Goal: Use online tool/utility

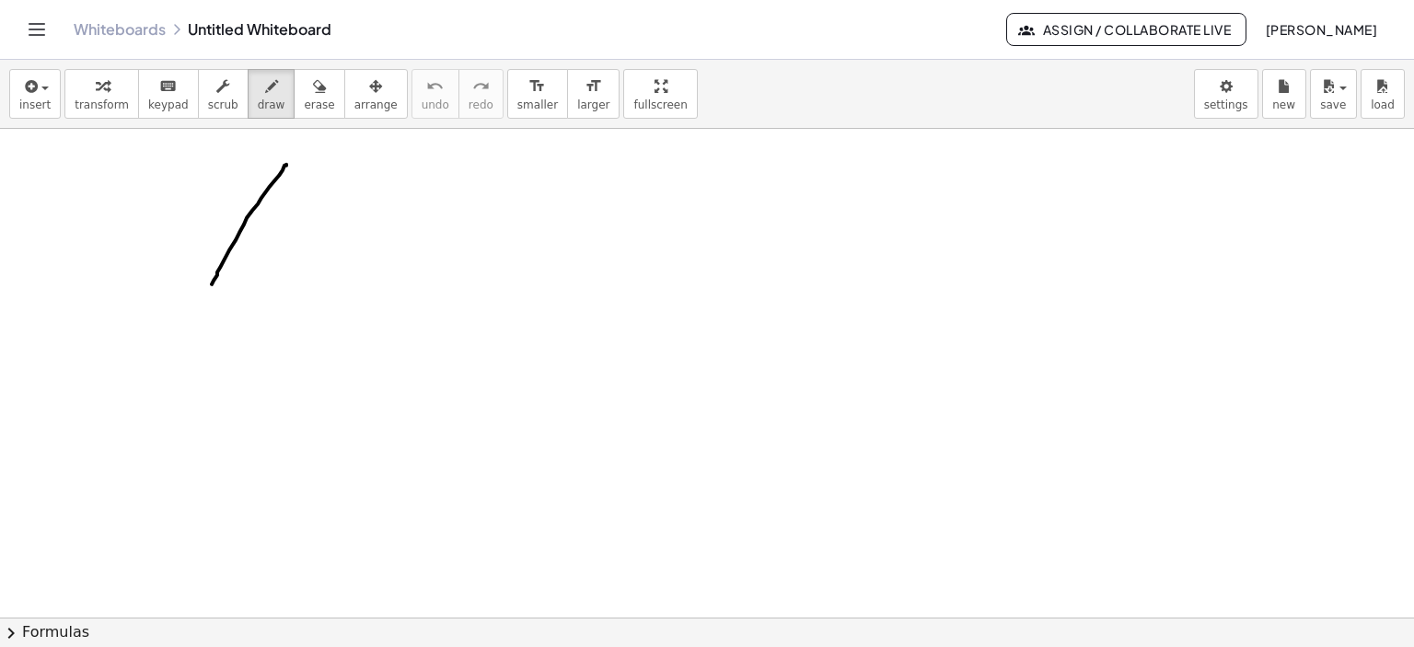
drag, startPoint x: 286, startPoint y: 164, endPoint x: 331, endPoint y: 180, distance: 47.8
click at [210, 284] on div at bounding box center [707, 619] width 1414 height 980
drag, startPoint x: 287, startPoint y: 164, endPoint x: 242, endPoint y: 319, distance: 161.1
click at [482, 273] on div at bounding box center [707, 619] width 1414 height 980
drag, startPoint x: 214, startPoint y: 286, endPoint x: 470, endPoint y: 272, distance: 257.3
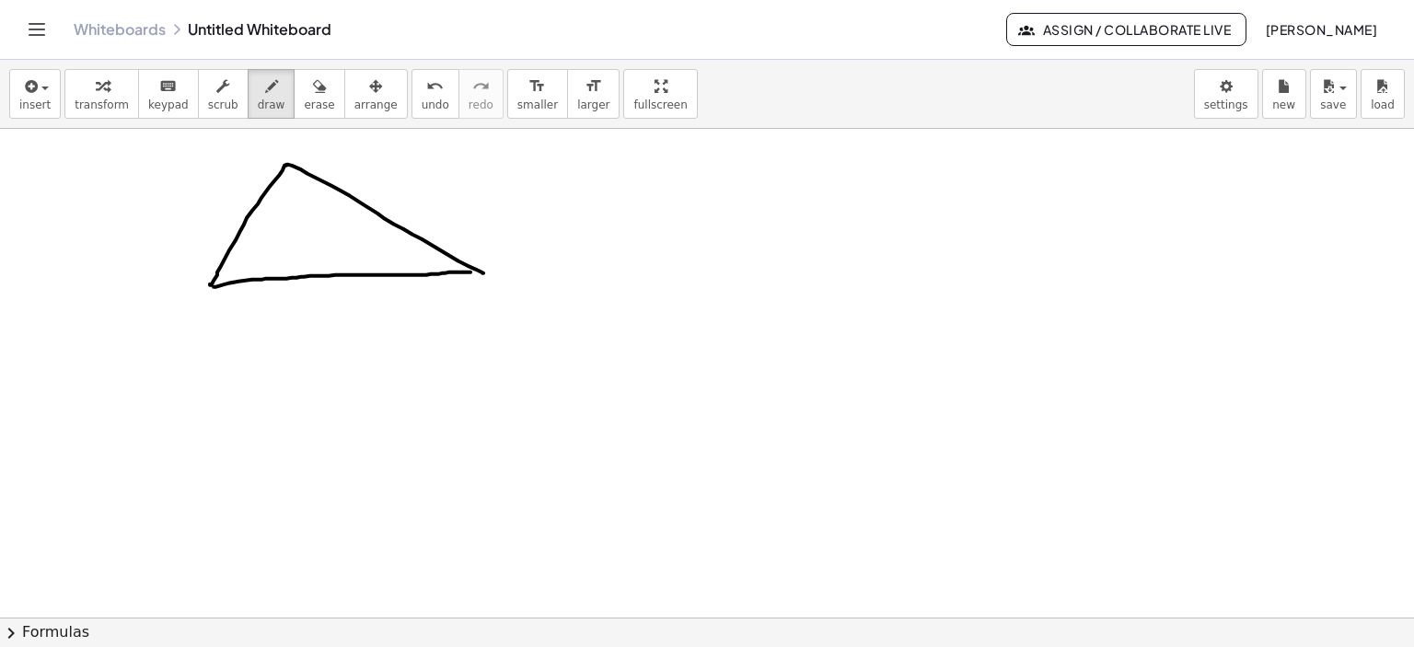
click at [470, 272] on div at bounding box center [707, 619] width 1414 height 980
drag, startPoint x: 199, startPoint y: 304, endPoint x: 184, endPoint y: 331, distance: 30.5
click at [183, 335] on div at bounding box center [707, 619] width 1414 height 980
drag, startPoint x: 206, startPoint y: 292, endPoint x: 207, endPoint y: 329, distance: 36.8
click at [207, 329] on div at bounding box center [707, 619] width 1414 height 980
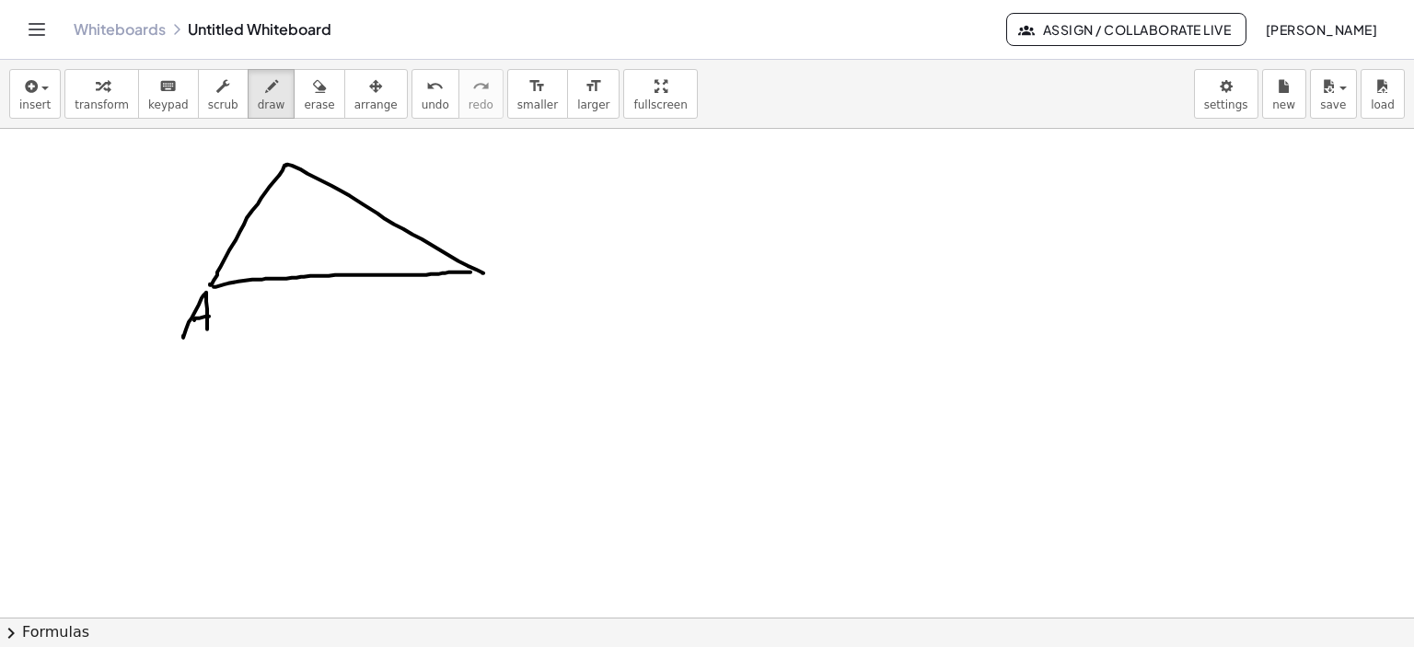
drag, startPoint x: 194, startPoint y: 319, endPoint x: 209, endPoint y: 316, distance: 15.2
click at [209, 316] on div at bounding box center [707, 619] width 1414 height 980
drag, startPoint x: 308, startPoint y: 135, endPoint x: 302, endPoint y: 161, distance: 26.4
click at [302, 161] on div at bounding box center [707, 619] width 1414 height 980
drag, startPoint x: 501, startPoint y: 286, endPoint x: 501, endPoint y: 308, distance: 21.2
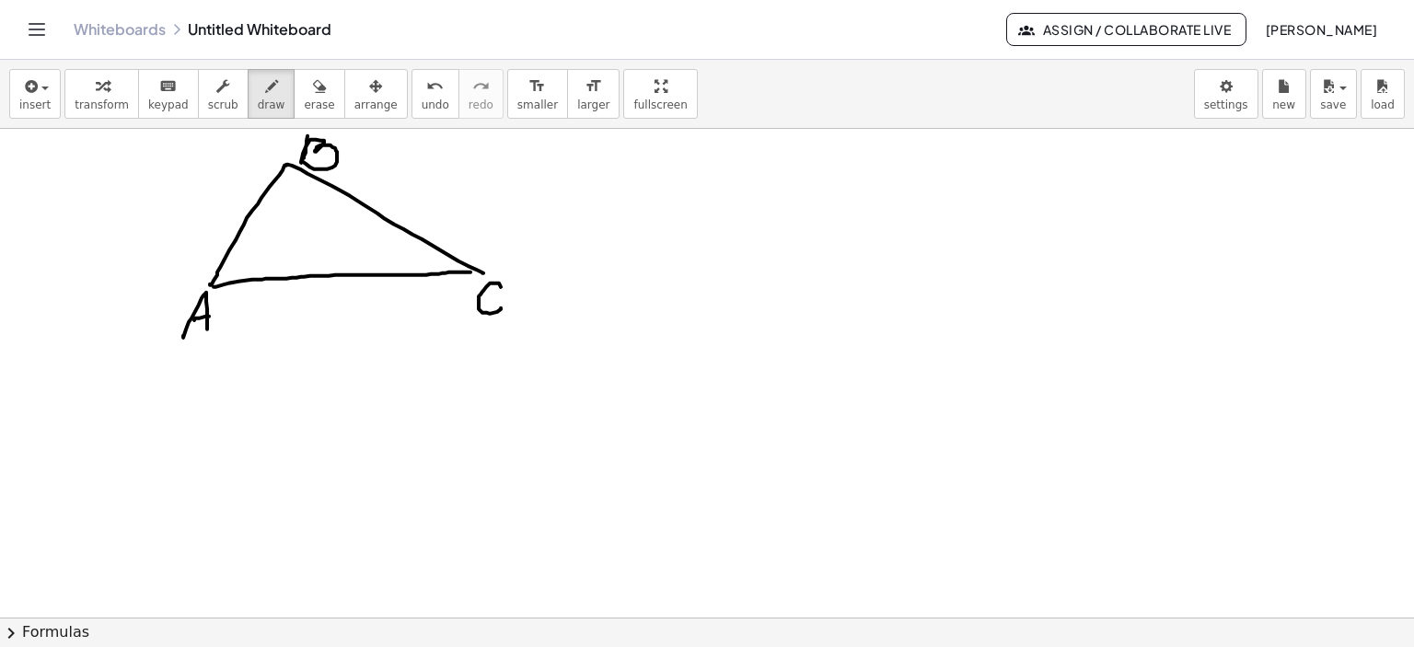
click at [501, 308] on div at bounding box center [707, 619] width 1414 height 980
drag, startPoint x: 714, startPoint y: 150, endPoint x: 620, endPoint y: 280, distance: 160.8
click at [620, 280] on div at bounding box center [707, 619] width 1414 height 980
drag, startPoint x: 720, startPoint y: 149, endPoint x: 947, endPoint y: 280, distance: 261.5
click at [947, 280] on div at bounding box center [707, 619] width 1414 height 980
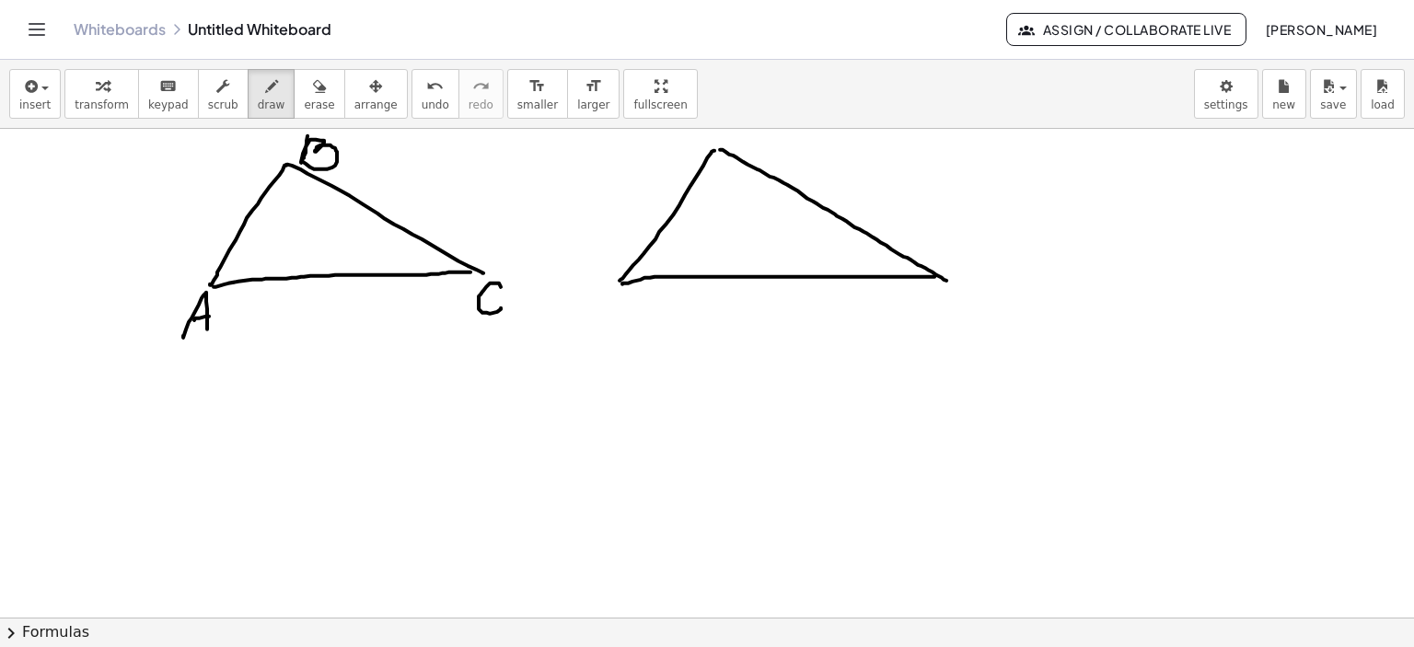
drag, startPoint x: 628, startPoint y: 283, endPoint x: 935, endPoint y: 276, distance: 306.7
click at [935, 276] on div at bounding box center [707, 619] width 1414 height 980
drag, startPoint x: 630, startPoint y: 294, endPoint x: 629, endPoint y: 311, distance: 17.5
click at [617, 322] on div at bounding box center [707, 619] width 1414 height 980
drag, startPoint x: 637, startPoint y: 294, endPoint x: 624, endPoint y: 319, distance: 28.8
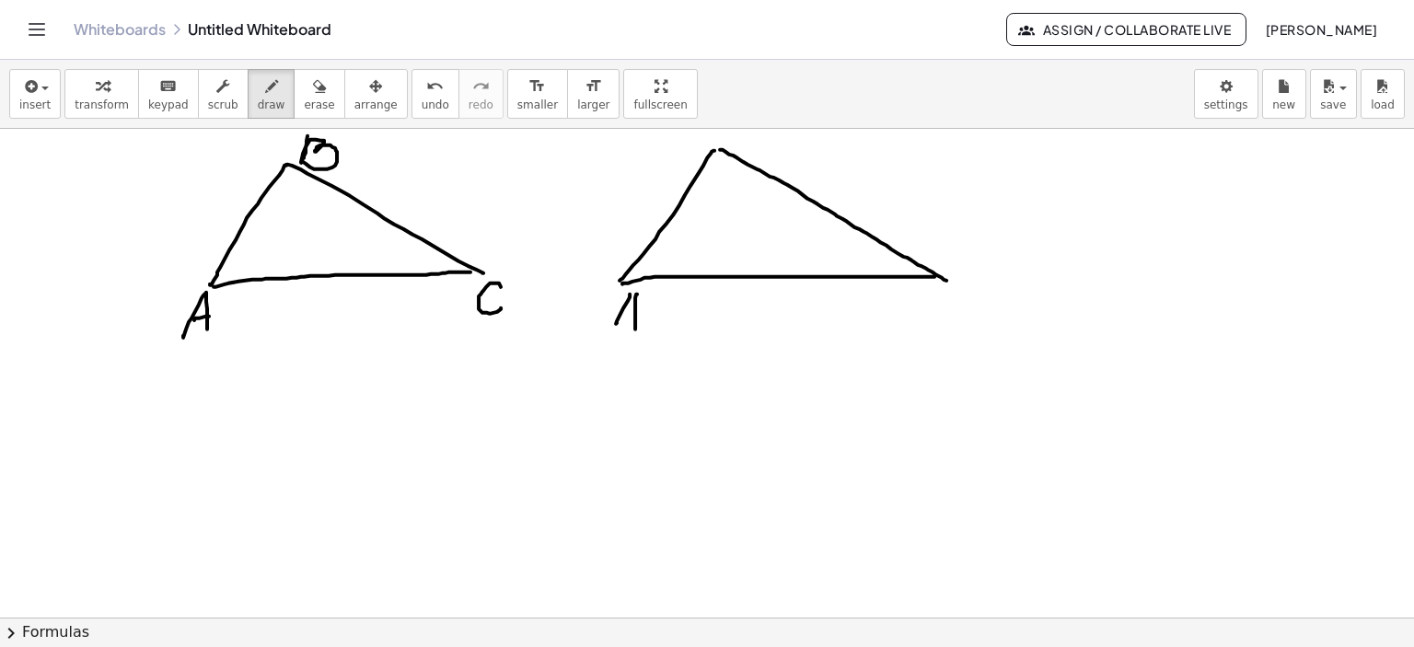
click at [633, 325] on div at bounding box center [707, 619] width 1414 height 980
drag, startPoint x: 621, startPoint y: 316, endPoint x: 632, endPoint y: 316, distance: 10.1
click at [632, 316] on div at bounding box center [707, 619] width 1414 height 980
drag, startPoint x: 648, startPoint y: 313, endPoint x: 674, endPoint y: 291, distance: 34.0
click at [648, 331] on div at bounding box center [707, 619] width 1414 height 980
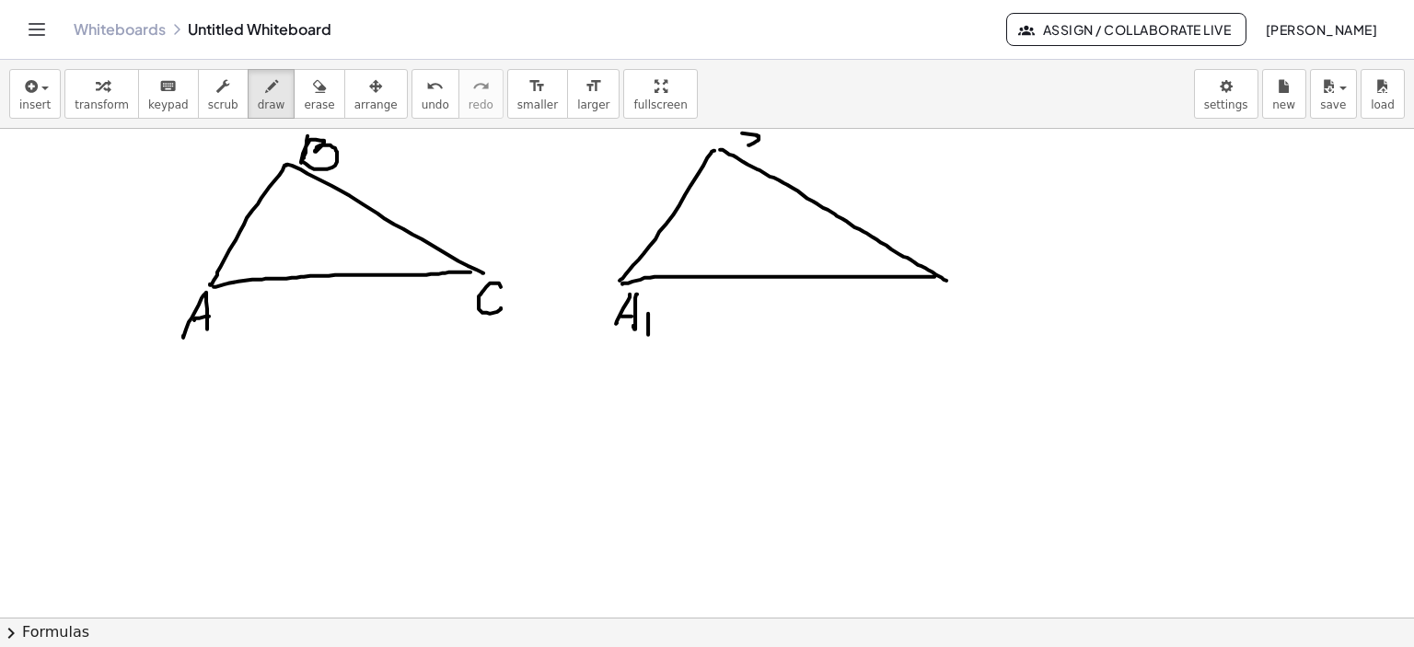
drag, startPoint x: 756, startPoint y: 134, endPoint x: 749, endPoint y: 145, distance: 12.5
click at [749, 145] on div at bounding box center [707, 619] width 1414 height 980
click at [740, 161] on div at bounding box center [707, 619] width 1414 height 980
drag, startPoint x: 743, startPoint y: 149, endPoint x: 744, endPoint y: 159, distance: 10.2
click at [744, 159] on div at bounding box center [707, 619] width 1414 height 980
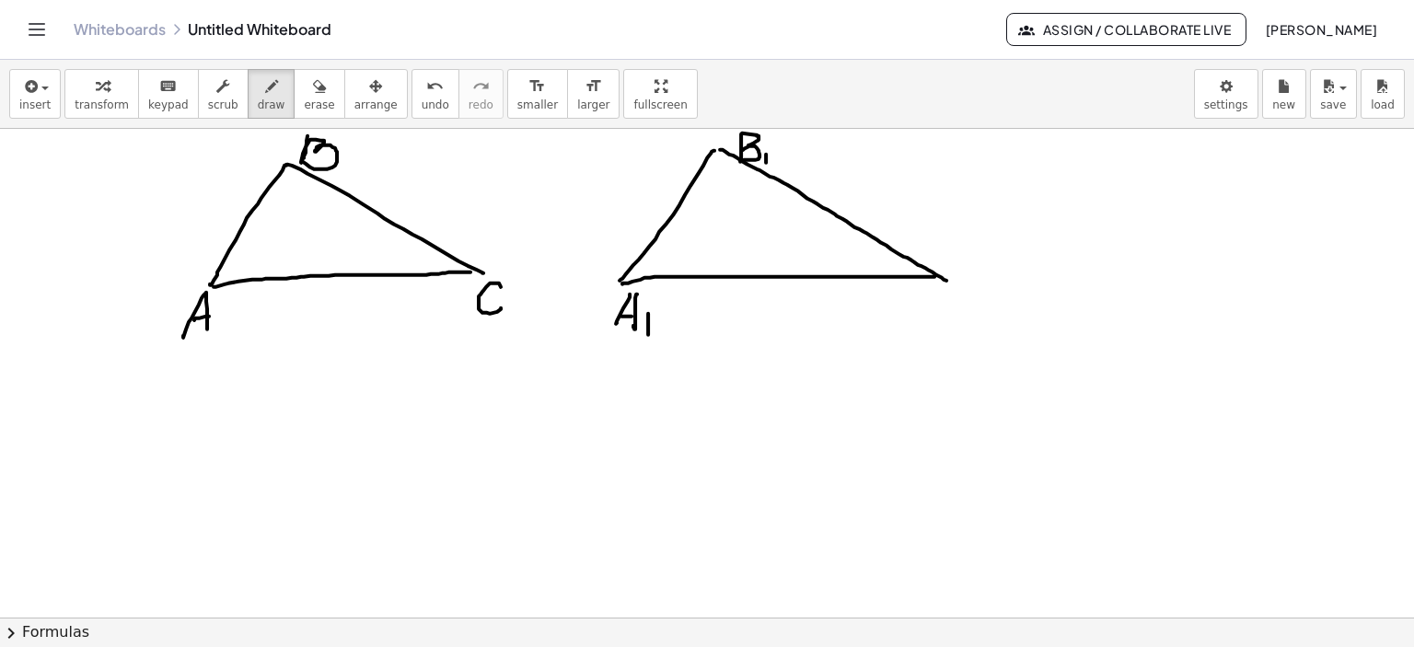
click at [766, 162] on div at bounding box center [707, 619] width 1414 height 980
drag, startPoint x: 970, startPoint y: 292, endPoint x: 994, endPoint y: 317, distance: 35.2
click at [958, 304] on div at bounding box center [707, 619] width 1414 height 980
drag, startPoint x: 972, startPoint y: 310, endPoint x: 969, endPoint y: 326, distance: 16.1
click at [969, 326] on div at bounding box center [707, 619] width 1414 height 980
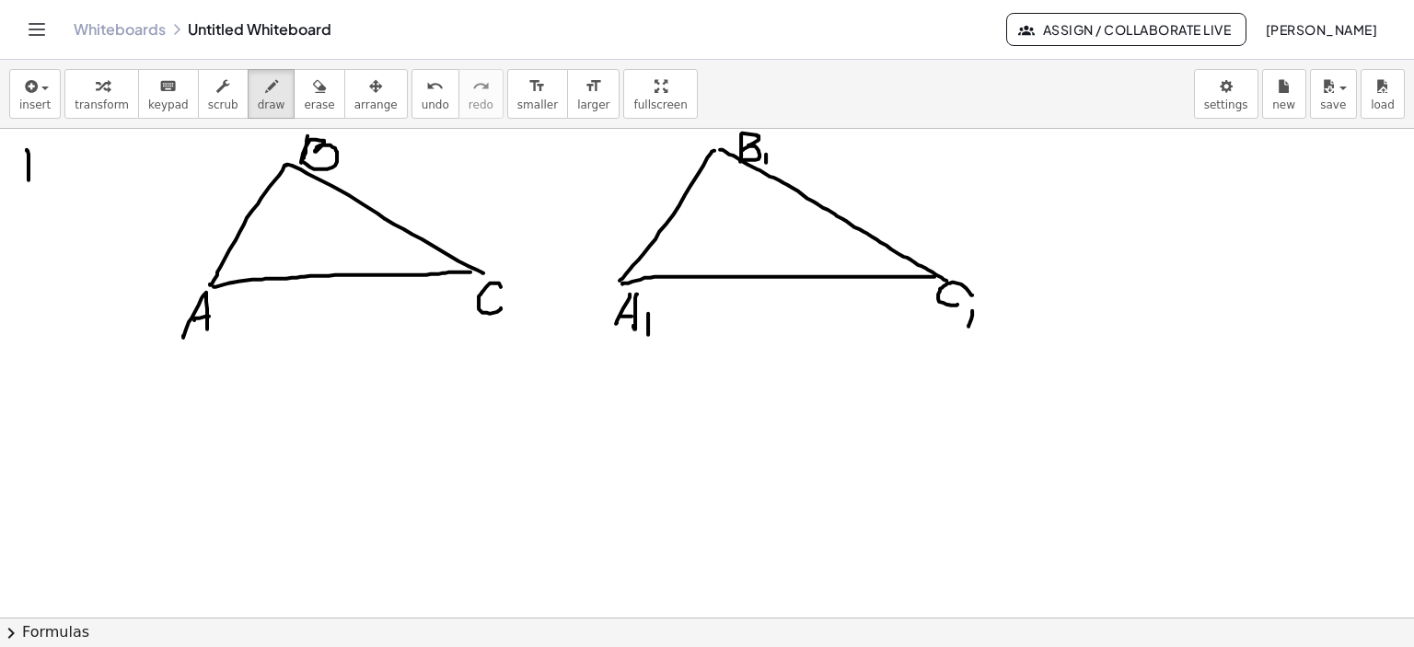
drag, startPoint x: 27, startPoint y: 149, endPoint x: 24, endPoint y: 163, distance: 14.1
click at [27, 176] on div at bounding box center [707, 619] width 1414 height 980
drag, startPoint x: 15, startPoint y: 146, endPoint x: 33, endPoint y: 145, distance: 18.4
click at [33, 144] on div at bounding box center [707, 619] width 1414 height 980
drag, startPoint x: 11, startPoint y: 192, endPoint x: 37, endPoint y: 191, distance: 25.8
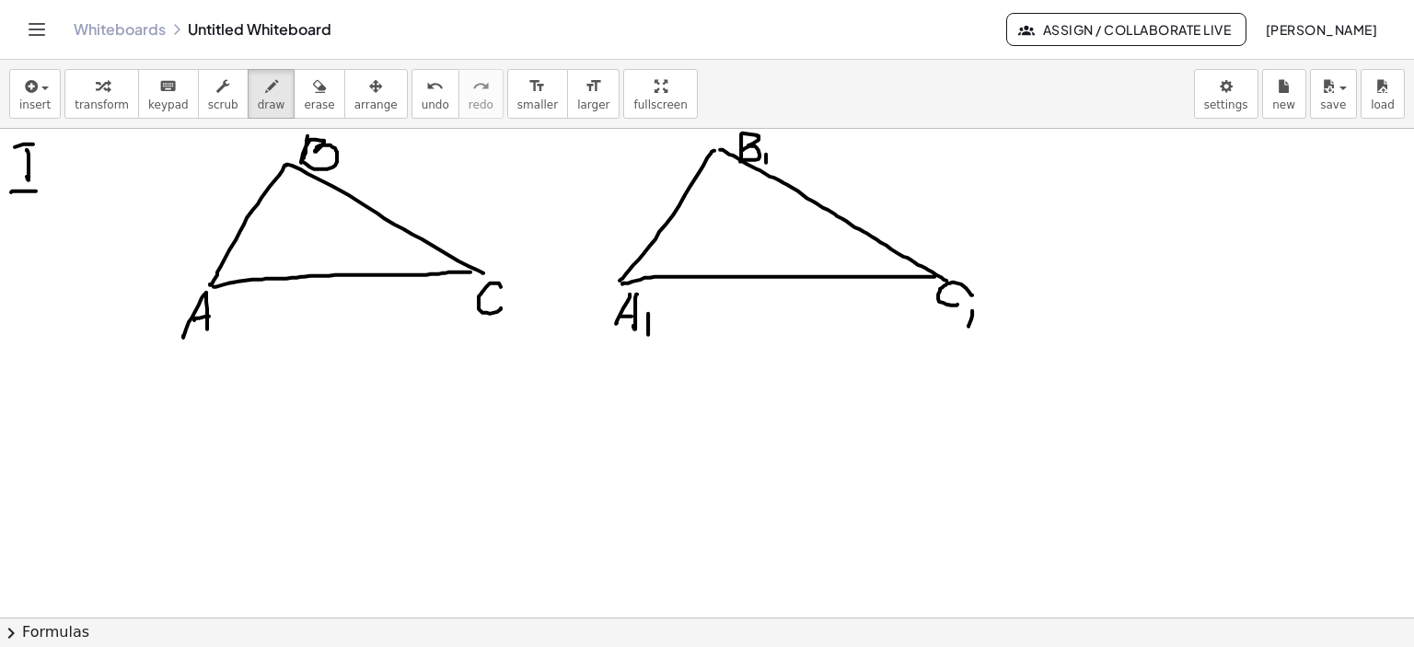
click at [37, 191] on div at bounding box center [707, 619] width 1414 height 980
drag, startPoint x: 55, startPoint y: 166, endPoint x: 77, endPoint y: 169, distance: 22.4
click at [77, 169] on div at bounding box center [707, 619] width 1414 height 980
drag, startPoint x: 82, startPoint y: 158, endPoint x: 162, endPoint y: 172, distance: 81.3
click at [162, 172] on div at bounding box center [707, 619] width 1414 height 980
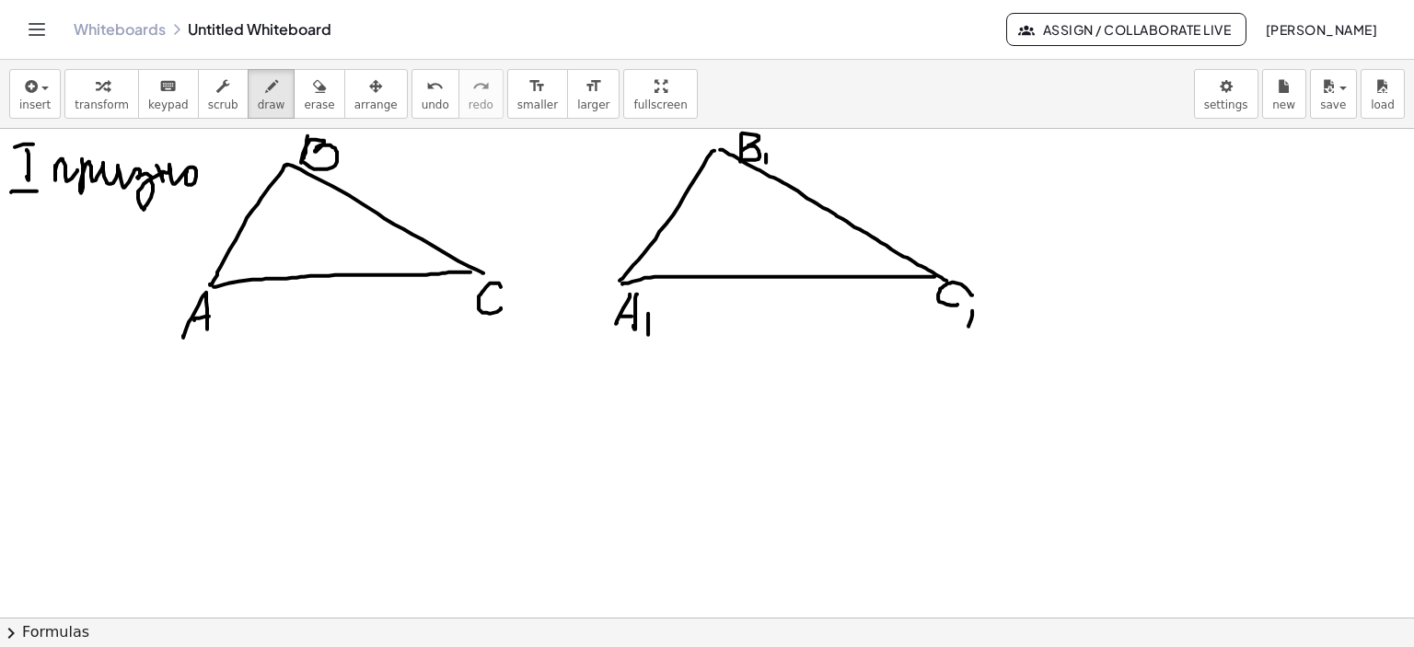
drag, startPoint x: 157, startPoint y: 165, endPoint x: 186, endPoint y: 173, distance: 30.6
click at [184, 173] on div at bounding box center [707, 619] width 1414 height 980
drag, startPoint x: 193, startPoint y: 168, endPoint x: 206, endPoint y: 176, distance: 14.8
click at [206, 177] on div at bounding box center [707, 619] width 1414 height 980
click at [214, 168] on div at bounding box center [707, 619] width 1414 height 980
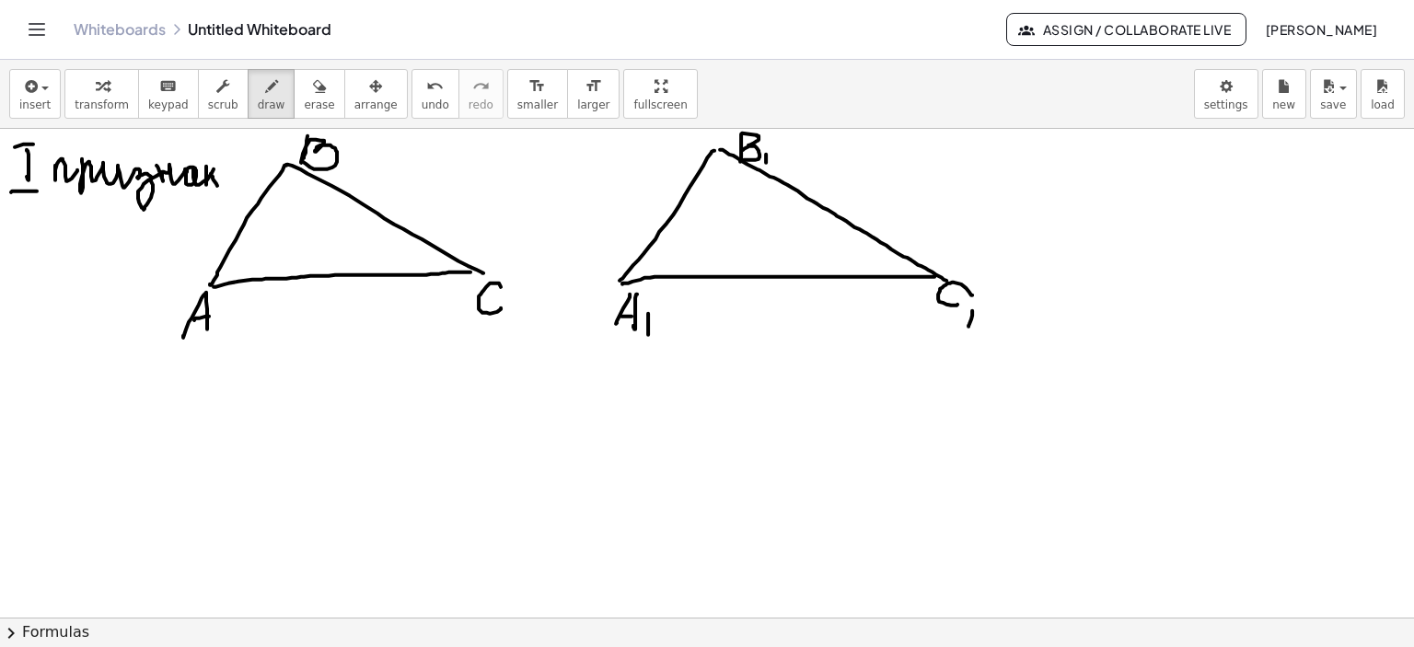
drag, startPoint x: 211, startPoint y: 173, endPoint x: 218, endPoint y: 187, distance: 15.7
click at [218, 187] on div at bounding box center [707, 619] width 1414 height 980
drag, startPoint x: 234, startPoint y: 216, endPoint x: 261, endPoint y: 226, distance: 29.4
click at [261, 226] on div at bounding box center [707, 619] width 1414 height 980
drag, startPoint x: 331, startPoint y: 264, endPoint x: 335, endPoint y: 283, distance: 18.8
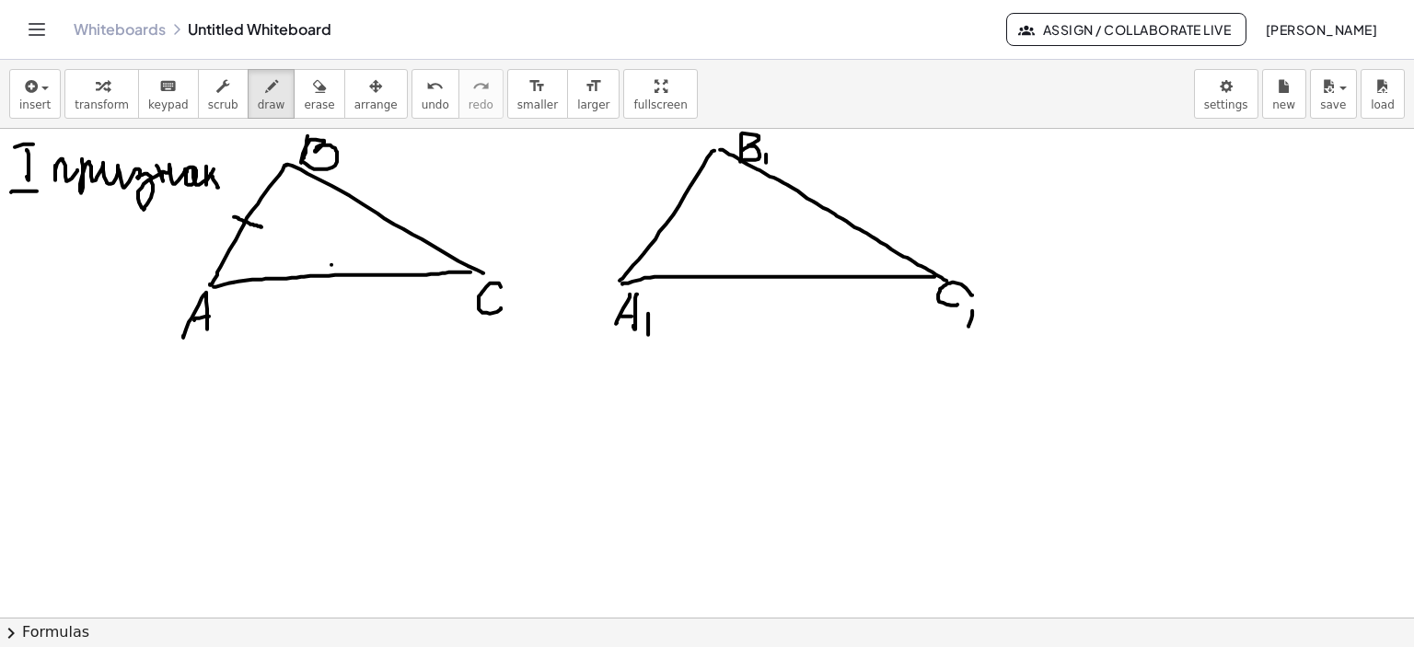
click at [332, 286] on div at bounding box center [707, 619] width 1414 height 980
drag, startPoint x: 345, startPoint y: 263, endPoint x: 346, endPoint y: 290, distance: 26.7
click at [346, 290] on div at bounding box center [707, 619] width 1414 height 980
drag, startPoint x: 659, startPoint y: 215, endPoint x: 680, endPoint y: 226, distance: 23.5
click at [680, 226] on div at bounding box center [707, 619] width 1414 height 980
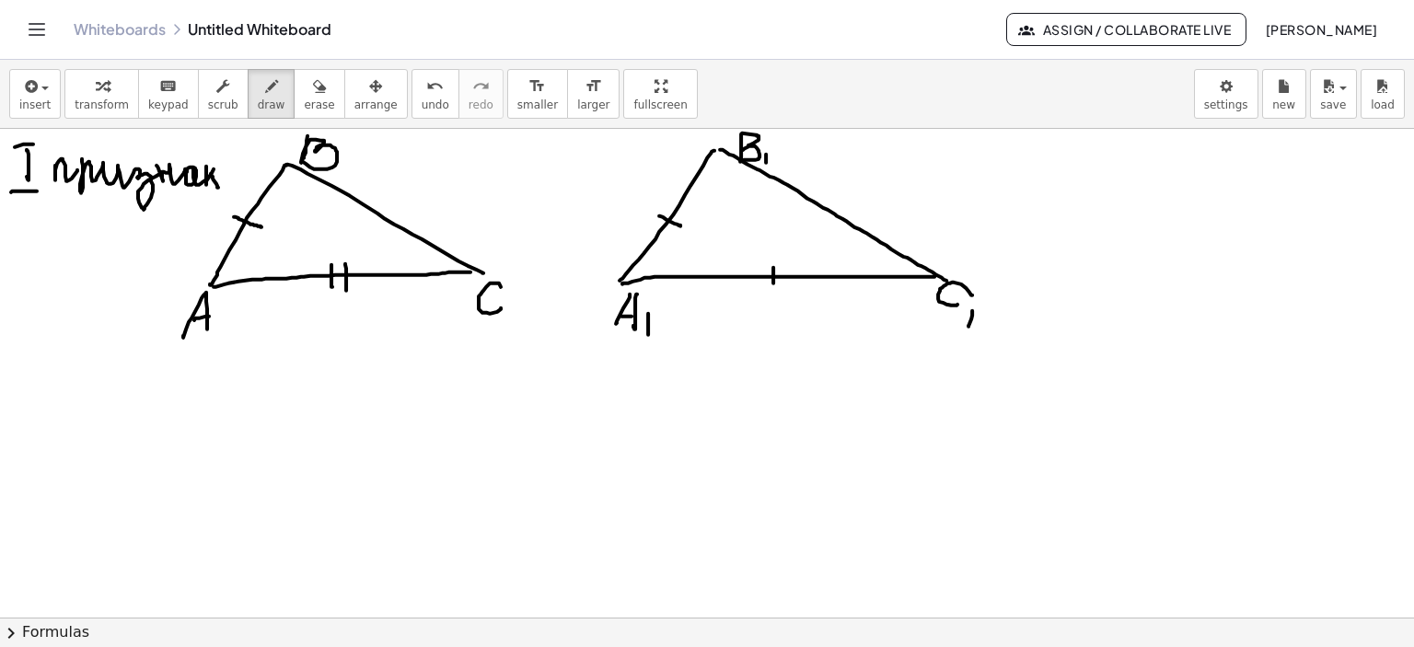
drag, startPoint x: 773, startPoint y: 268, endPoint x: 775, endPoint y: 289, distance: 21.3
click at [774, 289] on div at bounding box center [707, 619] width 1414 height 980
drag, startPoint x: 788, startPoint y: 265, endPoint x: 788, endPoint y: 291, distance: 25.8
click at [788, 291] on div at bounding box center [707, 619] width 1414 height 980
drag, startPoint x: 101, startPoint y: 349, endPoint x: 94, endPoint y: 385, distance: 36.7
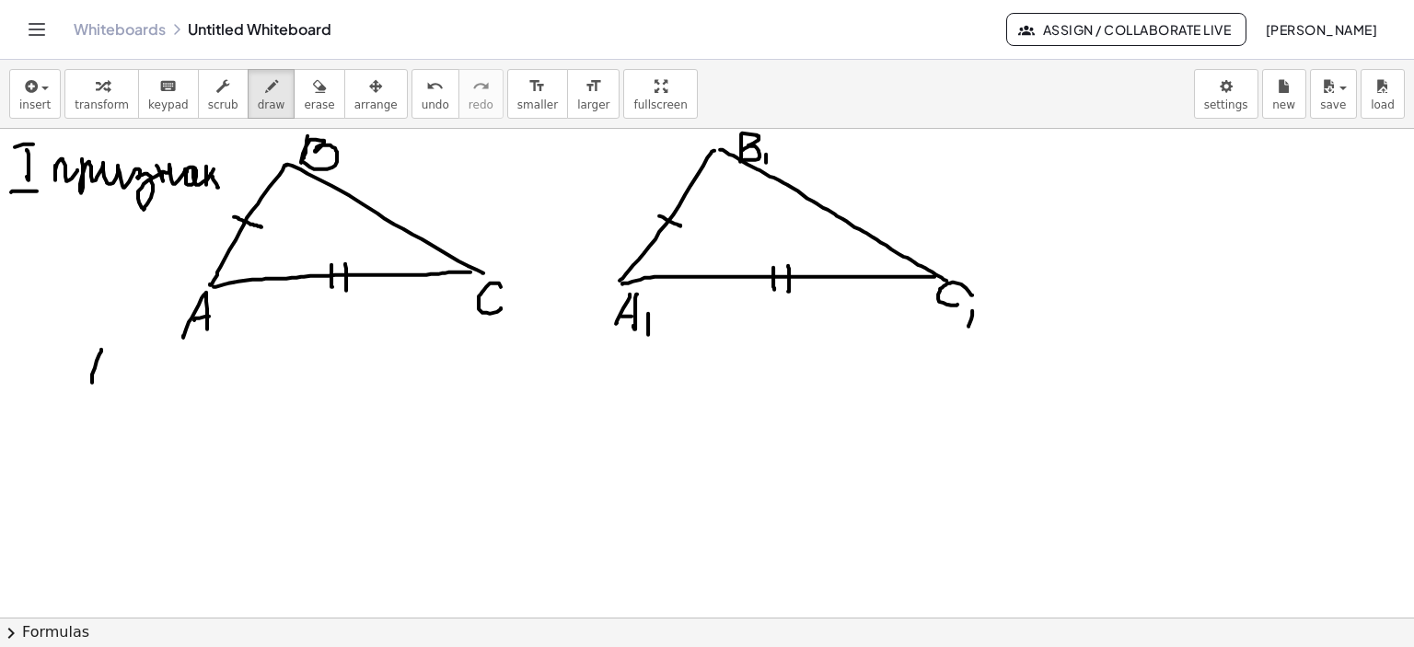
click at [91, 389] on div at bounding box center [707, 619] width 1414 height 980
drag, startPoint x: 103, startPoint y: 350, endPoint x: 110, endPoint y: 396, distance: 46.6
click at [110, 397] on div at bounding box center [707, 619] width 1414 height 980
click at [110, 378] on div at bounding box center [707, 619] width 1414 height 980
drag, startPoint x: 130, startPoint y: 368, endPoint x: 135, endPoint y: 387, distance: 19.2
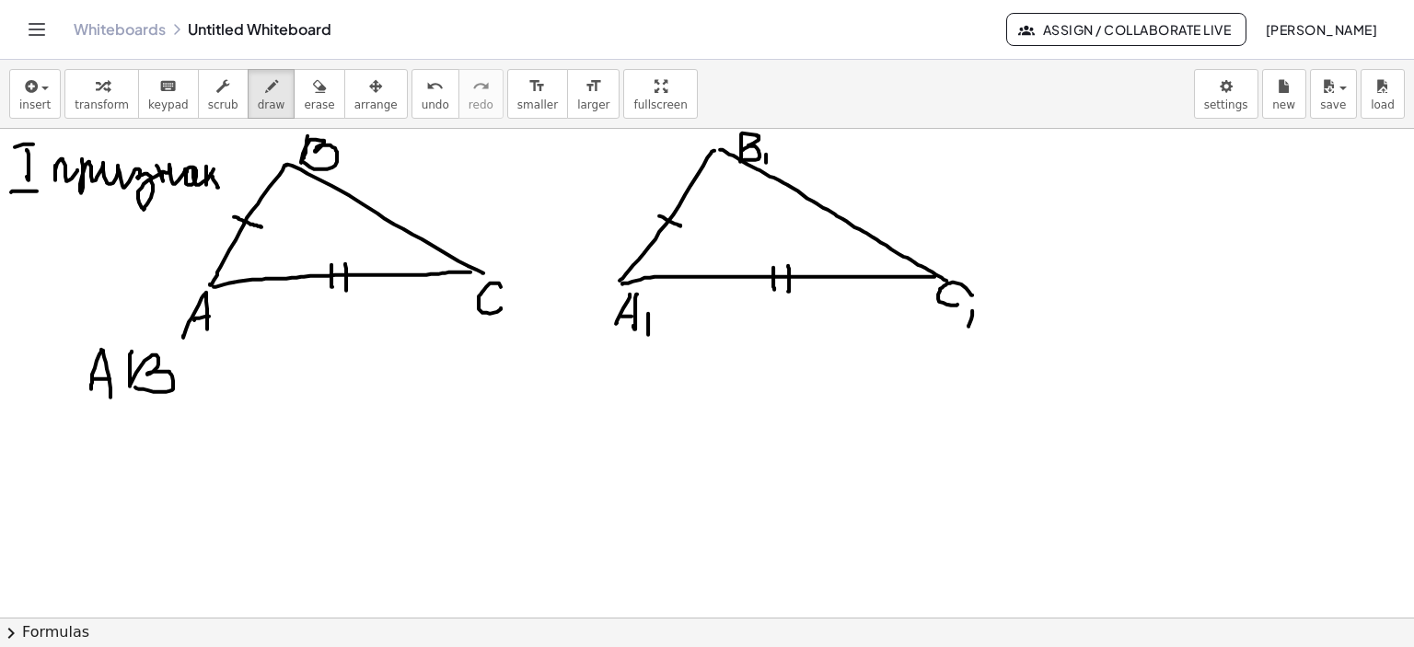
click at [135, 387] on div at bounding box center [707, 619] width 1414 height 980
drag, startPoint x: 187, startPoint y: 371, endPoint x: 220, endPoint y: 370, distance: 33.2
click at [220, 370] on div at bounding box center [707, 619] width 1414 height 980
drag, startPoint x: 190, startPoint y: 382, endPoint x: 217, endPoint y: 381, distance: 27.6
click at [217, 381] on div at bounding box center [707, 619] width 1414 height 980
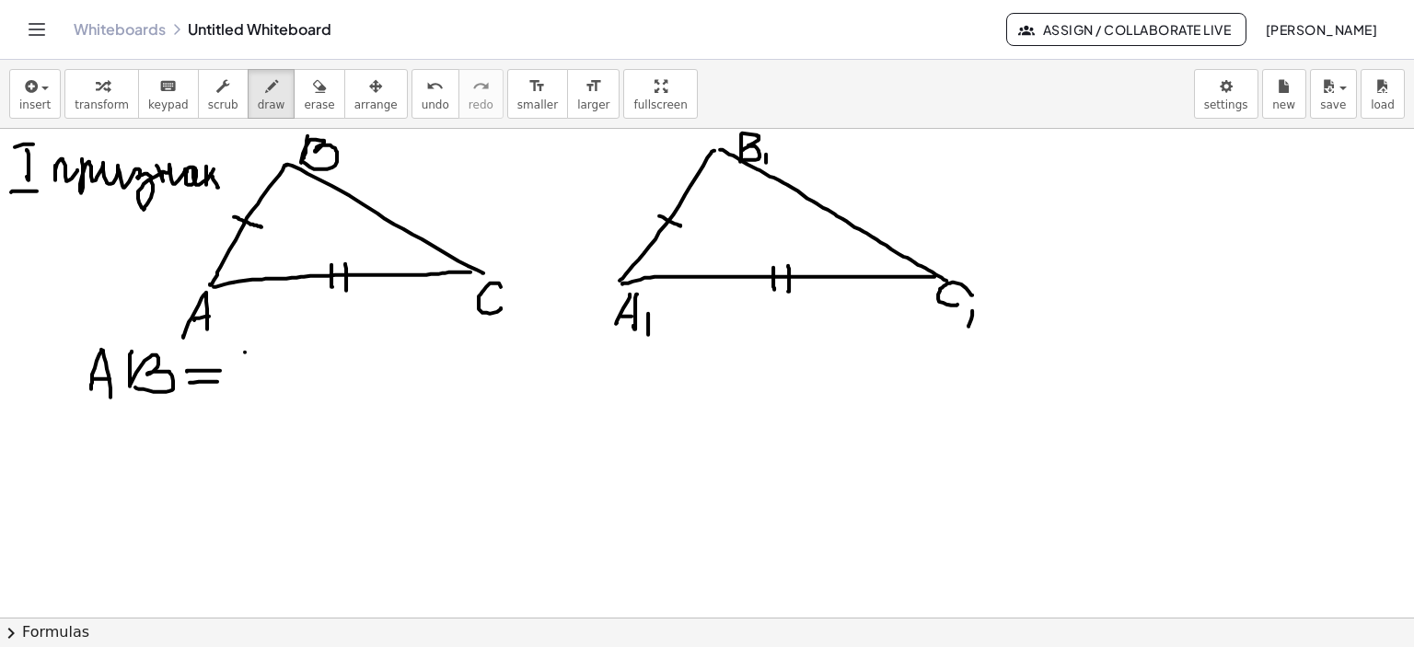
drag, startPoint x: 245, startPoint y: 352, endPoint x: 237, endPoint y: 378, distance: 28.0
click at [233, 383] on div at bounding box center [707, 619] width 1414 height 980
drag, startPoint x: 247, startPoint y: 349, endPoint x: 258, endPoint y: 386, distance: 38.5
click at [258, 386] on div at bounding box center [707, 619] width 1414 height 980
drag, startPoint x: 238, startPoint y: 372, endPoint x: 261, endPoint y: 371, distance: 23.0
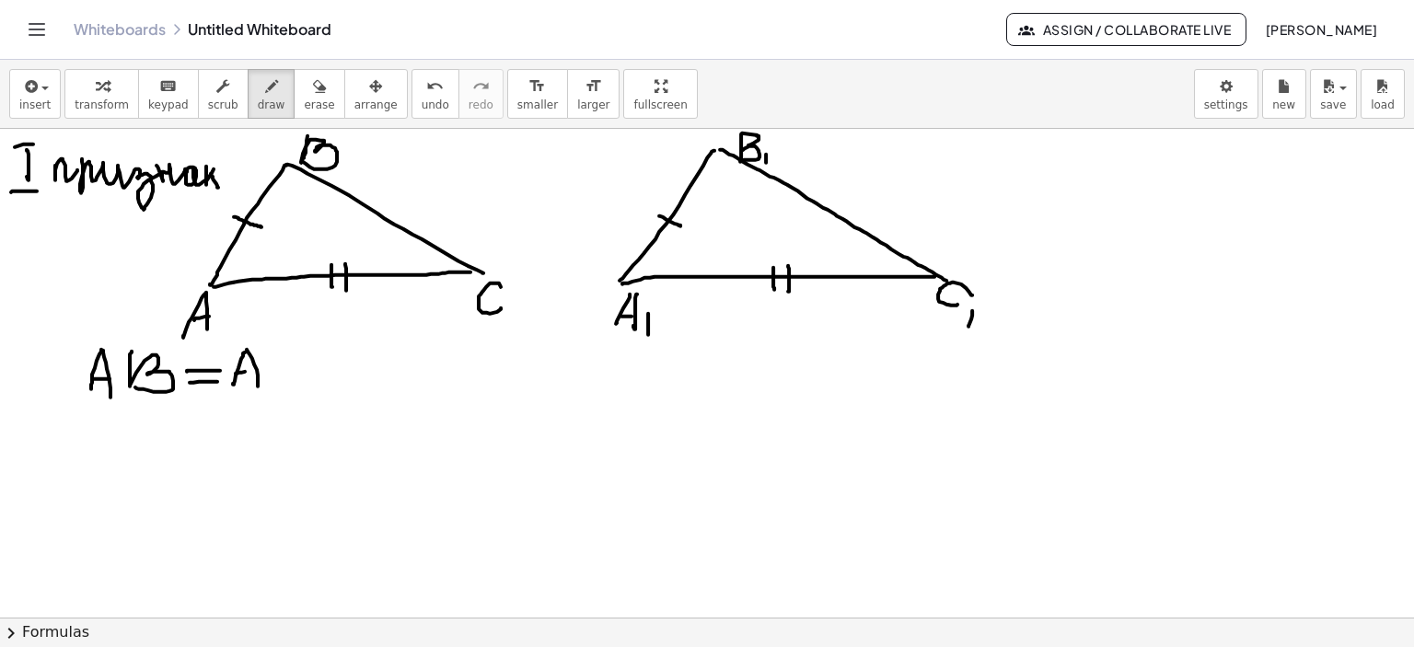
click at [254, 370] on div at bounding box center [707, 619] width 1414 height 980
drag, startPoint x: 262, startPoint y: 368, endPoint x: 298, endPoint y: 359, distance: 37.1
click at [265, 389] on div at bounding box center [707, 619] width 1414 height 980
click at [292, 361] on div at bounding box center [707, 619] width 1414 height 980
drag, startPoint x: 274, startPoint y: 361, endPoint x: 281, endPoint y: 372, distance: 12.8
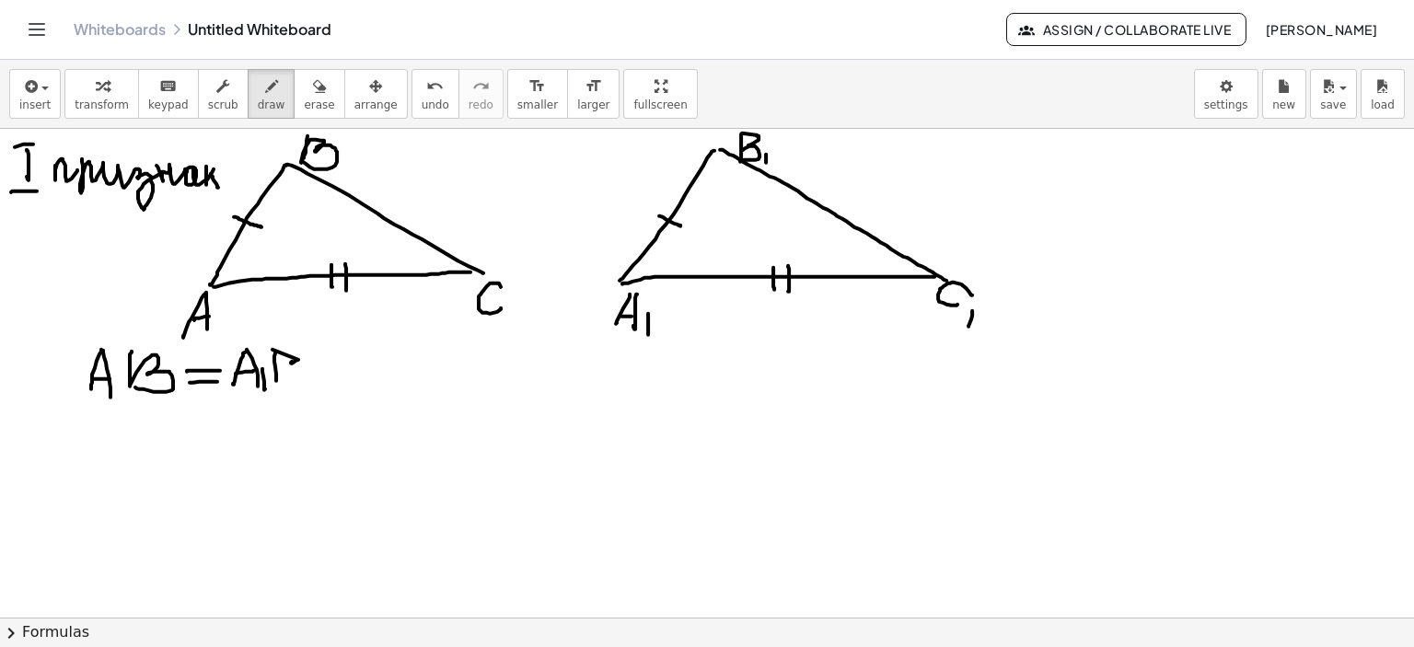
click at [276, 382] on div at bounding box center [707, 619] width 1414 height 980
drag, startPoint x: 280, startPoint y: 366, endPoint x: 279, endPoint y: 385, distance: 19.4
click at [279, 385] on div at bounding box center [707, 619] width 1414 height 980
drag, startPoint x: 310, startPoint y: 382, endPoint x: 308, endPoint y: 399, distance: 16.7
click at [308, 399] on div at bounding box center [707, 619] width 1414 height 980
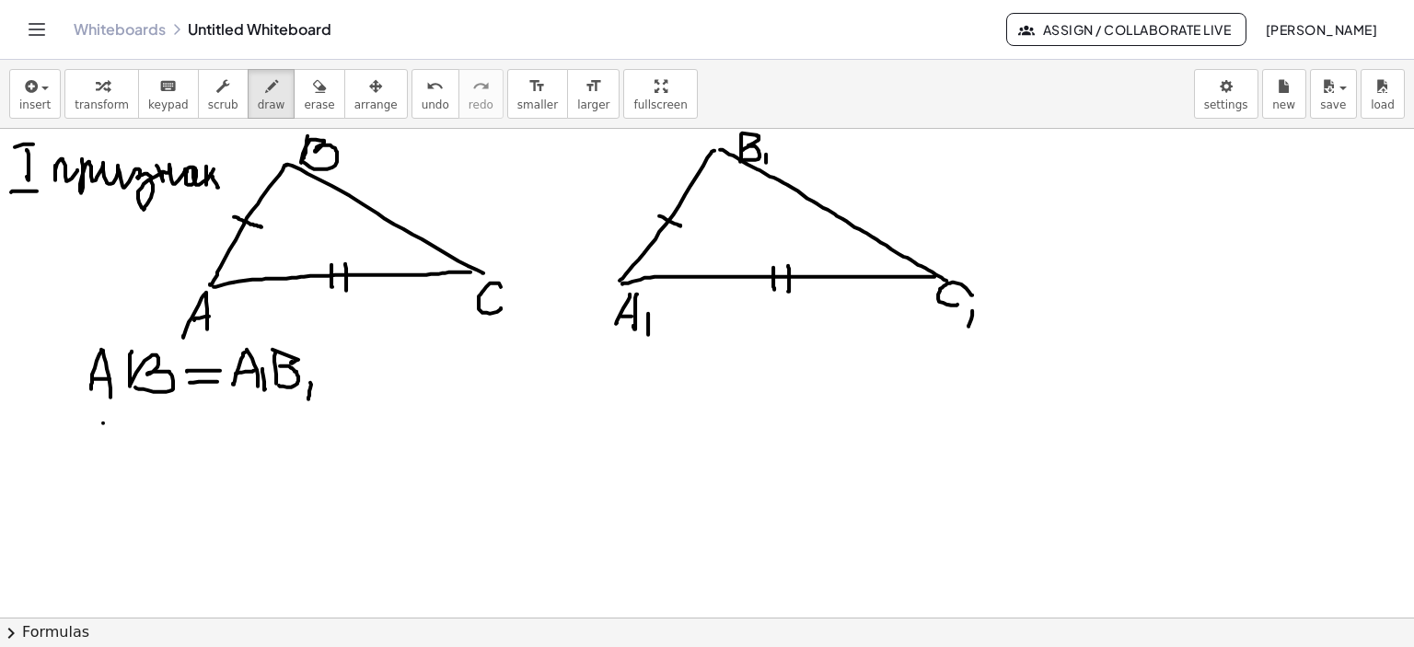
drag, startPoint x: 103, startPoint y: 423, endPoint x: 93, endPoint y: 457, distance: 35.5
click at [93, 458] on div at bounding box center [707, 619] width 1414 height 980
drag, startPoint x: 120, startPoint y: 436, endPoint x: 120, endPoint y: 446, distance: 10.1
click at [122, 450] on div at bounding box center [707, 619] width 1414 height 980
drag, startPoint x: 103, startPoint y: 438, endPoint x: 150, endPoint y: 434, distance: 47.2
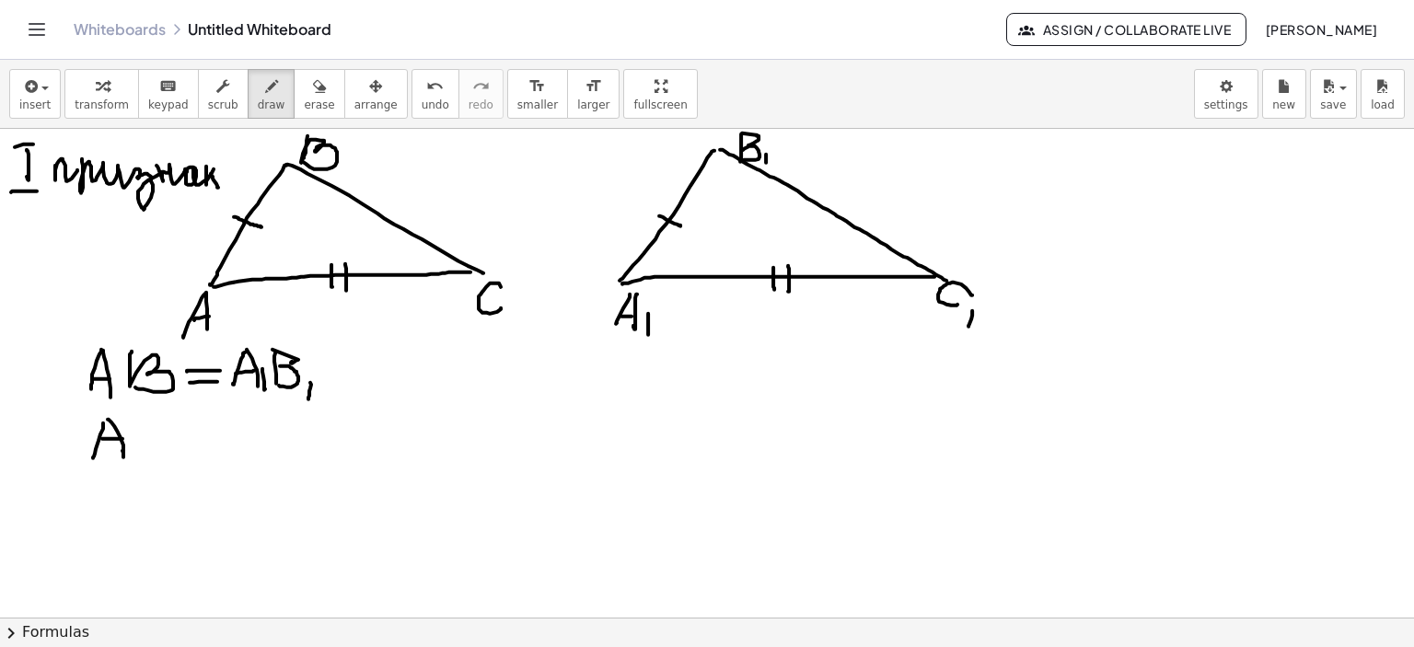
click at [123, 439] on div at bounding box center [707, 619] width 1414 height 980
drag, startPoint x: 162, startPoint y: 429, endPoint x: 162, endPoint y: 449, distance: 20.3
click at [162, 449] on div at bounding box center [707, 619] width 1414 height 980
drag
click at [220, 435] on div at bounding box center [707, 619] width 1414 height 980
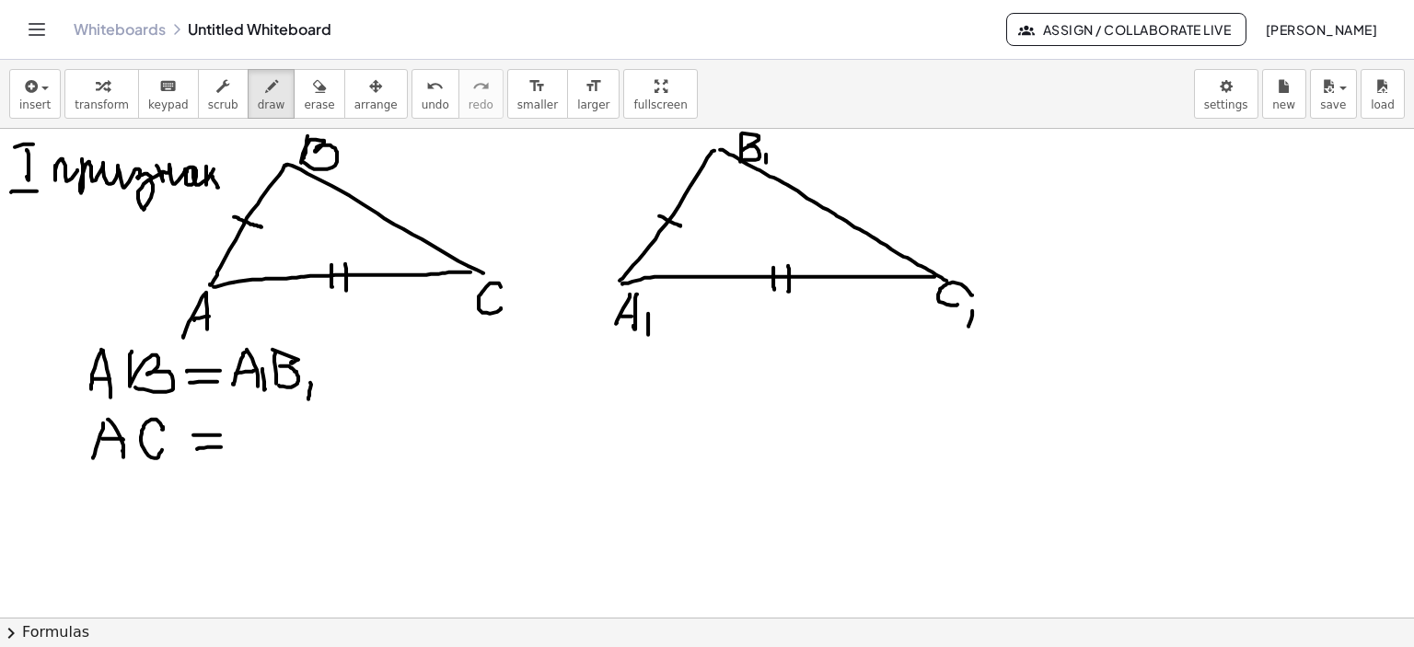
click at [221, 447] on div at bounding box center [707, 619] width 1414 height 980
click at [253, 454] on div at bounding box center [707, 619] width 1414 height 980
click at [287, 456] on div at bounding box center [707, 619] width 1414 height 980
click at [282, 443] on div at bounding box center [707, 619] width 1414 height 980
click at [305, 459] on div at bounding box center [707, 619] width 1414 height 980
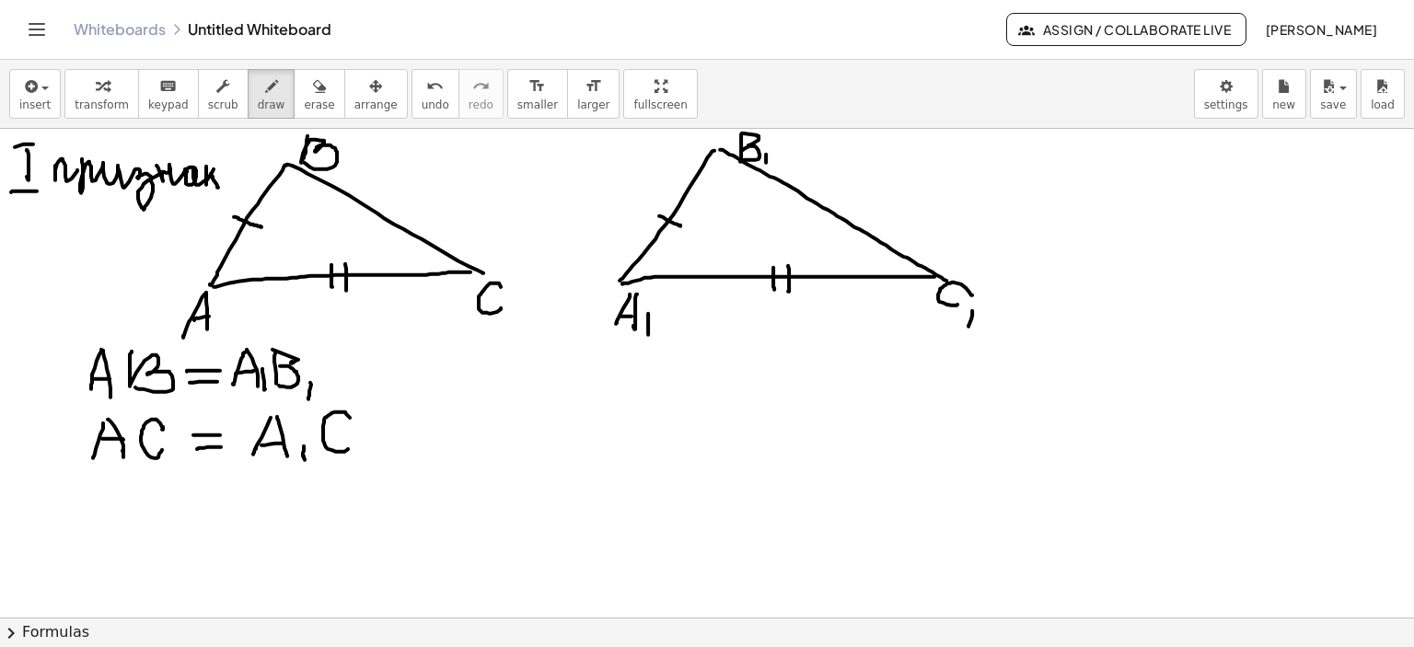
click at [350, 448] on div at bounding box center [707, 619] width 1414 height 980
click at [360, 462] on div at bounding box center [707, 619] width 1414 height 980
click at [298, 448] on div at bounding box center [707, 619] width 1414 height 980
drag, startPoint x: 223, startPoint y: 262, endPoint x: 241, endPoint y: 279, distance: 24.8
click at [241, 279] on div at bounding box center [707, 619] width 1414 height 980
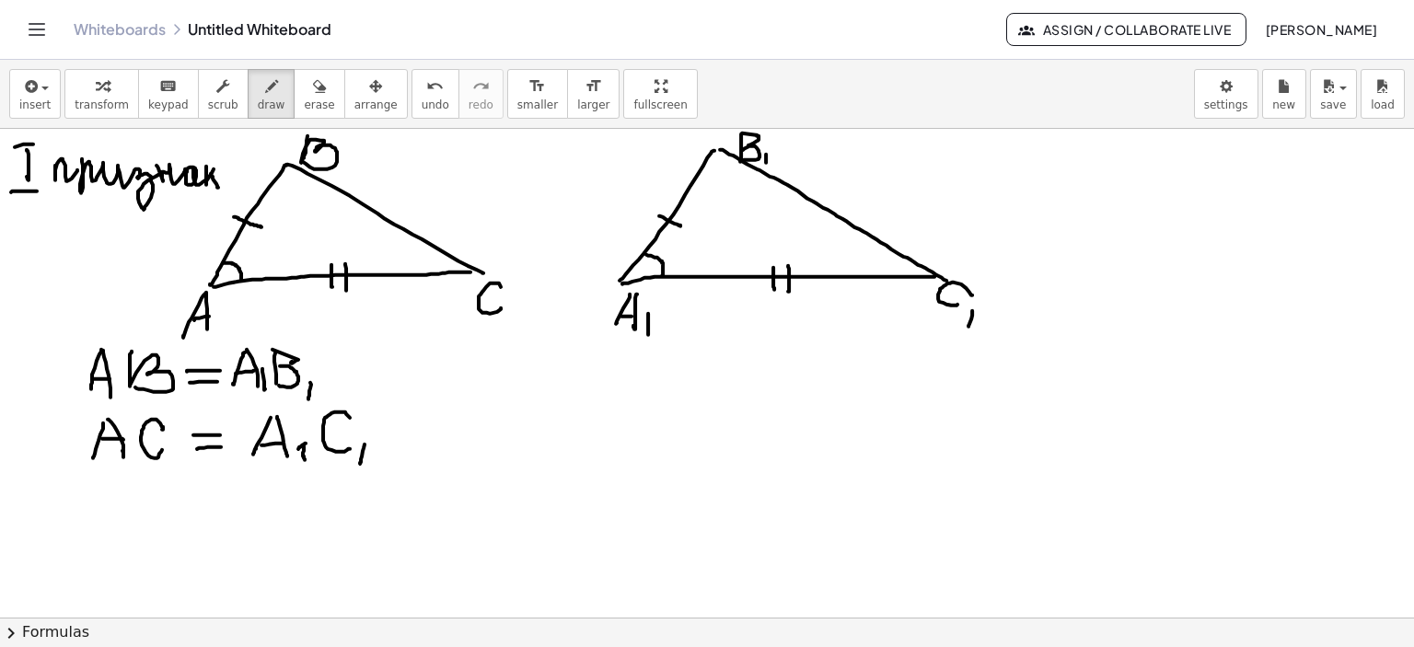
drag, startPoint x: 646, startPoint y: 254, endPoint x: 662, endPoint y: 275, distance: 26.3
click at [662, 275] on div at bounding box center [707, 619] width 1414 height 980
drag, startPoint x: 117, startPoint y: 494, endPoint x: 157, endPoint y: 487, distance: 41.0
click at [122, 533] on div at bounding box center [707, 619] width 1414 height 980
drag, startPoint x: 166, startPoint y: 473, endPoint x: 140, endPoint y: 517, distance: 51.2
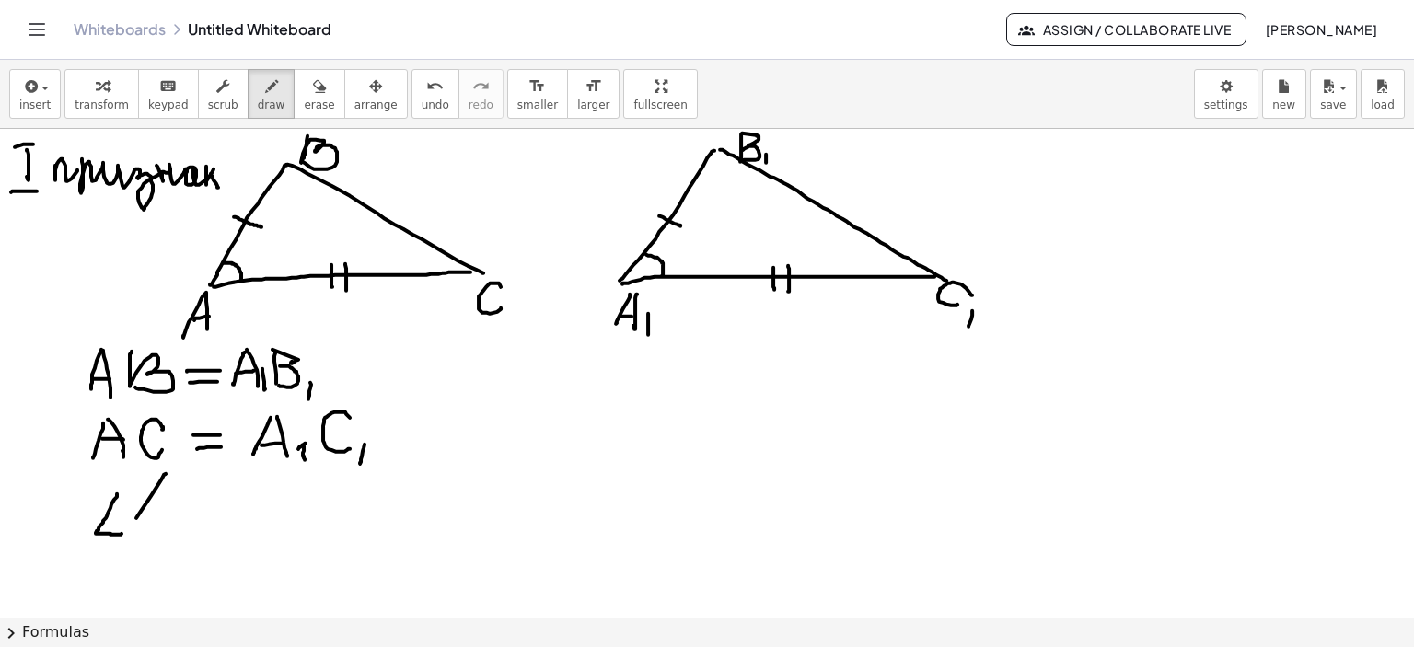
click at [127, 533] on div at bounding box center [707, 619] width 1414 height 980
drag, startPoint x: 162, startPoint y: 479, endPoint x: 164, endPoint y: 528, distance: 49.8
click at [165, 530] on div at bounding box center [707, 619] width 1414 height 980
drag, startPoint x: 137, startPoint y: 521, endPoint x: 169, endPoint y: 516, distance: 32.7
click at [166, 515] on div at bounding box center [707, 619] width 1414 height 980
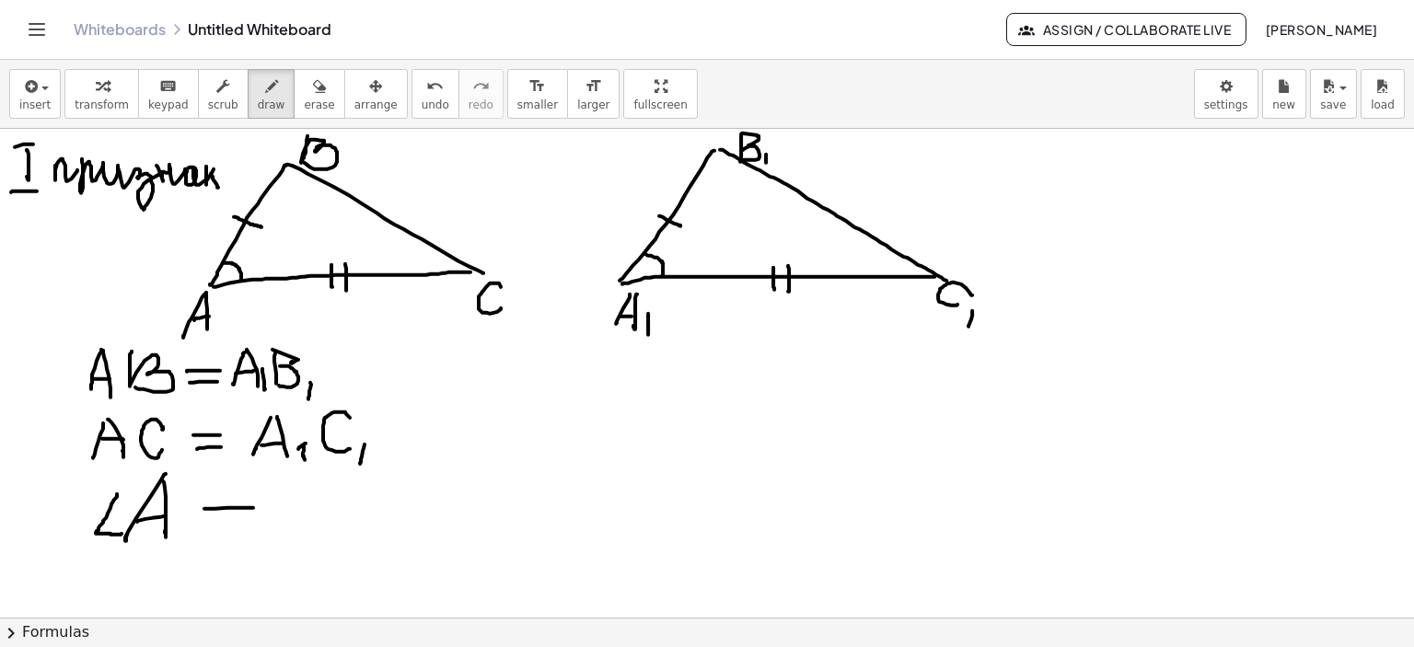
drag, startPoint x: 204, startPoint y: 508, endPoint x: 253, endPoint y: 507, distance: 48.8
click at [253, 507] on div at bounding box center [707, 619] width 1414 height 980
drag, startPoint x: 206, startPoint y: 530, endPoint x: 252, endPoint y: 526, distance: 46.3
click at [243, 529] on div at bounding box center [707, 619] width 1414 height 980
drag, startPoint x: 309, startPoint y: 496, endPoint x: 367, endPoint y: 495, distance: 58.0
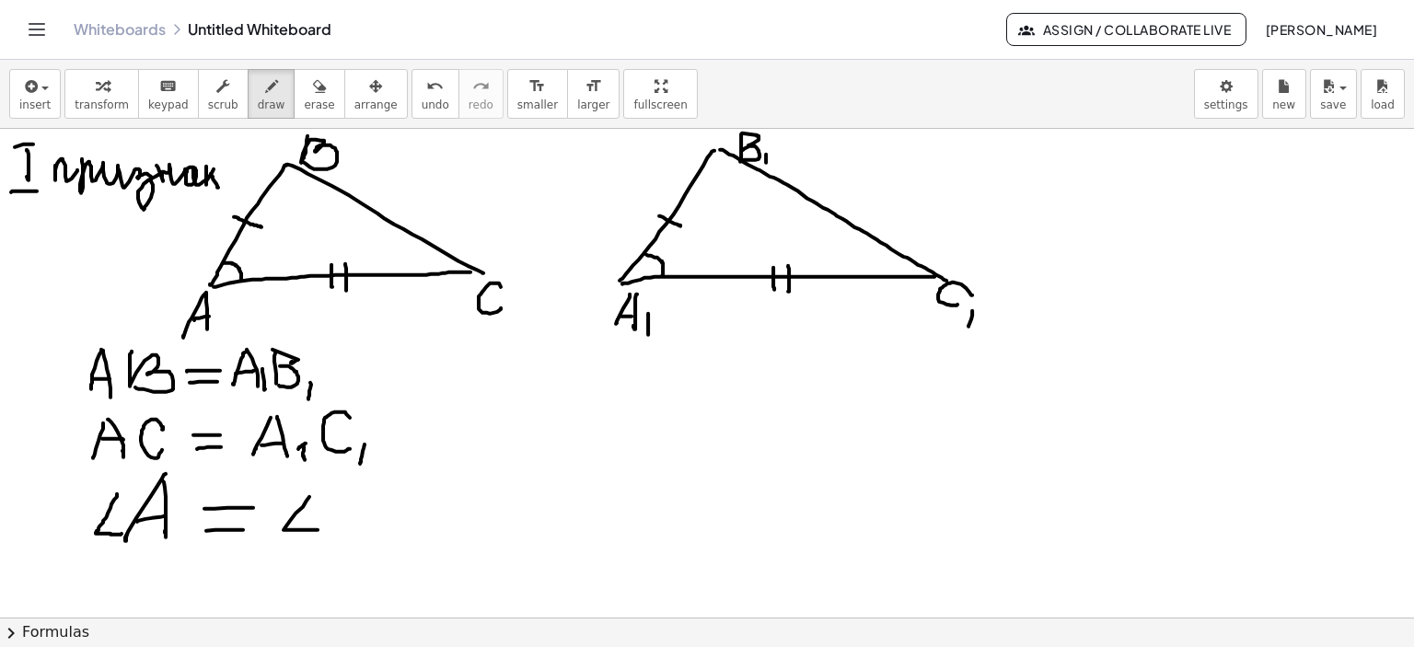
click at [320, 528] on div at bounding box center [707, 619] width 1414 height 980
drag, startPoint x: 364, startPoint y: 489, endPoint x: 336, endPoint y: 538, distance: 56.1
click at [336, 538] on div at bounding box center [707, 619] width 1414 height 980
drag, startPoint x: 366, startPoint y: 489, endPoint x: 386, endPoint y: 533, distance: 48.2
click at [386, 533] on div at bounding box center [707, 619] width 1414 height 980
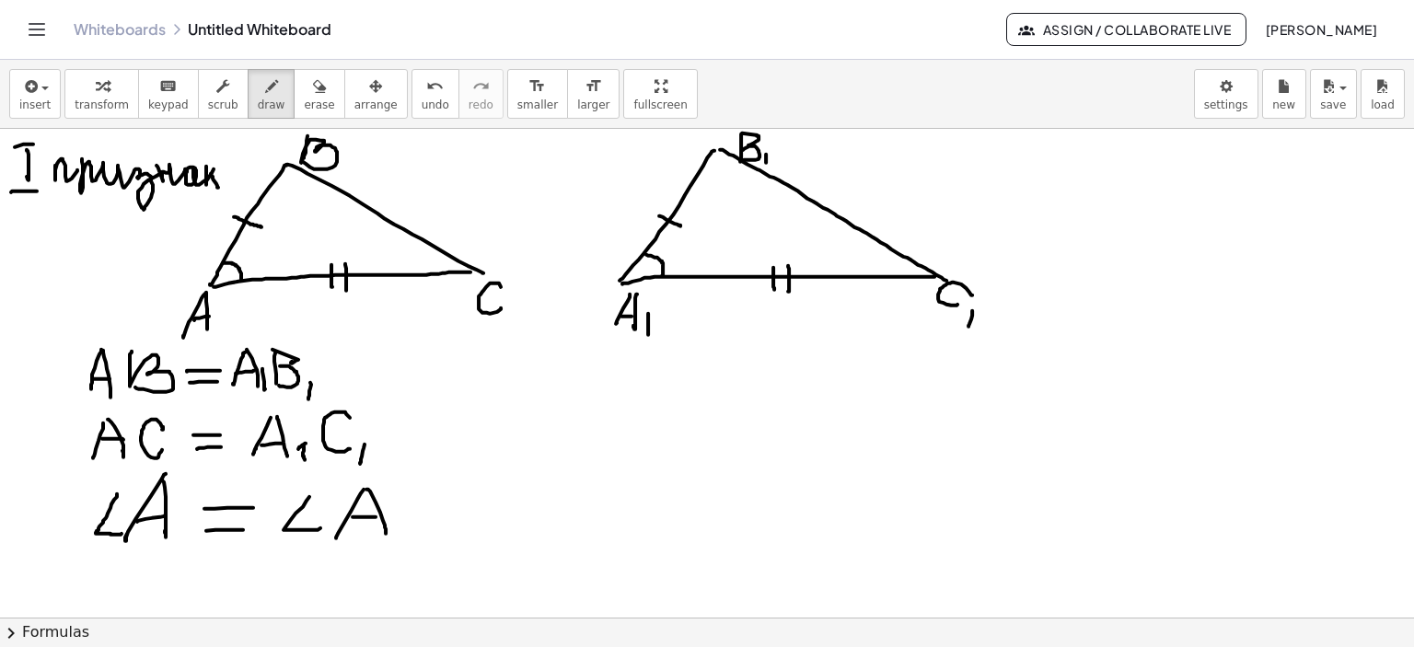
drag, startPoint x: 353, startPoint y: 517, endPoint x: 431, endPoint y: 524, distance: 78.6
click at [376, 517] on div at bounding box center [707, 619] width 1414 height 980
drag, startPoint x: 416, startPoint y: 517, endPoint x: 416, endPoint y: 541, distance: 24.9
click at [416, 541] on div at bounding box center [707, 619] width 1414 height 980
click at [593, 445] on div at bounding box center [707, 619] width 1414 height 980
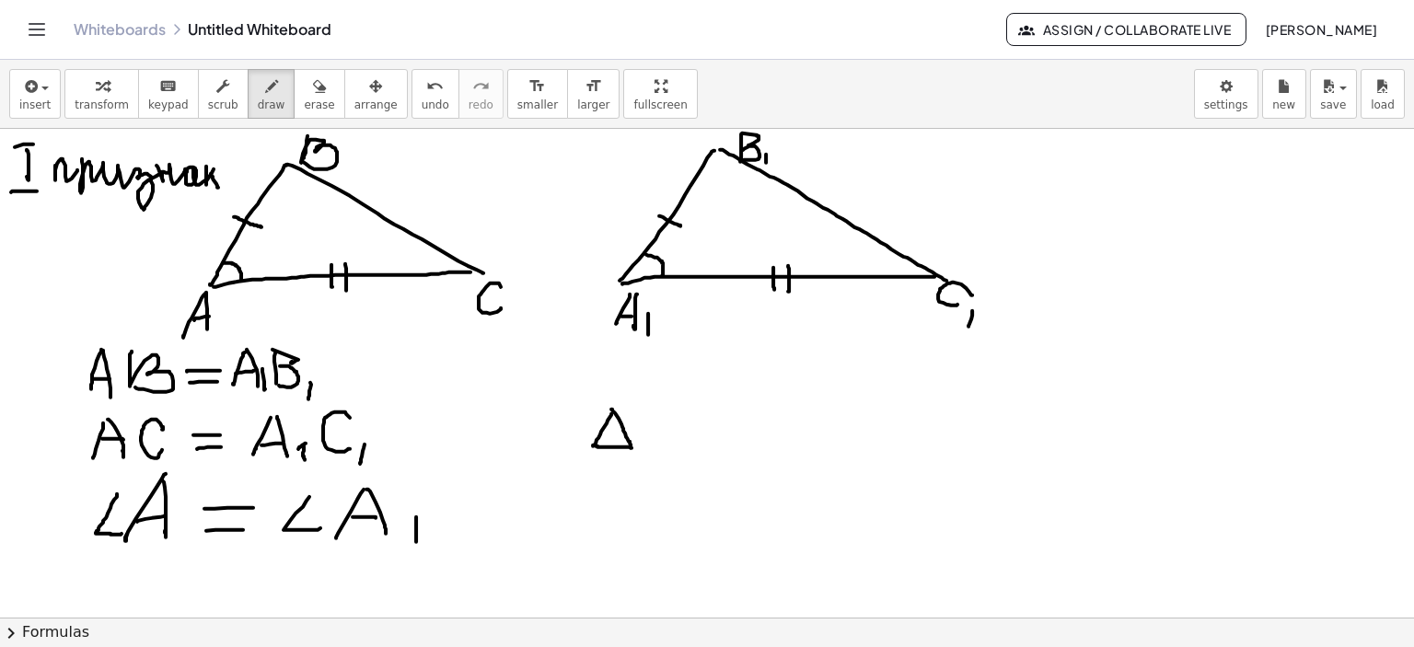
drag, startPoint x: 611, startPoint y: 409, endPoint x: 594, endPoint y: 446, distance: 40.8
click at [594, 446] on div at bounding box center [707, 619] width 1414 height 980
drag, startPoint x: 674, startPoint y: 375, endPoint x: 652, endPoint y: 444, distance: 72.5
click at [652, 445] on div at bounding box center [707, 619] width 1414 height 980
drag, startPoint x: 680, startPoint y: 377, endPoint x: 670, endPoint y: 429, distance: 52.5
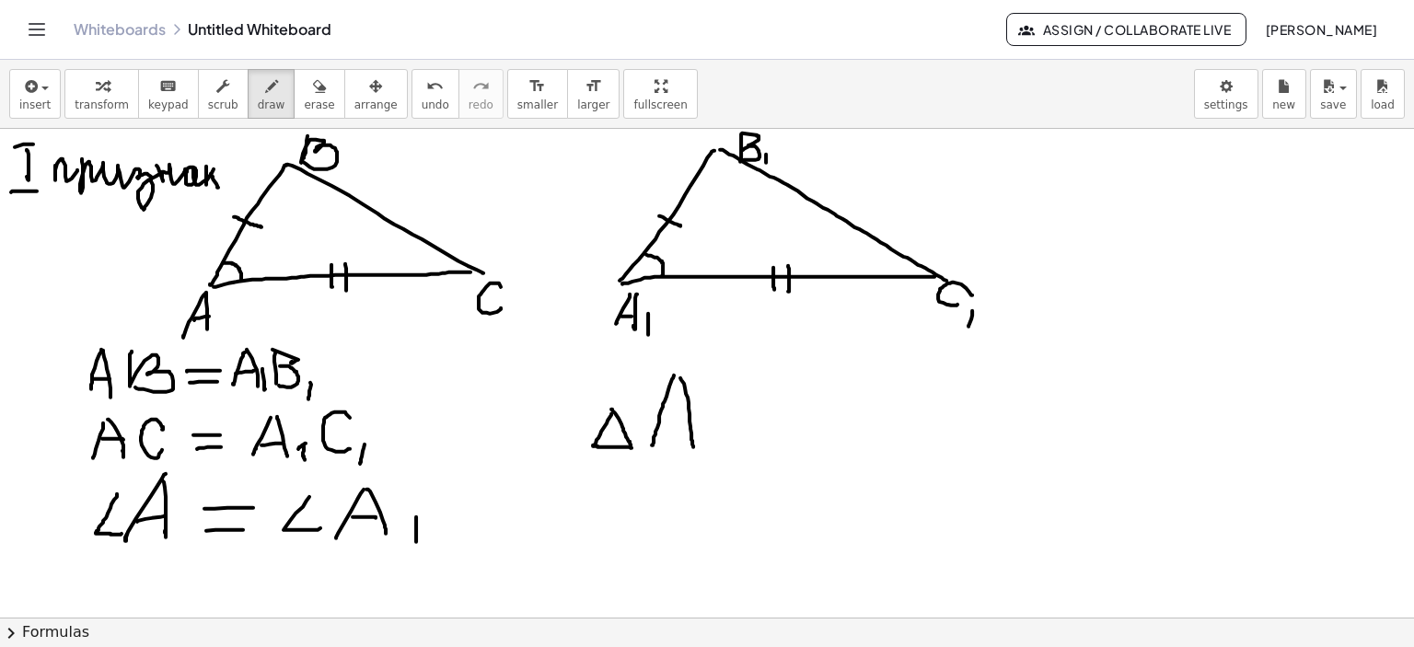
click at [692, 446] on div at bounding box center [707, 619] width 1414 height 980
drag, startPoint x: 670, startPoint y: 419, endPoint x: 691, endPoint y: 419, distance: 20.3
click at [691, 419] on div at bounding box center [707, 619] width 1414 height 980
drag, startPoint x: 711, startPoint y: 382, endPoint x: 709, endPoint y: 431, distance: 48.8
click at [709, 431] on div at bounding box center [707, 619] width 1414 height 980
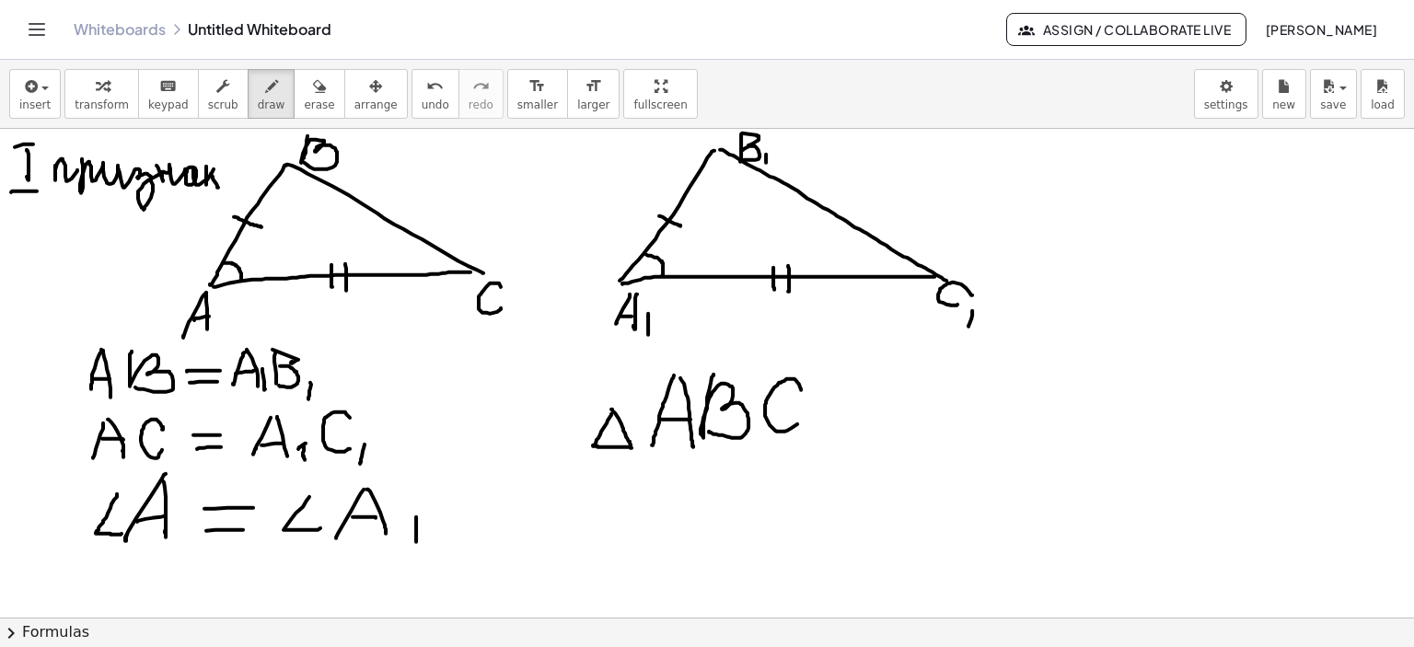
drag, startPoint x: 801, startPoint y: 389, endPoint x: 797, endPoint y: 424, distance: 34.3
click at [797, 424] on div at bounding box center [707, 619] width 1414 height 980
drag, startPoint x: 818, startPoint y: 408, endPoint x: 851, endPoint y: 407, distance: 33.2
click at [851, 406] on div at bounding box center [707, 619] width 1414 height 980
drag, startPoint x: 815, startPoint y: 419, endPoint x: 854, endPoint y: 420, distance: 38.7
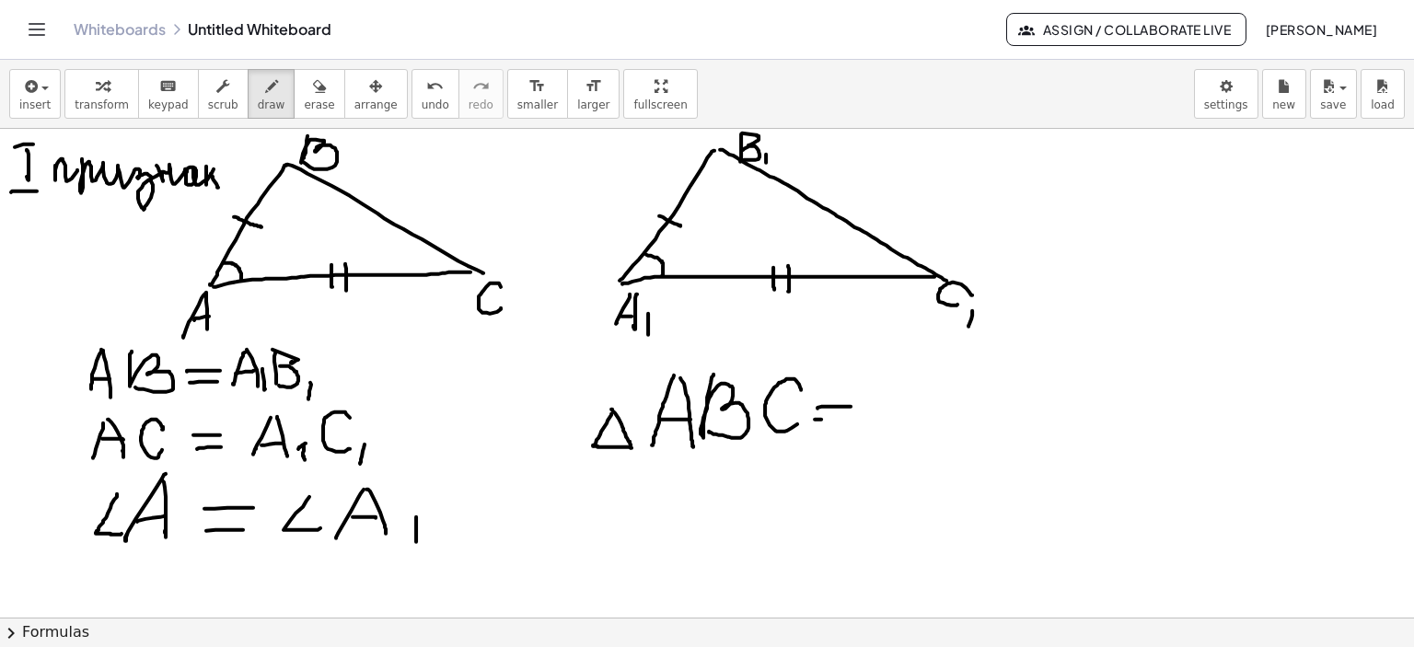
click at [854, 419] on div at bounding box center [707, 619] width 1414 height 980
drag, startPoint x: 901, startPoint y: 397, endPoint x: 873, endPoint y: 440, distance: 51.8
click at [873, 440] on div at bounding box center [707, 619] width 1414 height 980
drag, startPoint x: 897, startPoint y: 395, endPoint x: 876, endPoint y: 441, distance: 50.7
click at [876, 441] on div at bounding box center [707, 619] width 1414 height 980
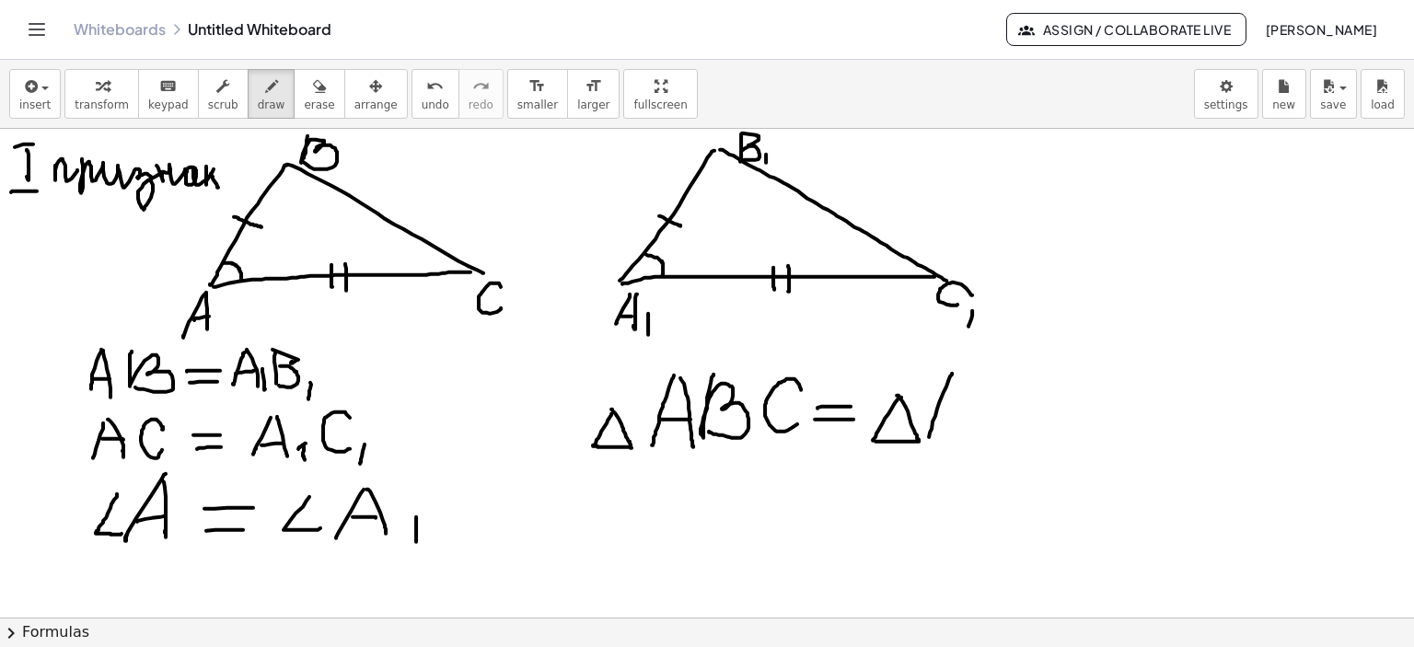
drag, startPoint x: 952, startPoint y: 373, endPoint x: 943, endPoint y: 414, distance: 42.4
click at [928, 440] on div at bounding box center [707, 619] width 1414 height 980
drag, startPoint x: 950, startPoint y: 375, endPoint x: 956, endPoint y: 434, distance: 59.2
click at [956, 434] on div at bounding box center [707, 619] width 1414 height 980
drag, startPoint x: 936, startPoint y: 415, endPoint x: 951, endPoint y: 415, distance: 14.7
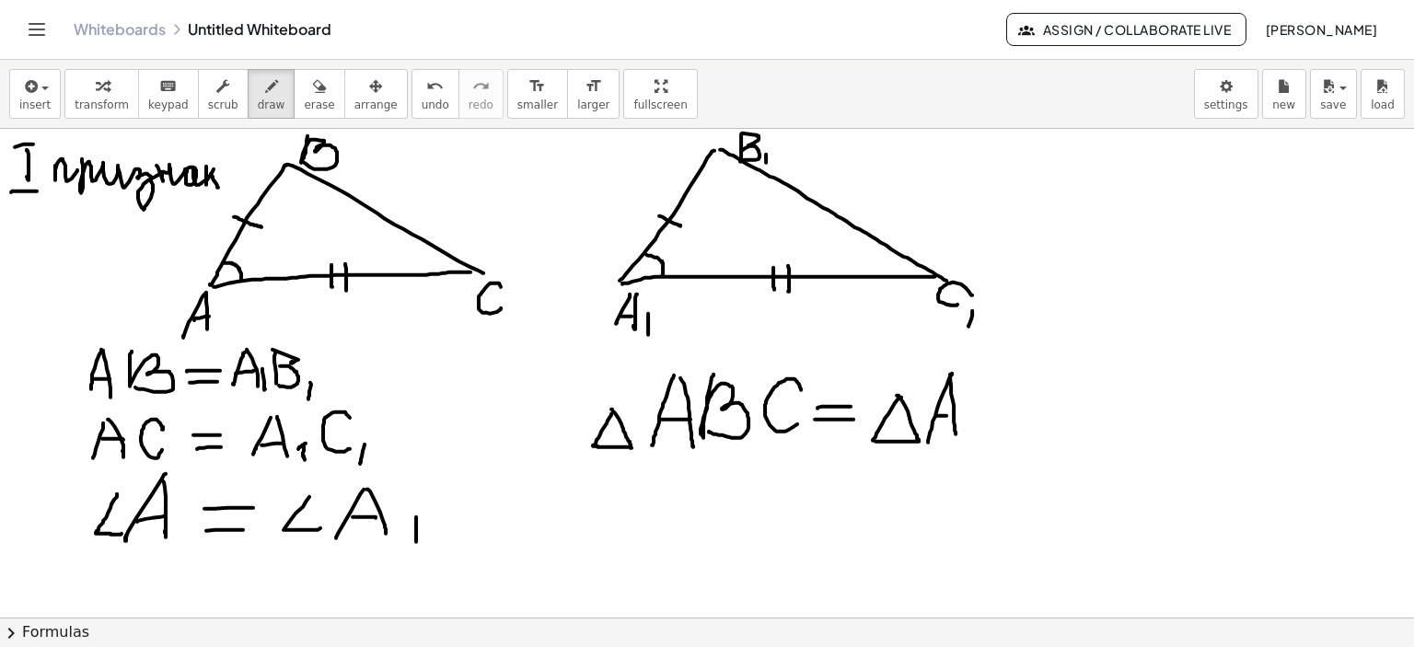
click at [951, 415] on div at bounding box center [707, 619] width 1414 height 980
drag, startPoint x: 970, startPoint y: 423, endPoint x: 983, endPoint y: 423, distance: 13.8
click at [970, 445] on div at bounding box center [707, 619] width 1414 height 980
drag, startPoint x: 986, startPoint y: 401, endPoint x: 1040, endPoint y: 439, distance: 66.2
click at [994, 434] on div at bounding box center [707, 619] width 1414 height 980
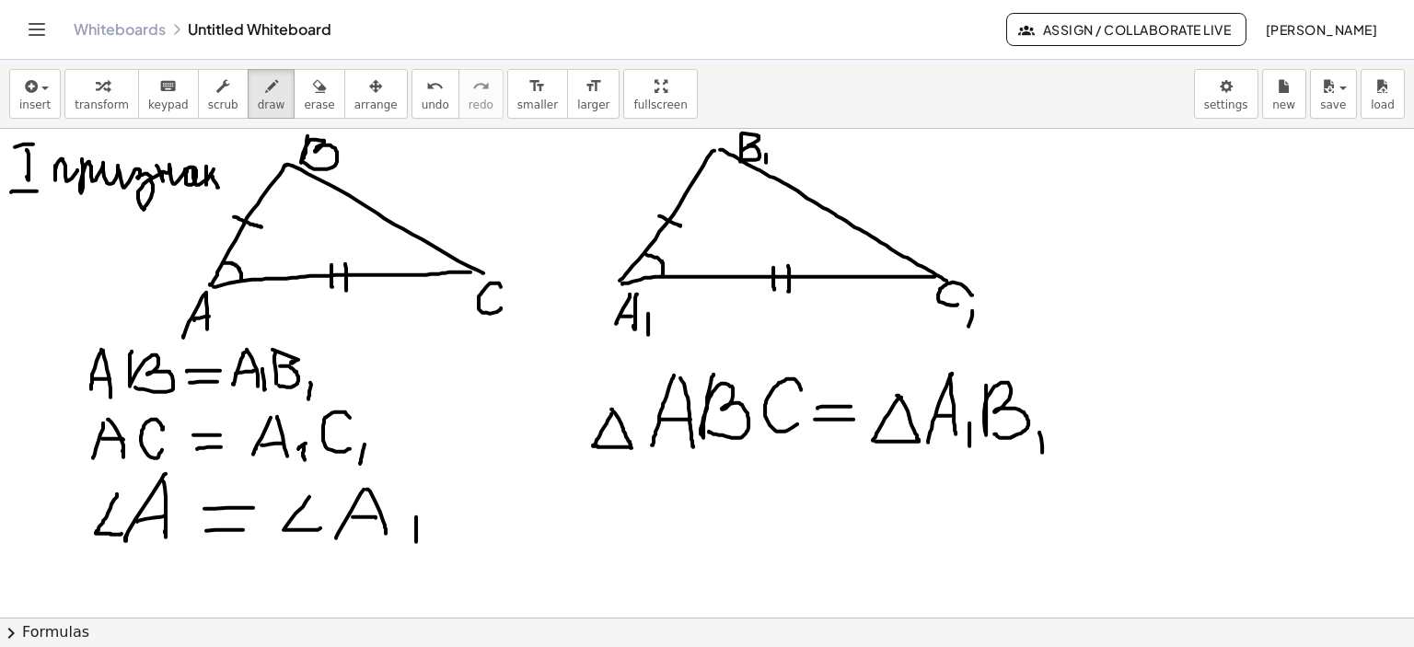
drag, startPoint x: 1039, startPoint y: 432, endPoint x: 1043, endPoint y: 448, distance: 17.0
click at [1042, 451] on div at bounding box center [707, 619] width 1414 height 980
drag, startPoint x: 1110, startPoint y: 386, endPoint x: 1109, endPoint y: 424, distance: 38.7
click at [1096, 428] on div at bounding box center [707, 619] width 1414 height 980
click at [1112, 437] on div at bounding box center [707, 619] width 1414 height 980
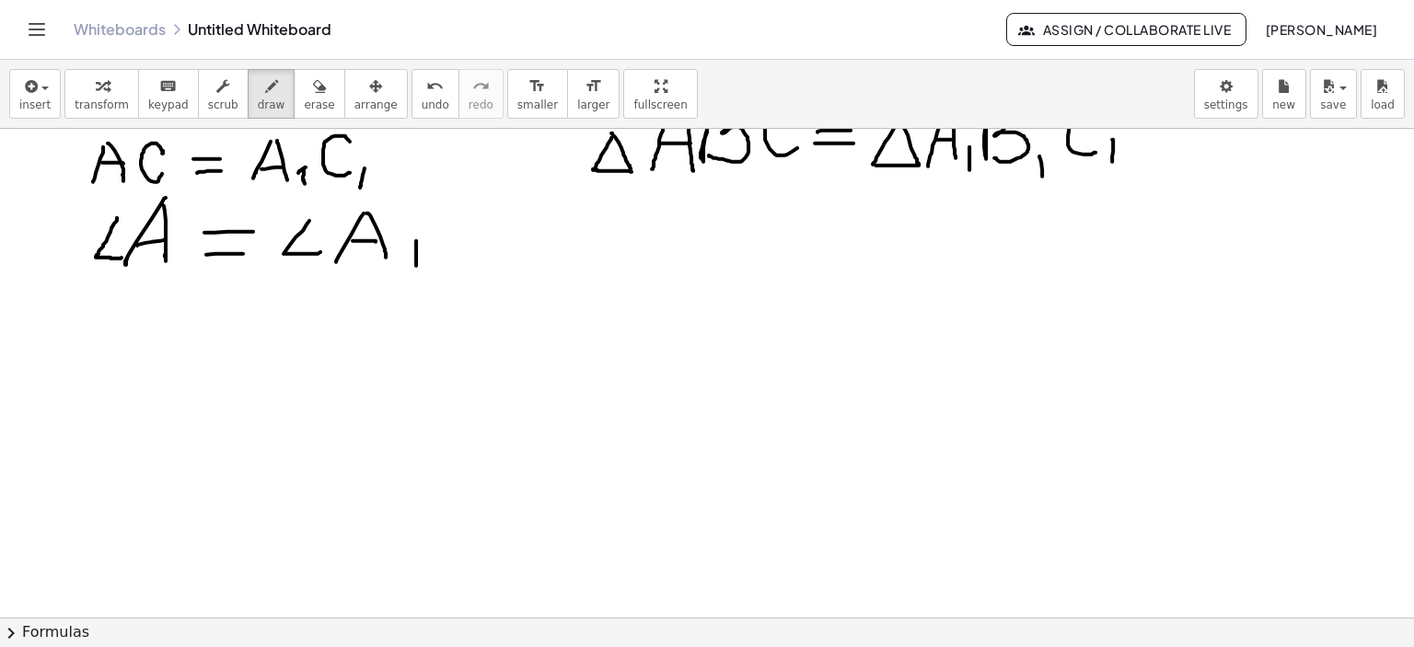
scroll to position [460, 0]
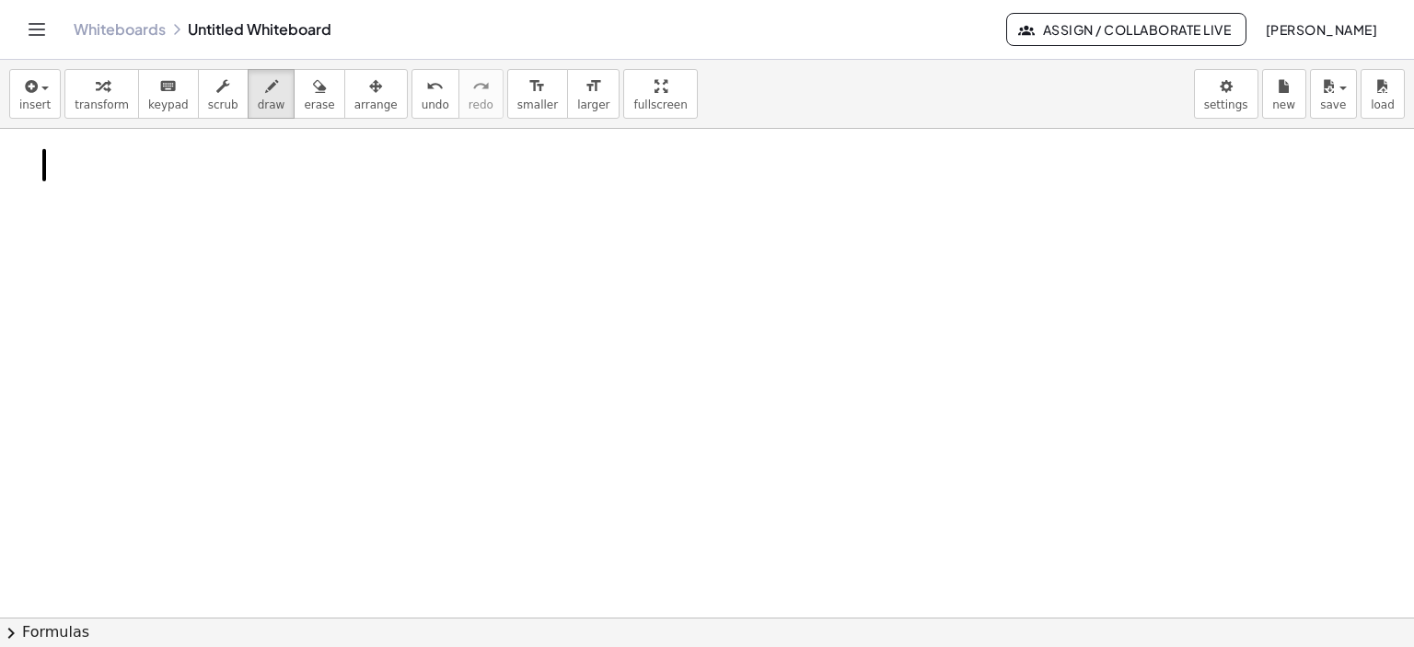
drag, startPoint x: 44, startPoint y: 150, endPoint x: 52, endPoint y: 179, distance: 29.7
click at [46, 192] on div at bounding box center [707, 159] width 1414 height 980
drag, startPoint x: 60, startPoint y: 155, endPoint x: 58, endPoint y: 180, distance: 24.9
click at [59, 191] on div at bounding box center [707, 159] width 1414 height 980
drag, startPoint x: 33, startPoint y: 146, endPoint x: 74, endPoint y: 143, distance: 40.7
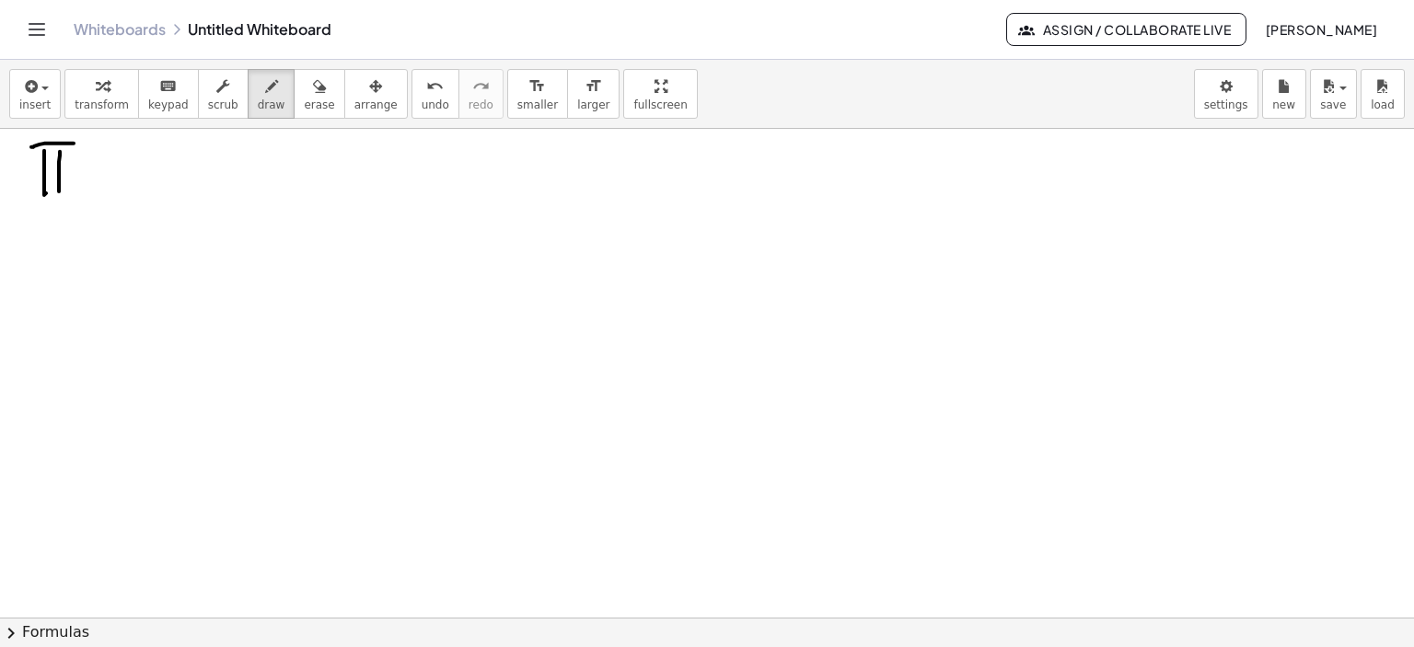
click at [74, 143] on div at bounding box center [707, 159] width 1414 height 980
drag, startPoint x: 41, startPoint y: 208, endPoint x: 70, endPoint y: 206, distance: 29.5
click at [70, 206] on div at bounding box center [707, 159] width 1414 height 980
drag, startPoint x: 101, startPoint y: 176, endPoint x: 229, endPoint y: 187, distance: 128.5
click at [221, 191] on div at bounding box center [707, 159] width 1414 height 980
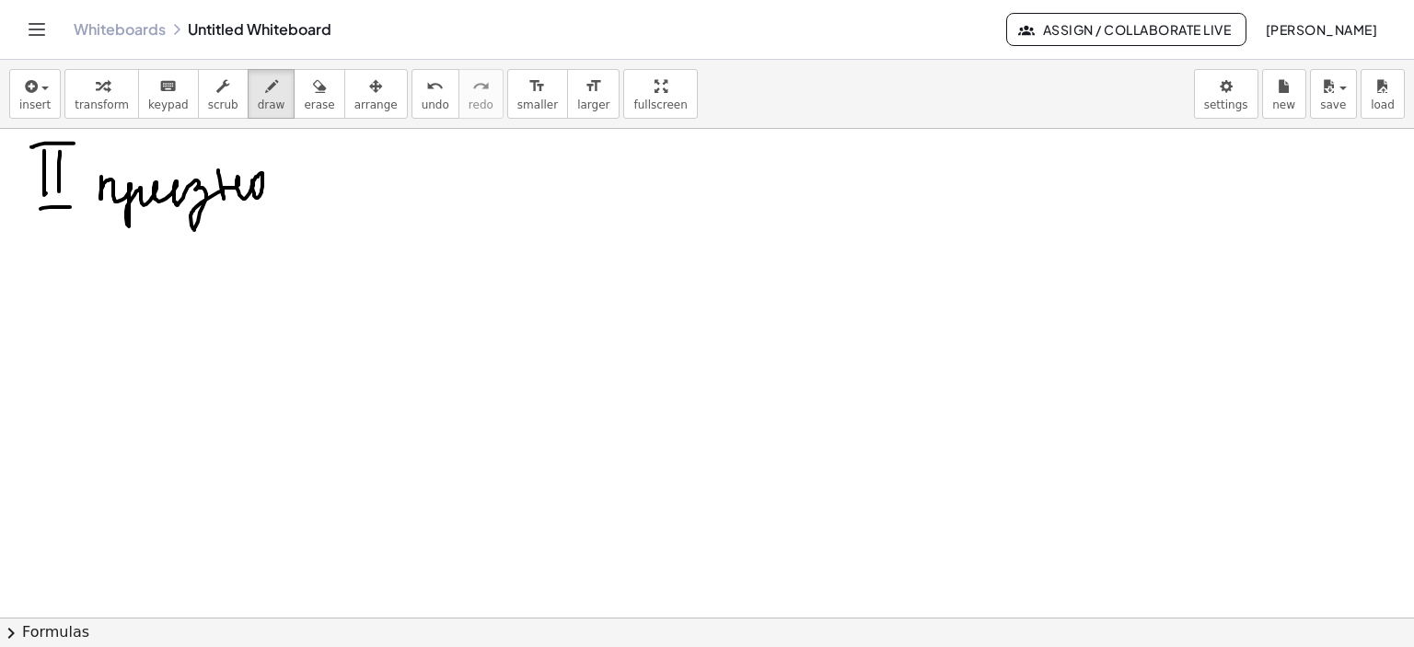
drag, startPoint x: 220, startPoint y: 180, endPoint x: 266, endPoint y: 187, distance: 46.6
click at [253, 188] on div at bounding box center [707, 159] width 1414 height 980
drag, startPoint x: 262, startPoint y: 176, endPoint x: 280, endPoint y: 181, distance: 18.3
click at [276, 191] on div at bounding box center [707, 159] width 1414 height 980
drag, startPoint x: 275, startPoint y: 172, endPoint x: 306, endPoint y: 201, distance: 41.7
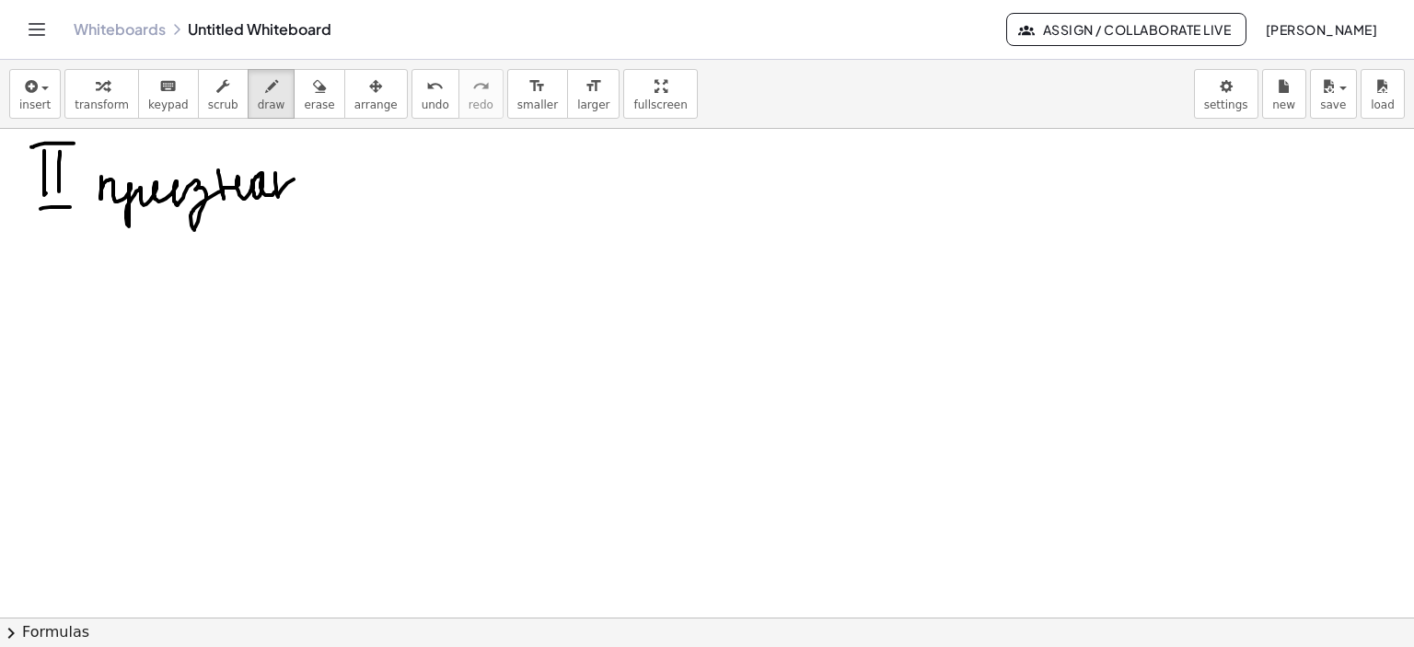
click at [308, 177] on div at bounding box center [707, 159] width 1414 height 980
click at [305, 196] on div at bounding box center [707, 159] width 1414 height 980
drag, startPoint x: 394, startPoint y: 192, endPoint x: 389, endPoint y: 217, distance: 26.2
click at [307, 276] on div at bounding box center [707, 159] width 1414 height 980
drag, startPoint x: 397, startPoint y: 188, endPoint x: 411, endPoint y: 291, distance: 104.0
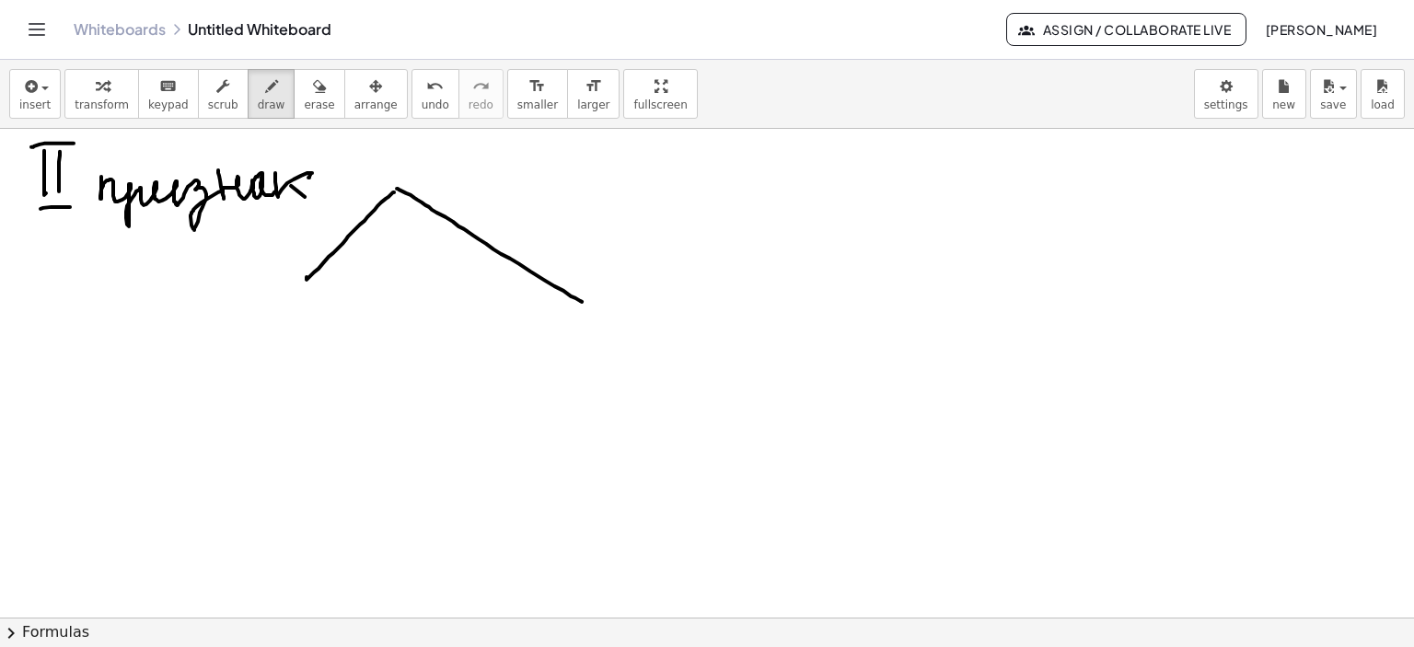
click at [582, 301] on div at bounding box center [707, 159] width 1414 height 980
drag, startPoint x: 317, startPoint y: 274, endPoint x: 283, endPoint y: 296, distance: 40.6
click at [283, 296] on div at bounding box center [707, 159] width 1414 height 980
drag, startPoint x: 284, startPoint y: 295, endPoint x: 345, endPoint y: 334, distance: 73.3
click at [577, 295] on div at bounding box center [707, 159] width 1414 height 980
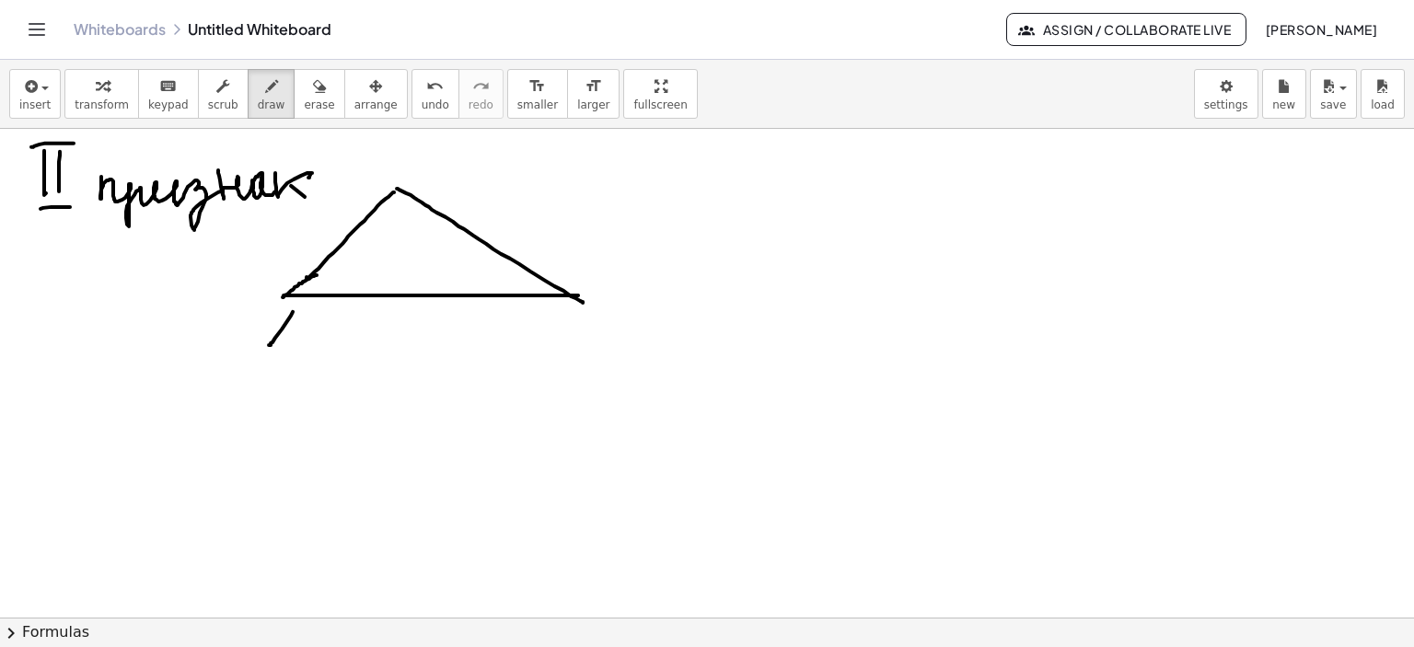
click at [269, 342] on div at bounding box center [707, 159] width 1414 height 980
drag, startPoint x: 294, startPoint y: 314, endPoint x: 296, endPoint y: 344, distance: 30.4
click at [296, 344] on div at bounding box center [707, 159] width 1414 height 980
drag, startPoint x: 282, startPoint y: 332, endPoint x: 293, endPoint y: 331, distance: 11.1
click at [293, 331] on div at bounding box center [707, 159] width 1414 height 980
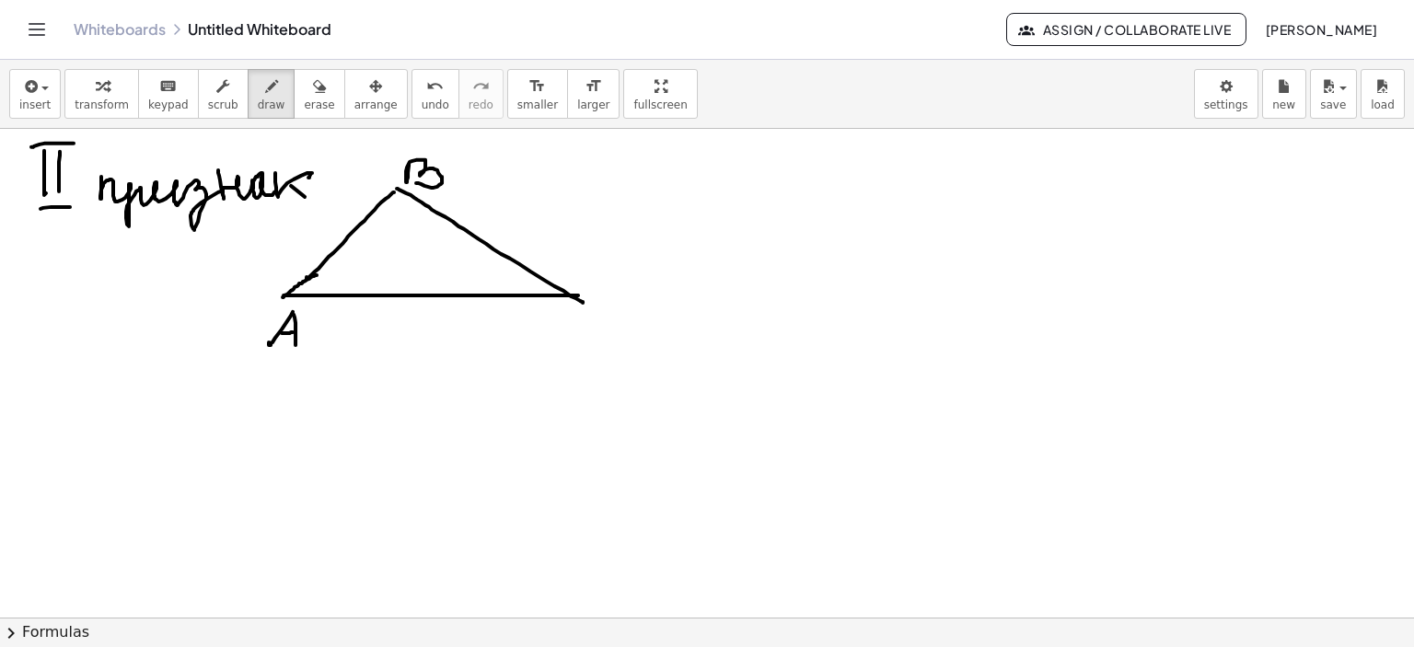
drag, startPoint x: 408, startPoint y: 172, endPoint x: 416, endPoint y: 182, distance: 13.1
click at [416, 182] on div at bounding box center [707, 159] width 1414 height 980
drag, startPoint x: 582, startPoint y: 306, endPoint x: 787, endPoint y: 284, distance: 206.5
click at [588, 330] on div at bounding box center [707, 159] width 1414 height 980
drag, startPoint x: 818, startPoint y: 182, endPoint x: 818, endPoint y: 218, distance: 35.9
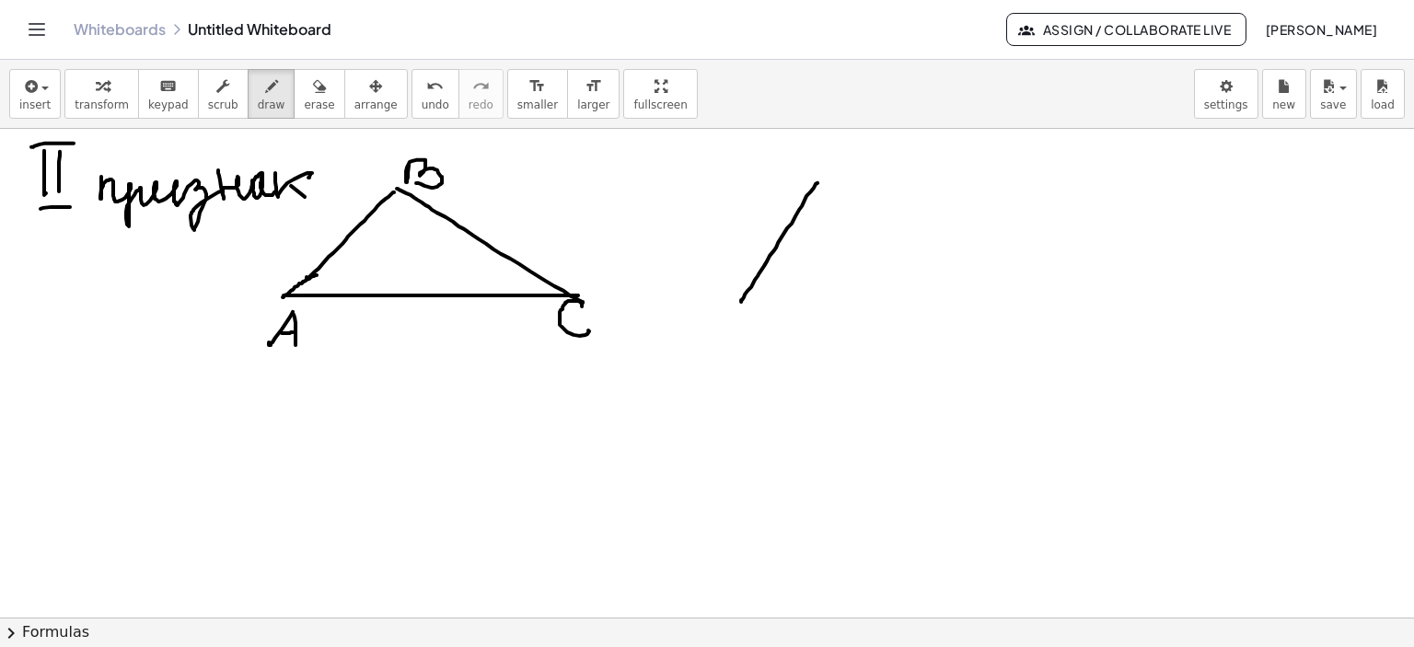
click at [740, 300] on div at bounding box center [707, 159] width 1414 height 980
drag, startPoint x: 818, startPoint y: 181, endPoint x: 796, endPoint y: 213, distance: 37.8
click at [1032, 305] on div at bounding box center [707, 159] width 1414 height 980
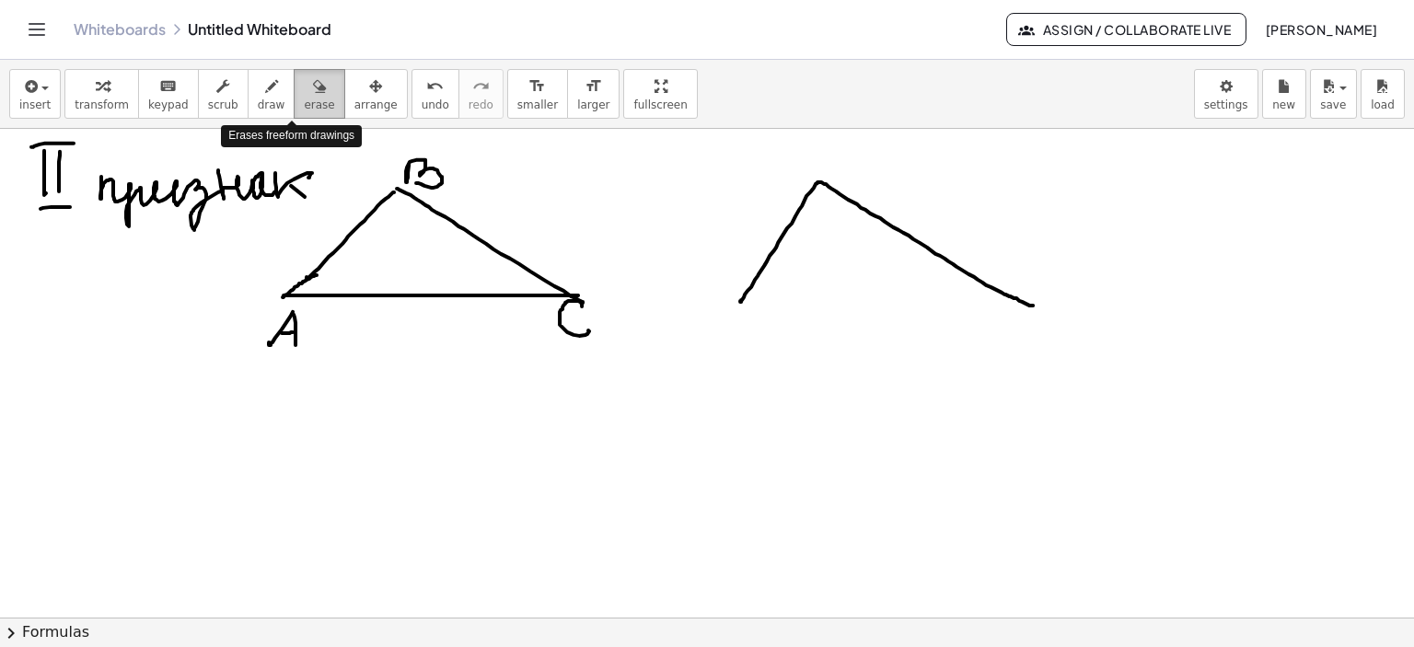
click at [304, 84] on div "button" at bounding box center [319, 86] width 30 height 22
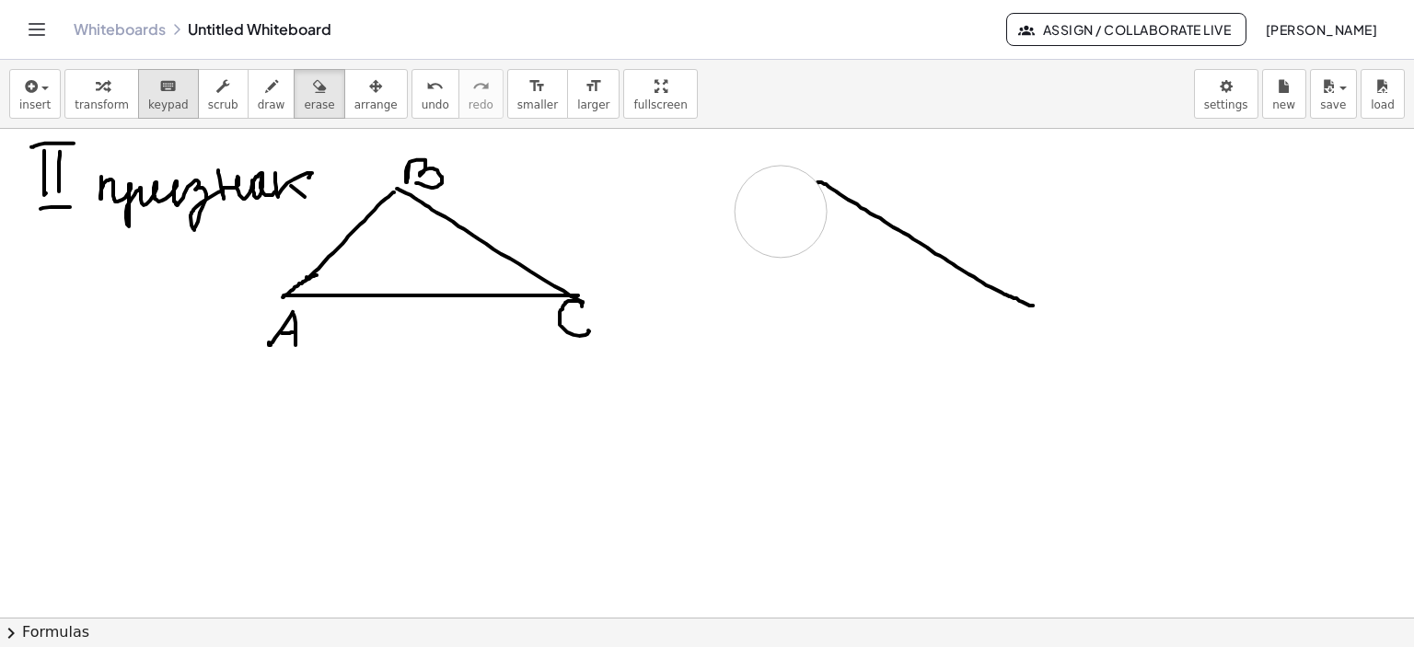
drag, startPoint x: 689, startPoint y: 331, endPoint x: 158, endPoint y: 102, distance: 577.8
click at [781, 212] on div at bounding box center [707, 159] width 1414 height 980
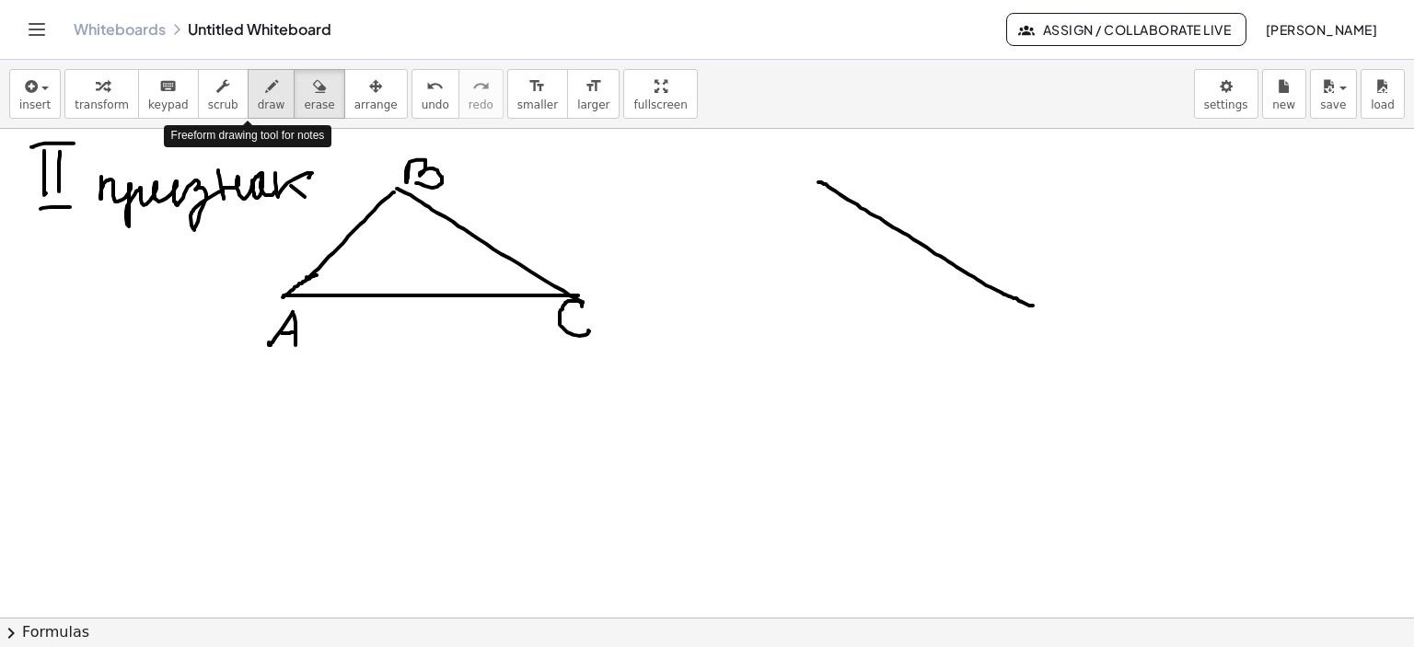
click at [265, 90] on icon "button" at bounding box center [271, 86] width 13 height 22
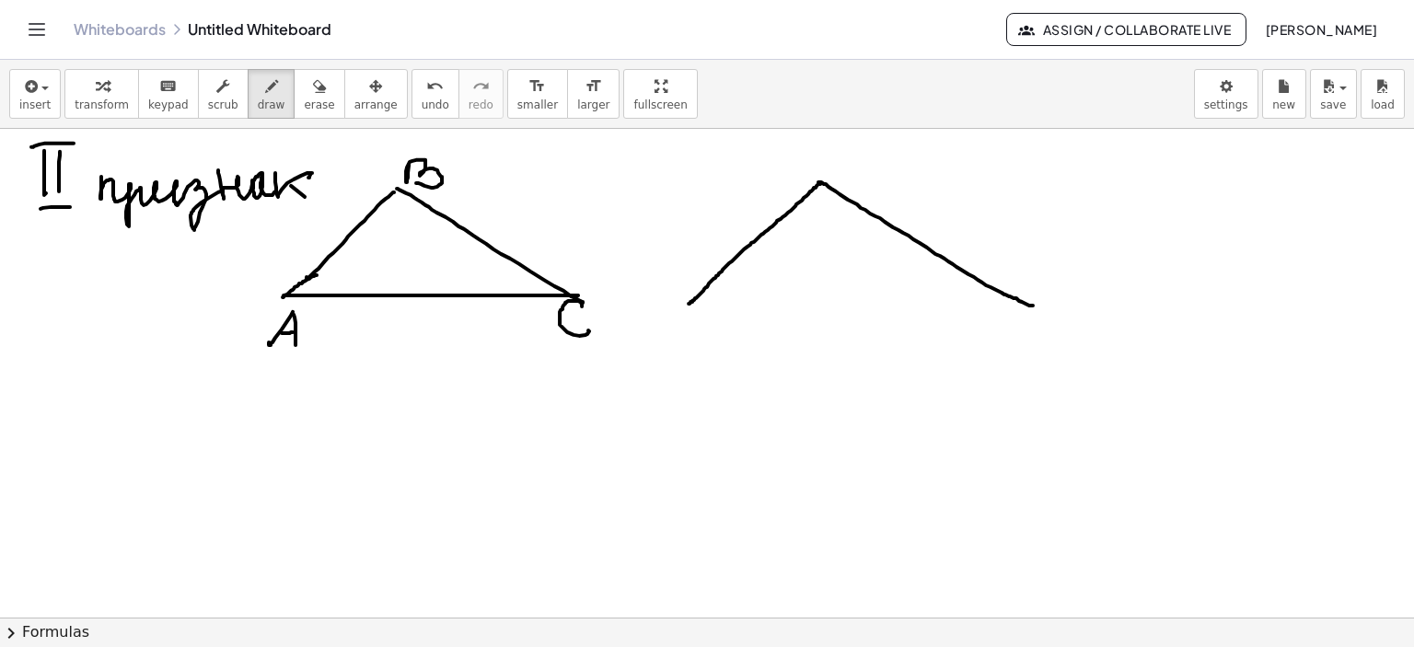
drag, startPoint x: 820, startPoint y: 183, endPoint x: 689, endPoint y: 303, distance: 177.9
click at [689, 303] on div at bounding box center [707, 159] width 1414 height 980
drag, startPoint x: 689, startPoint y: 306, endPoint x: 1020, endPoint y: 302, distance: 331.5
click at [1020, 302] on div at bounding box center [707, 159] width 1414 height 980
drag, startPoint x: 697, startPoint y: 314, endPoint x: 684, endPoint y: 343, distance: 31.3
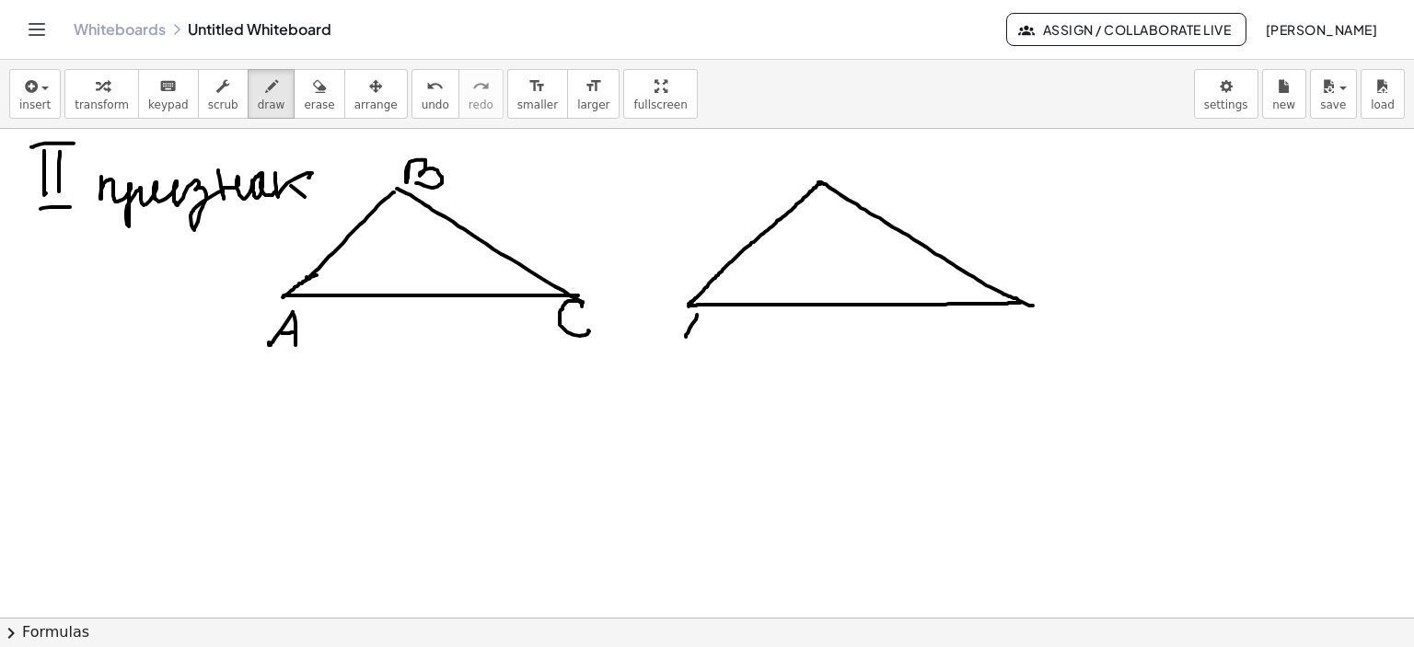
click at [682, 343] on div at bounding box center [707, 159] width 1414 height 980
drag, startPoint x: 705, startPoint y: 322, endPoint x: 703, endPoint y: 341, distance: 18.5
click at [709, 343] on div at bounding box center [707, 159] width 1414 height 980
drag, startPoint x: 689, startPoint y: 333, endPoint x: 707, endPoint y: 332, distance: 18.4
click at [706, 331] on div at bounding box center [707, 159] width 1414 height 980
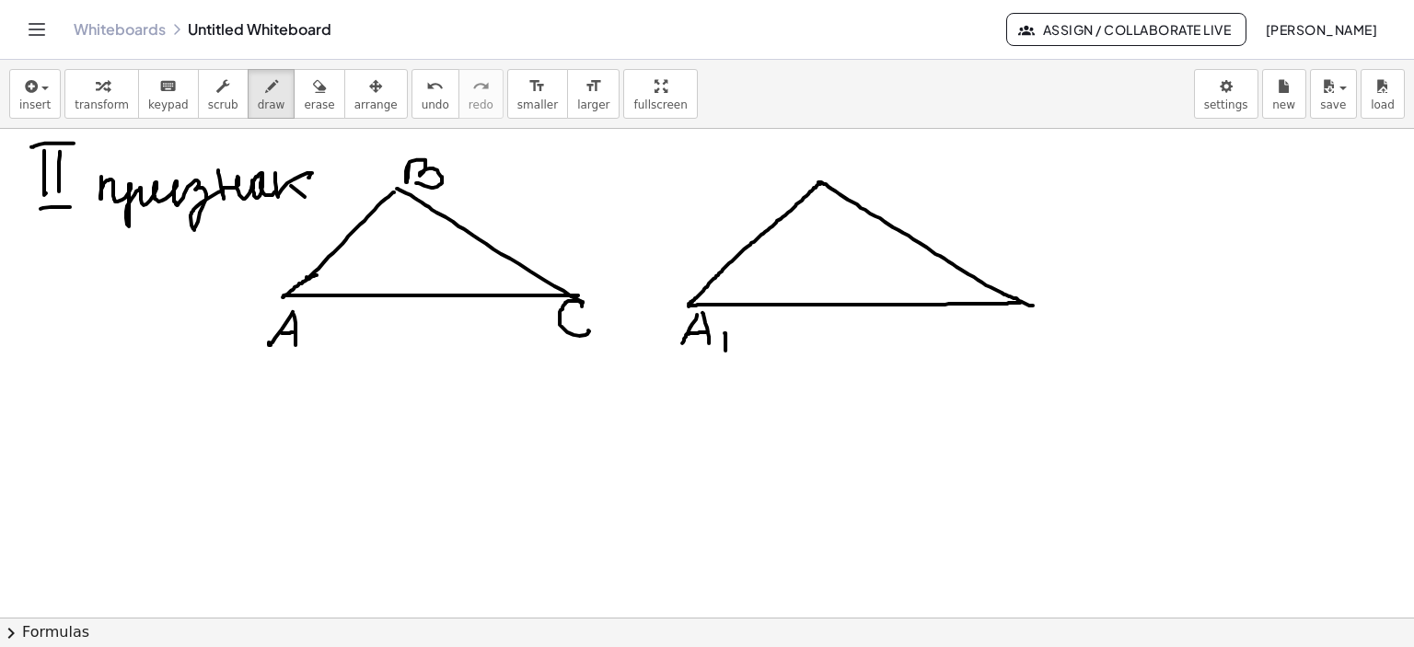
drag, startPoint x: 725, startPoint y: 332, endPoint x: 768, endPoint y: 270, distance: 76.1
click at [725, 350] on div at bounding box center [707, 159] width 1414 height 980
drag, startPoint x: 838, startPoint y: 154, endPoint x: 858, endPoint y: 180, distance: 32.8
click at [842, 173] on div at bounding box center [707, 159] width 1414 height 980
drag, startPoint x: 877, startPoint y: 176, endPoint x: 877, endPoint y: 193, distance: 17.5
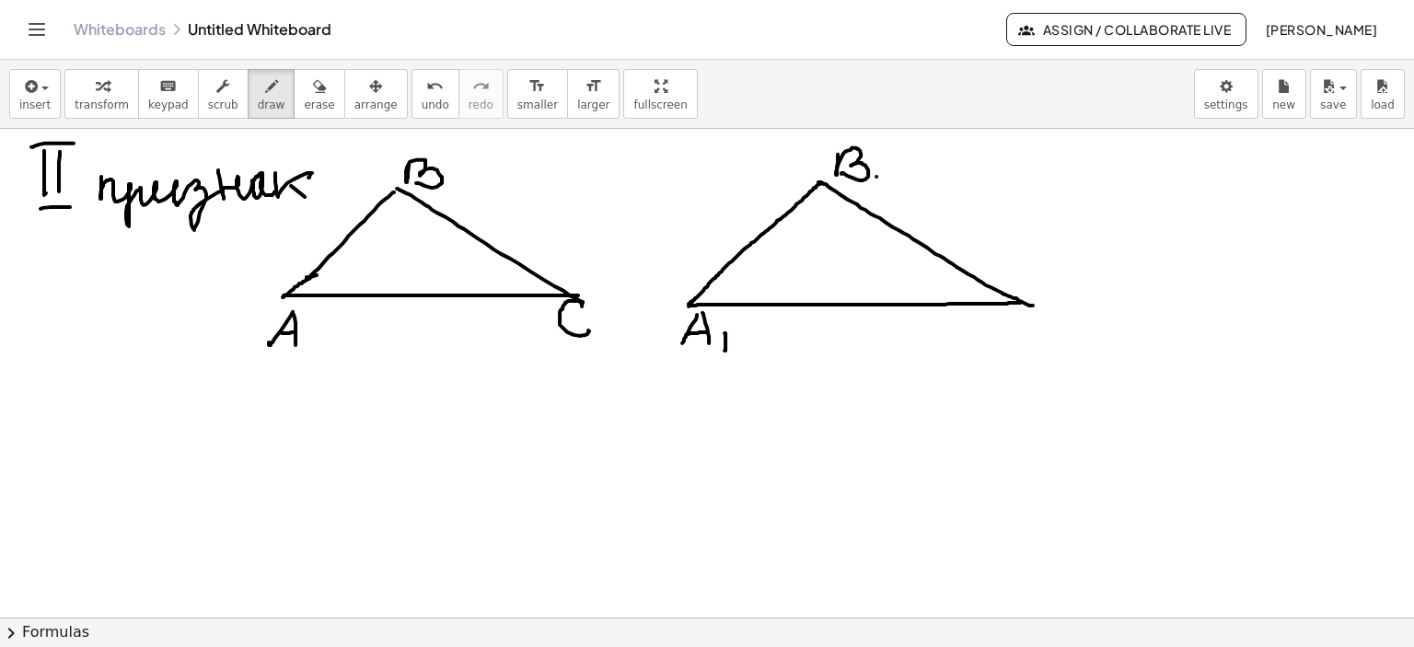
click at [877, 193] on div at bounding box center [707, 159] width 1414 height 980
drag, startPoint x: 1057, startPoint y: 323, endPoint x: 1079, endPoint y: 349, distance: 34.0
click at [1051, 342] on div at bounding box center [707, 159] width 1414 height 980
drag, startPoint x: 1071, startPoint y: 343, endPoint x: 1065, endPoint y: 360, distance: 17.5
click at [1065, 360] on div at bounding box center [707, 159] width 1414 height 980
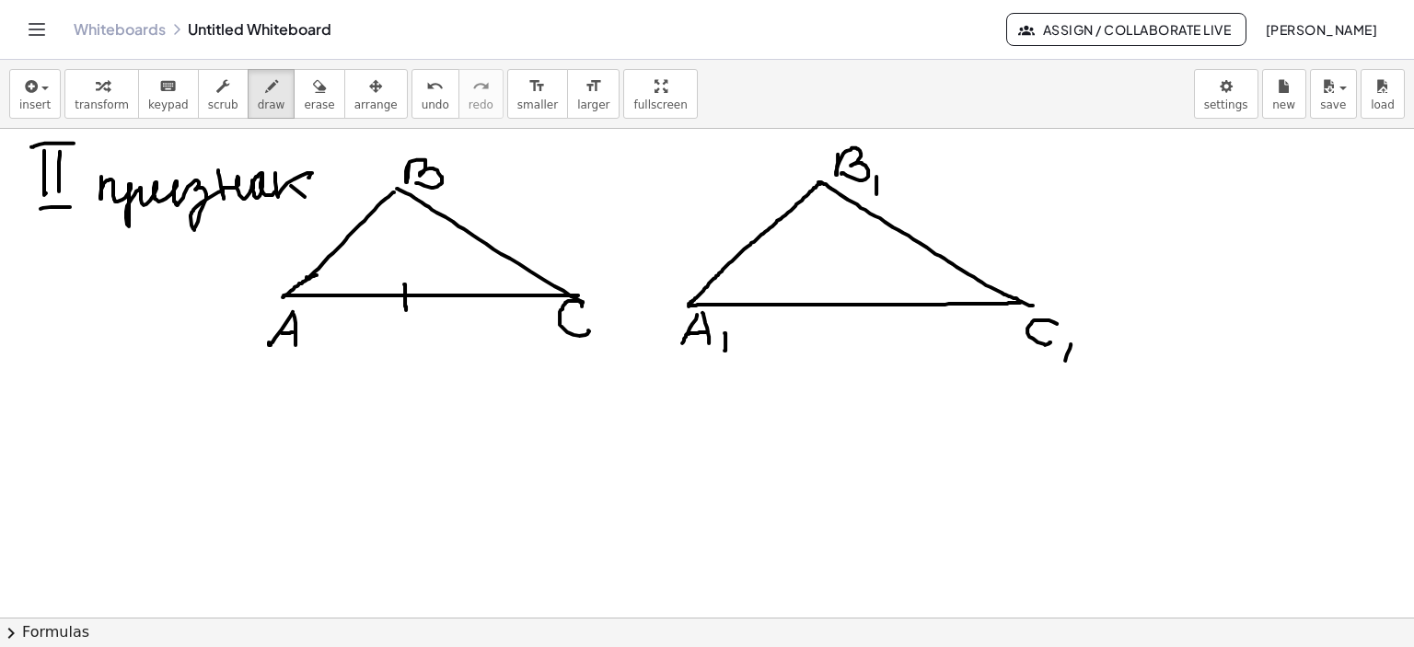
drag, startPoint x: 404, startPoint y: 284, endPoint x: 406, endPoint y: 309, distance: 25.8
click at [406, 309] on div at bounding box center [707, 159] width 1414 height 980
drag, startPoint x: 854, startPoint y: 293, endPoint x: 855, endPoint y: 327, distance: 34.1
click at [855, 327] on div at bounding box center [707, 159] width 1414 height 980
drag, startPoint x: 261, startPoint y: 382, endPoint x: 233, endPoint y: 437, distance: 62.2
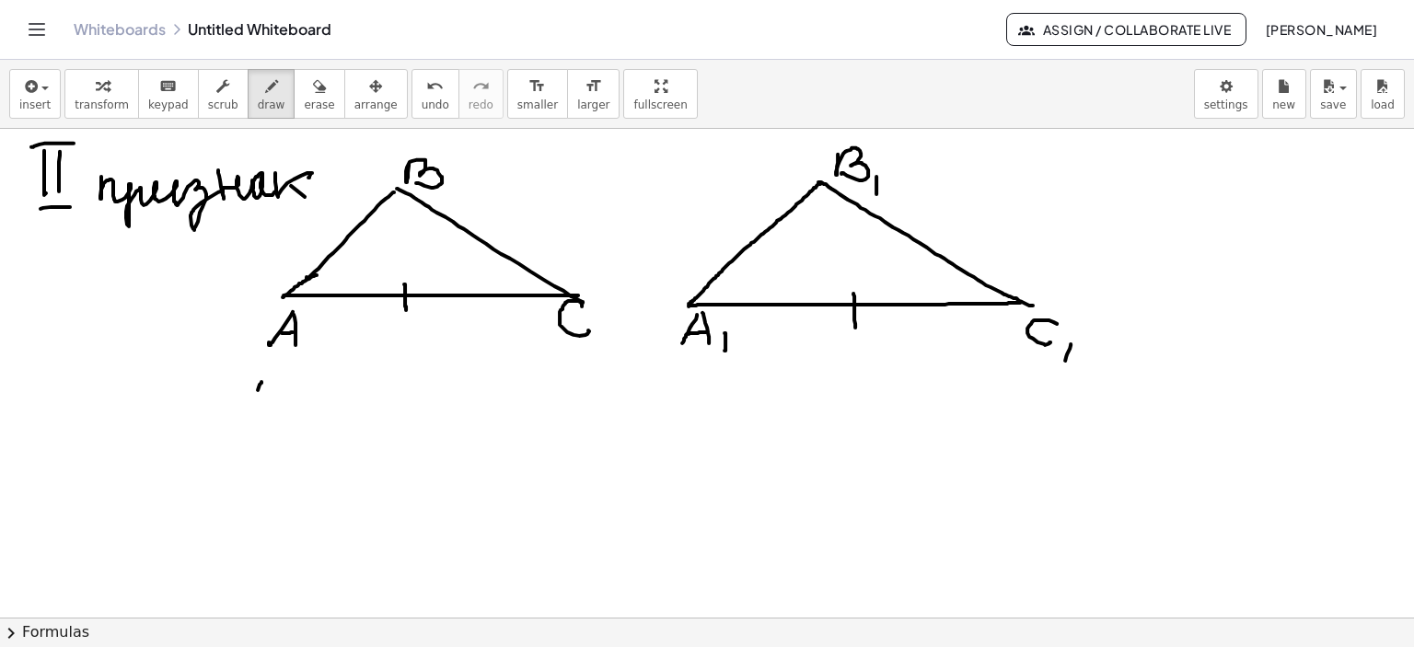
click at [232, 437] on div at bounding box center [707, 159] width 1414 height 980
drag, startPoint x: 266, startPoint y: 379, endPoint x: 273, endPoint y: 434, distance: 54.8
click at [274, 437] on div at bounding box center [707, 159] width 1414 height 980
drag, startPoint x: 243, startPoint y: 417, endPoint x: 291, endPoint y: 423, distance: 48.2
click at [269, 415] on div at bounding box center [707, 159] width 1414 height 980
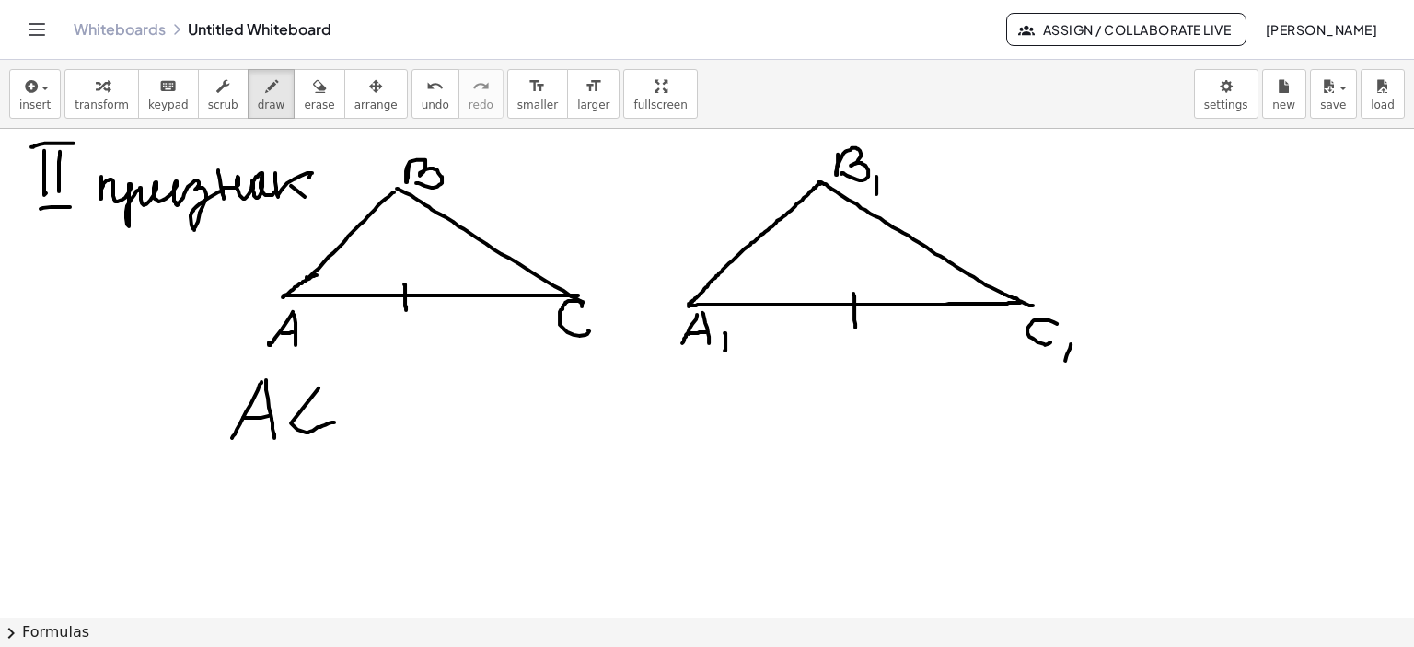
drag, startPoint x: 291, startPoint y: 423, endPoint x: 334, endPoint y: 422, distance: 43.3
click at [334, 422] on div at bounding box center [707, 159] width 1414 height 980
drag, startPoint x: 320, startPoint y: 382, endPoint x: 364, endPoint y: 393, distance: 44.7
click at [343, 384] on div at bounding box center [707, 159] width 1414 height 980
drag, startPoint x: 386, startPoint y: 401, endPoint x: 405, endPoint y: 413, distance: 23.2
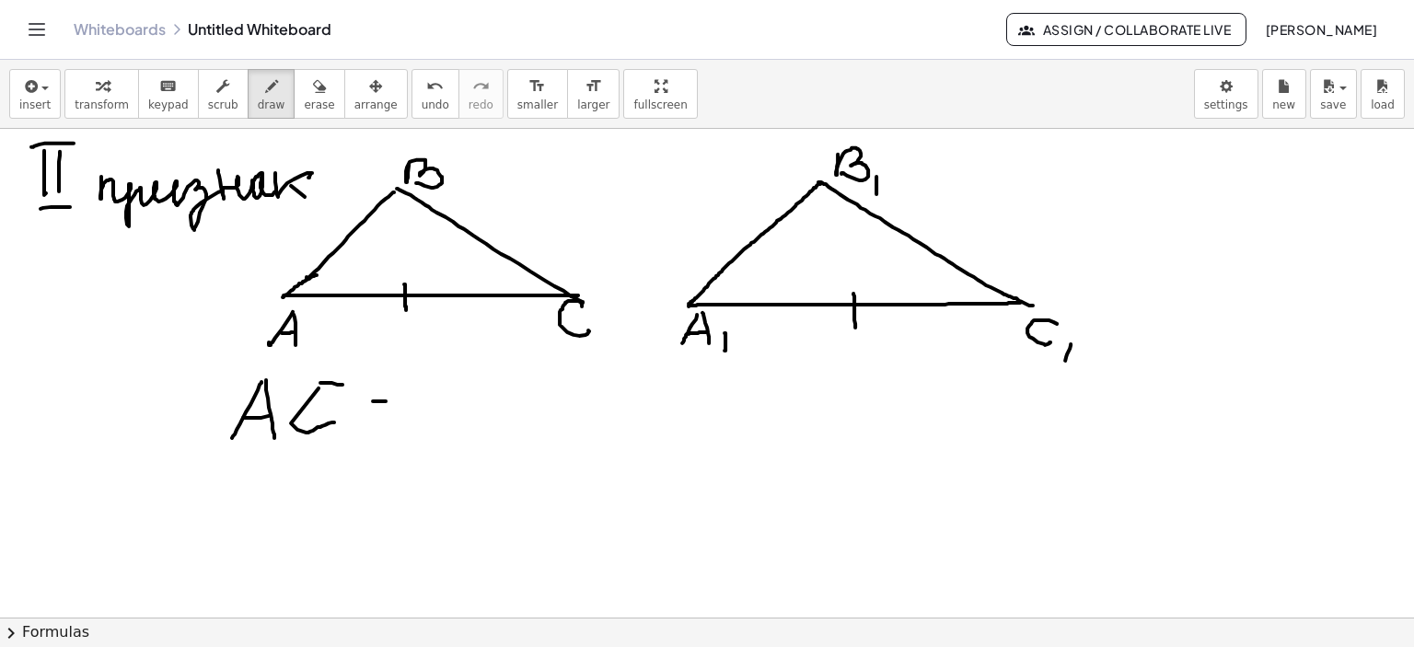
click at [422, 401] on div at bounding box center [707, 159] width 1414 height 980
drag, startPoint x: 378, startPoint y: 424, endPoint x: 481, endPoint y: 386, distance: 109.3
click at [426, 420] on div at bounding box center [707, 159] width 1414 height 980
click at [449, 427] on div at bounding box center [707, 159] width 1414 height 980
click at [494, 428] on div at bounding box center [707, 159] width 1414 height 980
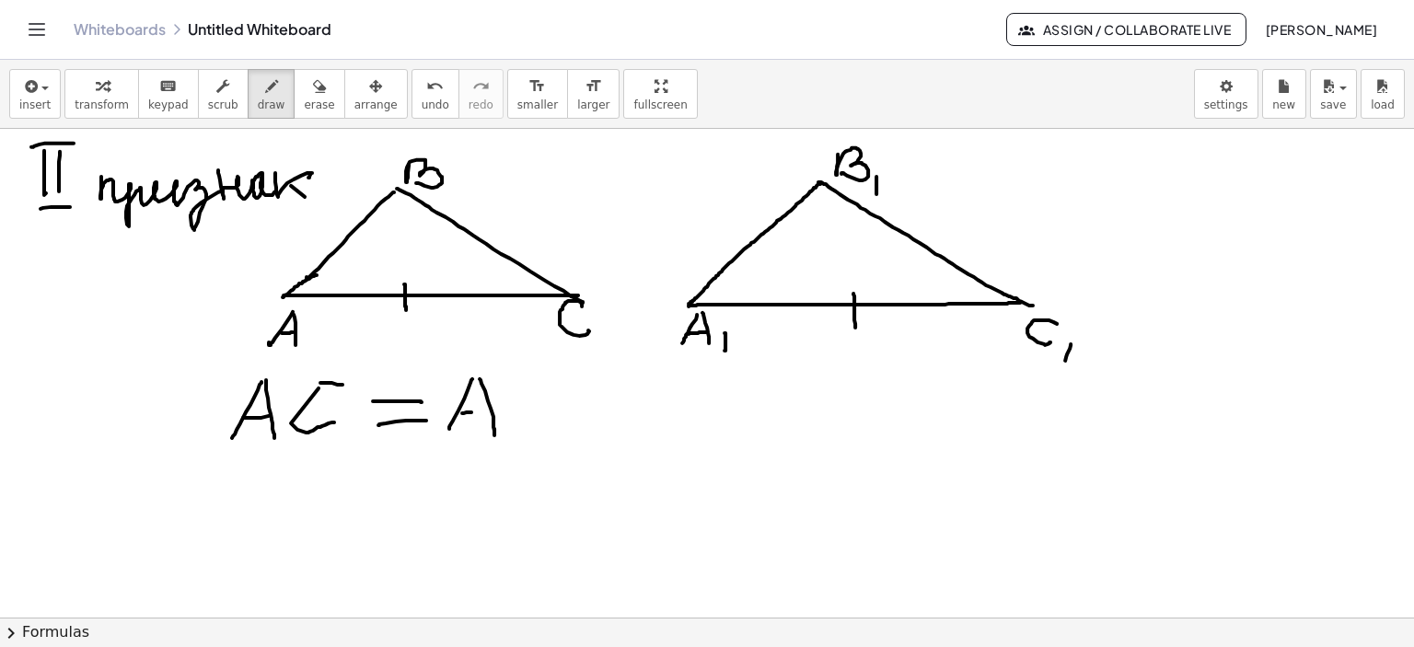
click at [495, 412] on div at bounding box center [707, 159] width 1414 height 980
click at [517, 437] on div at bounding box center [707, 159] width 1414 height 980
click at [577, 424] on div at bounding box center [707, 159] width 1414 height 980
click at [597, 438] on div at bounding box center [707, 159] width 1414 height 980
drag, startPoint x: 315, startPoint y: 273, endPoint x: 324, endPoint y: 297, distance: 25.6
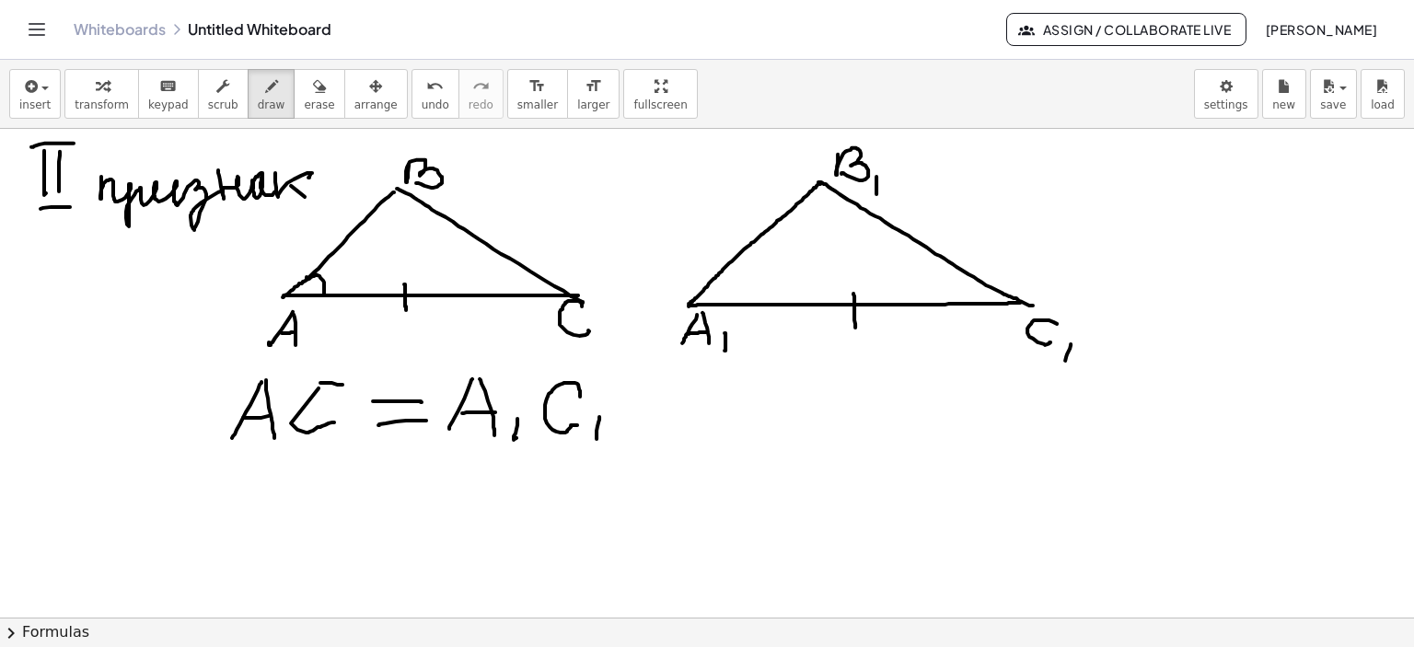
click at [324, 297] on div at bounding box center [707, 159] width 1414 height 980
drag, startPoint x: 540, startPoint y: 279, endPoint x: 530, endPoint y: 294, distance: 17.9
click at [530, 294] on div at bounding box center [707, 159] width 1414 height 980
drag, startPoint x: 534, startPoint y: 272, endPoint x: 520, endPoint y: 300, distance: 31.7
click at [517, 297] on div at bounding box center [707, 159] width 1414 height 980
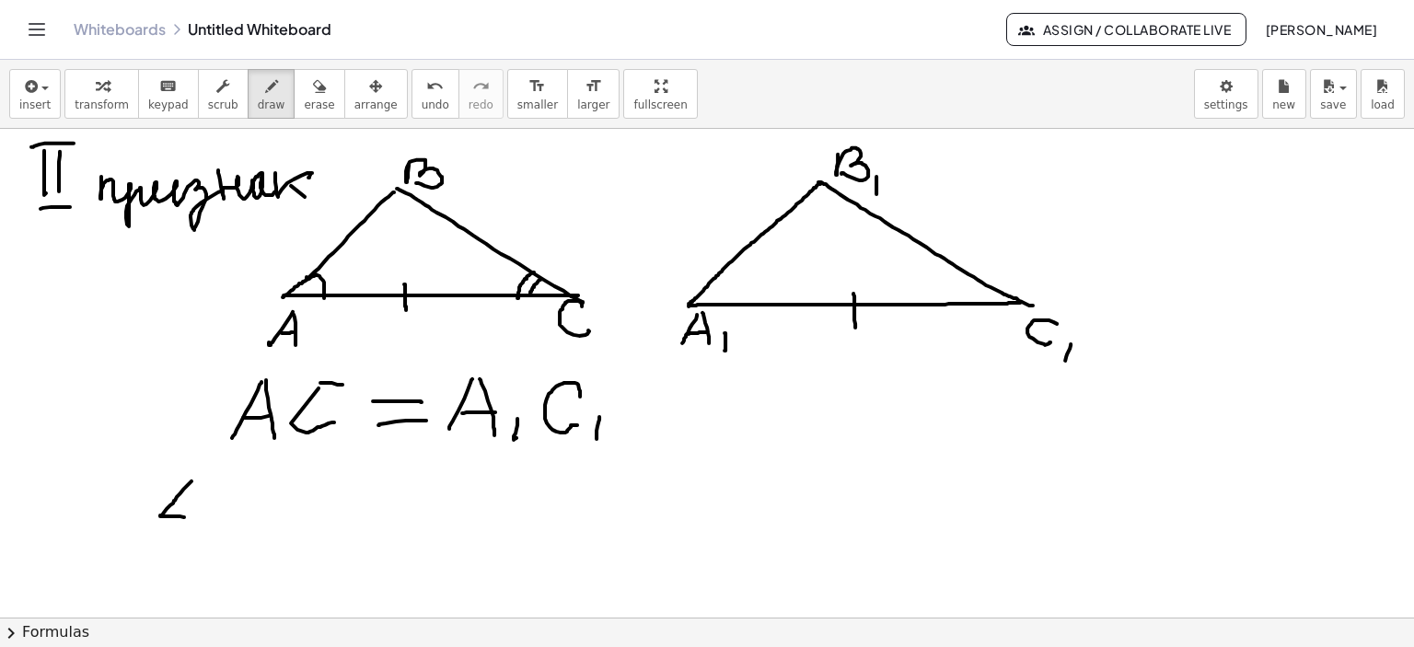
drag, startPoint x: 192, startPoint y: 481, endPoint x: 184, endPoint y: 517, distance: 36.7
click at [184, 517] on div at bounding box center [707, 159] width 1414 height 980
drag, startPoint x: 221, startPoint y: 459, endPoint x: 215, endPoint y: 496, distance: 37.4
click at [206, 513] on div at bounding box center [707, 159] width 1414 height 980
drag, startPoint x: 223, startPoint y: 456, endPoint x: 242, endPoint y: 511, distance: 58.5
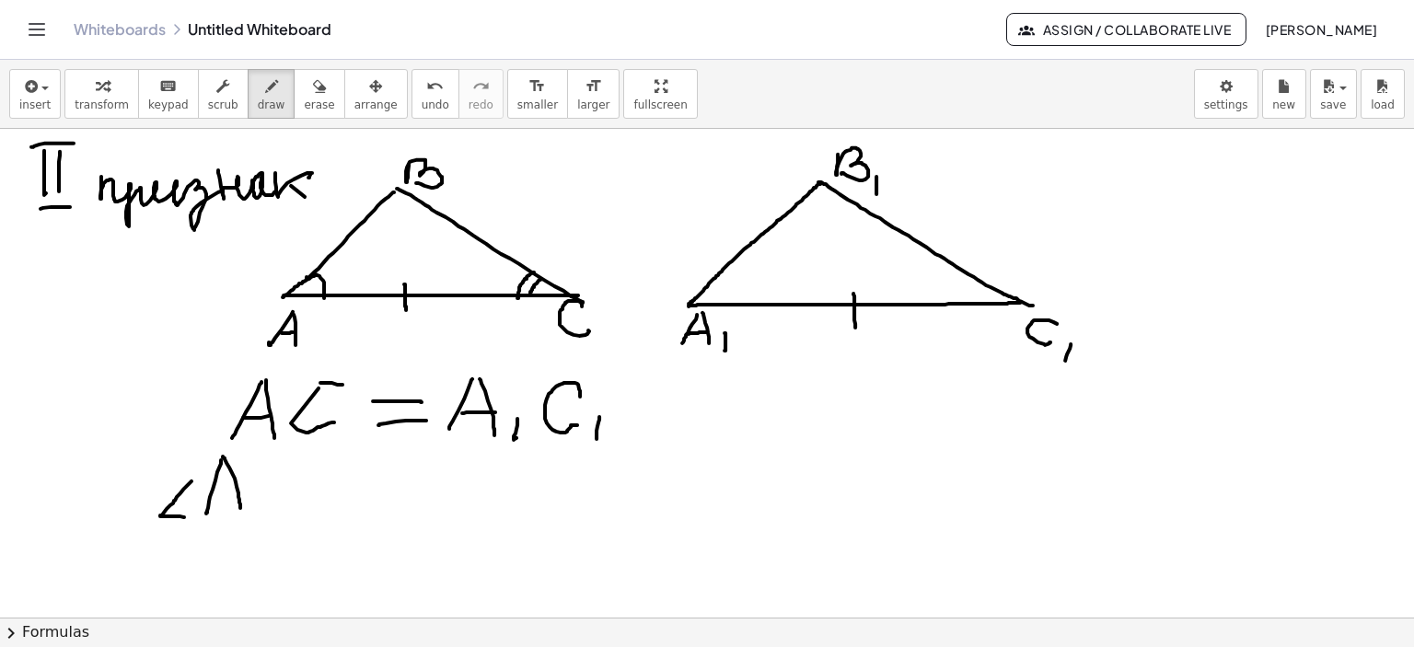
click at [242, 511] on div at bounding box center [707, 159] width 1414 height 980
drag, startPoint x: 215, startPoint y: 492, endPoint x: 234, endPoint y: 492, distance: 18.4
click at [234, 492] on div at bounding box center [707, 159] width 1414 height 980
drag, startPoint x: 184, startPoint y: 546, endPoint x: 206, endPoint y: 570, distance: 32.6
click at [199, 575] on div at bounding box center [707, 159] width 1414 height 980
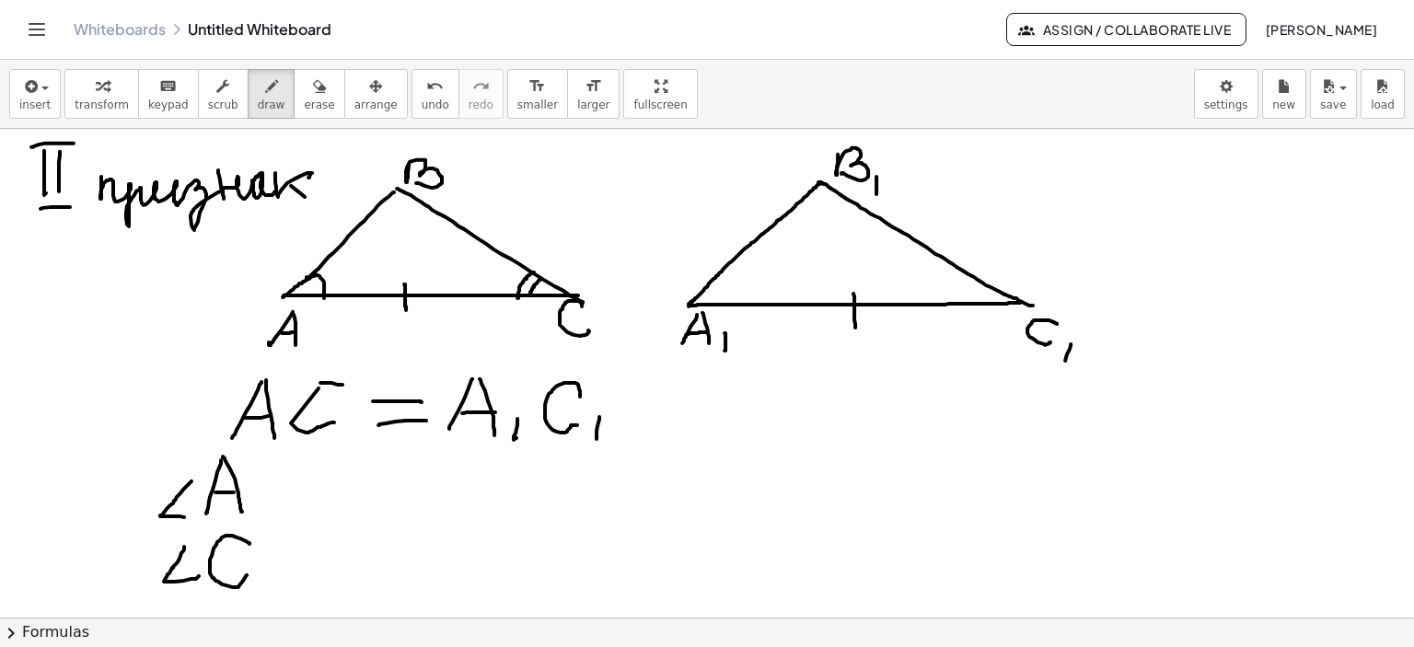
drag, startPoint x: 232, startPoint y: 535, endPoint x: 265, endPoint y: 567, distance: 46.2
click at [247, 574] on div at bounding box center [707, 159] width 1414 height 980
drag, startPoint x: 274, startPoint y: 482, endPoint x: 315, endPoint y: 482, distance: 40.5
click at [315, 482] on div at bounding box center [707, 159] width 1414 height 980
drag, startPoint x: 273, startPoint y: 504, endPoint x: 315, endPoint y: 504, distance: 41.4
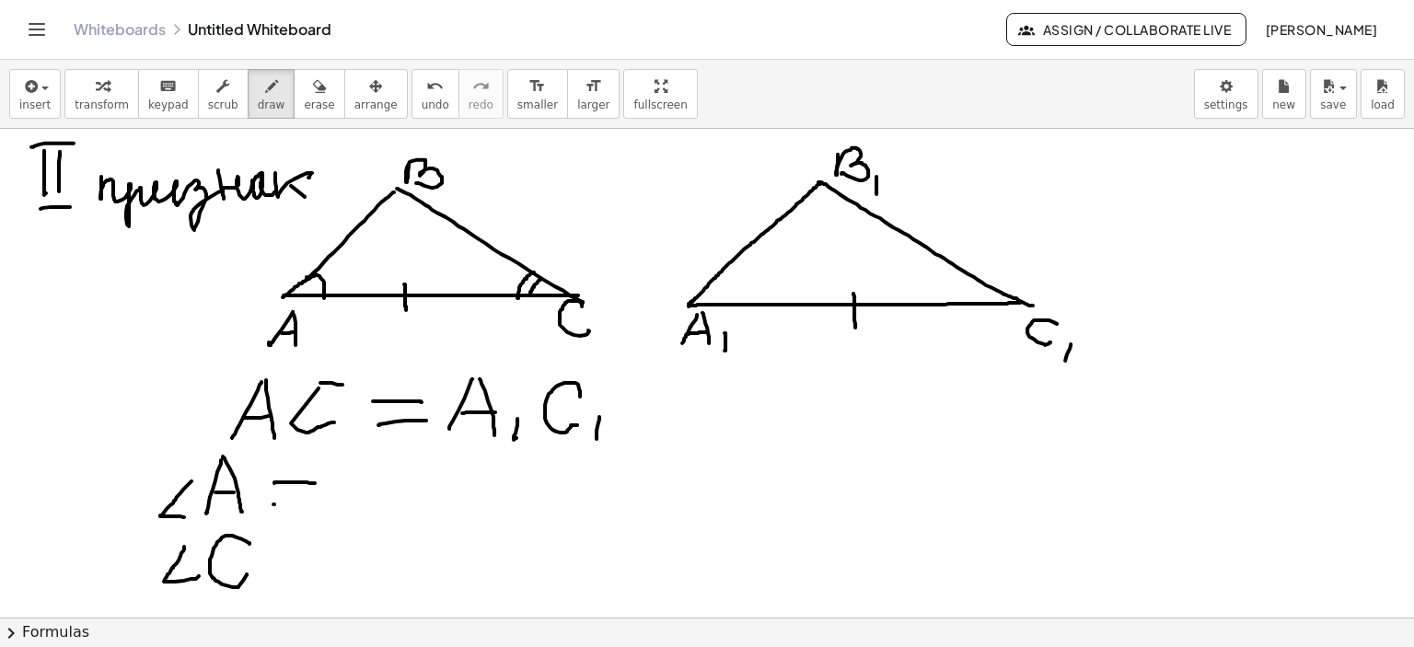
click at [315, 504] on div at bounding box center [707, 159] width 1414 height 980
drag, startPoint x: 726, startPoint y: 330, endPoint x: 717, endPoint y: 341, distance: 13.8
click at [717, 341] on div at bounding box center [707, 159] width 1414 height 980
drag, startPoint x: 379, startPoint y: 472, endPoint x: 383, endPoint y: 514, distance: 41.6
click at [383, 514] on div at bounding box center [707, 159] width 1414 height 980
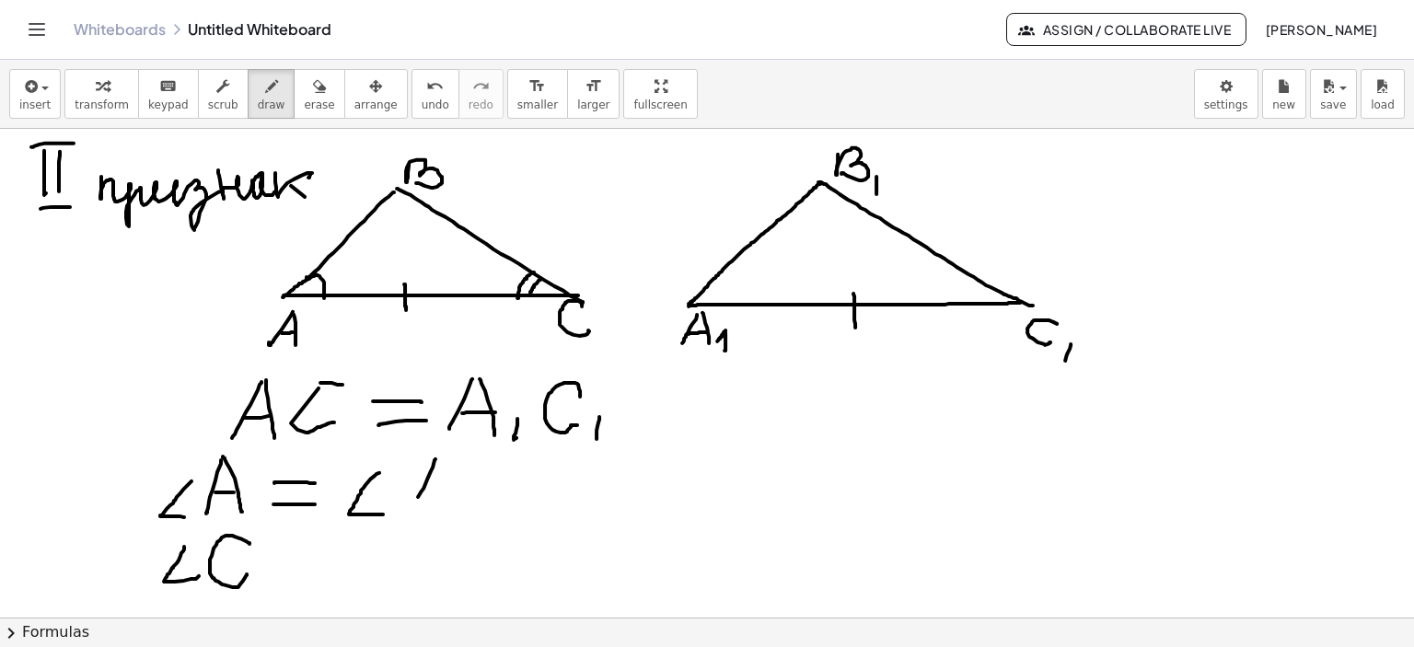
drag, startPoint x: 436, startPoint y: 459, endPoint x: 416, endPoint y: 504, distance: 49.1
click at [409, 513] on div at bounding box center [707, 159] width 1414 height 980
drag, startPoint x: 436, startPoint y: 461, endPoint x: 443, endPoint y: 511, distance: 50.3
click at [449, 515] on div at bounding box center [707, 159] width 1414 height 980
drag, startPoint x: 420, startPoint y: 499, endPoint x: 442, endPoint y: 499, distance: 22.1
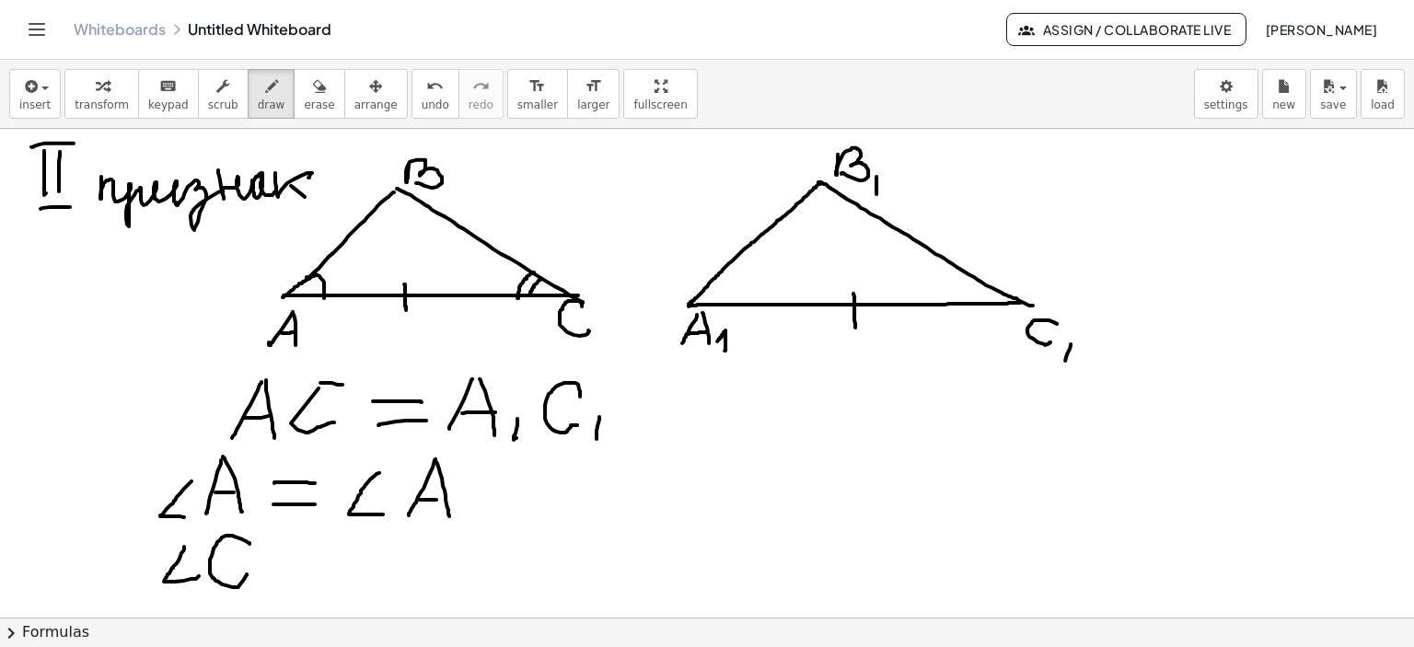
click at [442, 499] on div at bounding box center [707, 159] width 1414 height 980
drag, startPoint x: 459, startPoint y: 509, endPoint x: 471, endPoint y: 524, distance: 19.0
click at [471, 524] on div at bounding box center [707, 159] width 1414 height 980
drag, startPoint x: 282, startPoint y: 559, endPoint x: 331, endPoint y: 555, distance: 48.9
click at [331, 555] on div at bounding box center [707, 159] width 1414 height 980
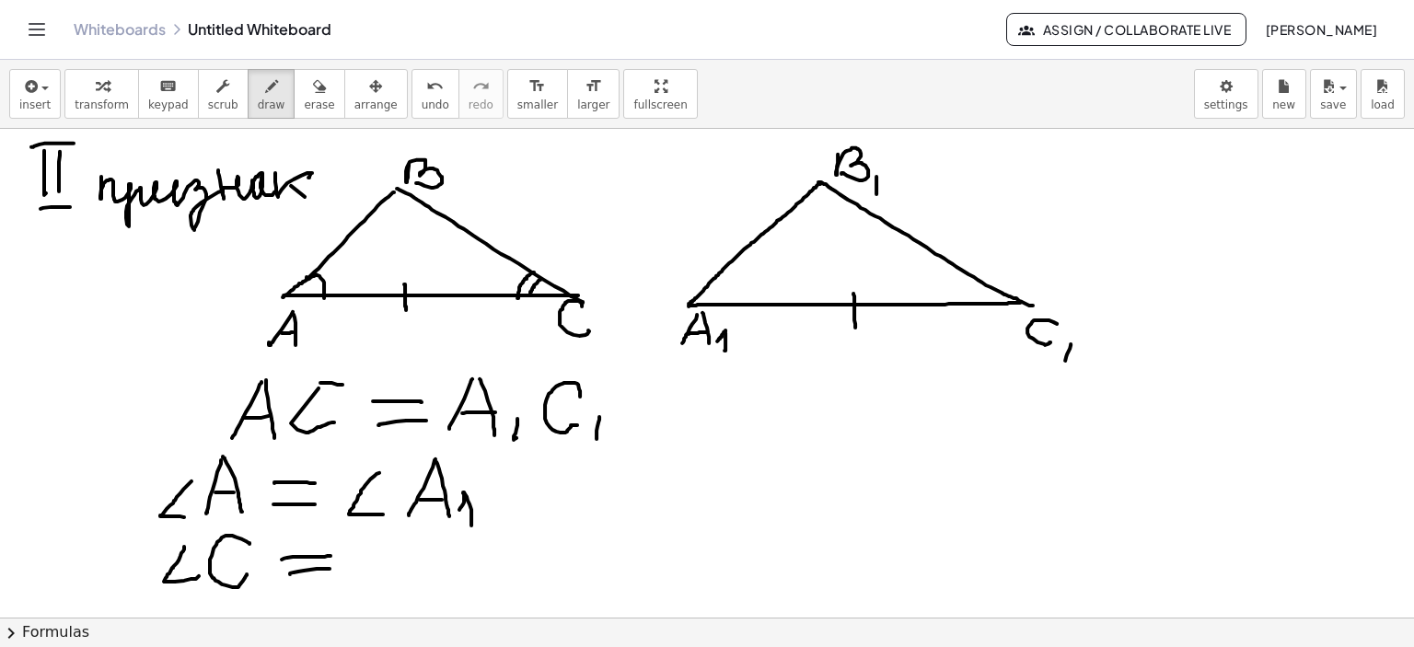
drag, startPoint x: 290, startPoint y: 574, endPoint x: 332, endPoint y: 568, distance: 42.7
click at [331, 569] on div at bounding box center [707, 159] width 1414 height 980
drag, startPoint x: 709, startPoint y: 284, endPoint x: 795, endPoint y: 290, distance: 85.9
click at [724, 308] on div at bounding box center [707, 159] width 1414 height 980
drag, startPoint x: 974, startPoint y: 276, endPoint x: 968, endPoint y: 305, distance: 29.3
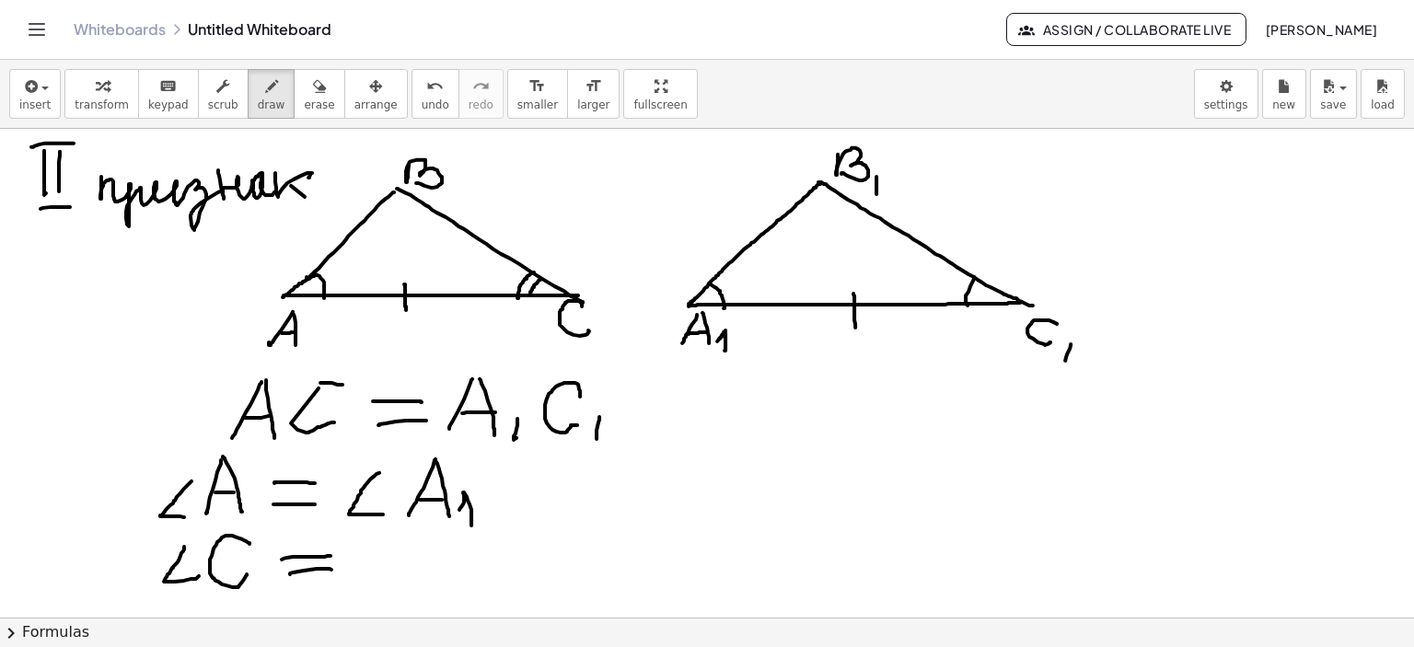
click at [968, 305] on div at bounding box center [707, 159] width 1414 height 980
drag, startPoint x: 965, startPoint y: 273, endPoint x: 952, endPoint y: 304, distance: 33.9
click at [952, 304] on div at bounding box center [707, 159] width 1414 height 980
drag, startPoint x: 379, startPoint y: 547, endPoint x: 431, endPoint y: 550, distance: 51.6
click at [387, 585] on div at bounding box center [707, 159] width 1414 height 980
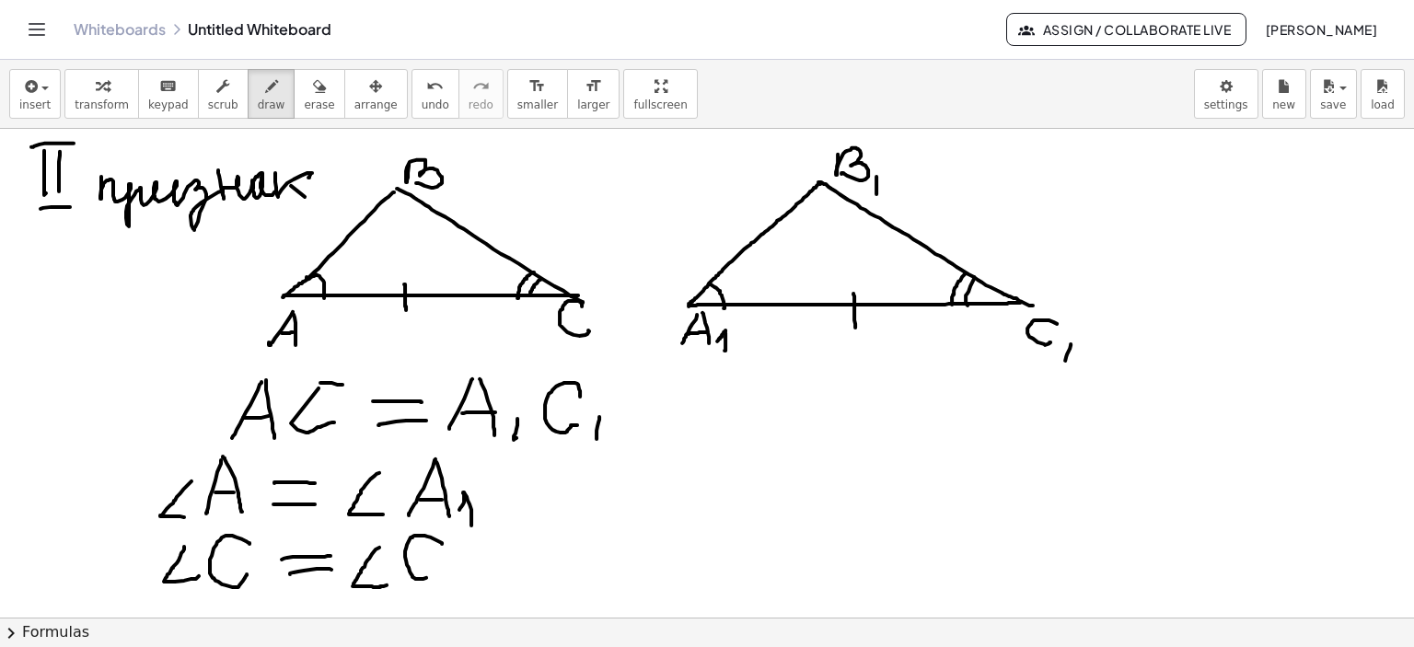
drag, startPoint x: 442, startPoint y: 543, endPoint x: 443, endPoint y: 575, distance: 32.2
click at [436, 574] on div at bounding box center [707, 159] width 1414 height 980
drag, startPoint x: 457, startPoint y: 575, endPoint x: 452, endPoint y: 547, distance: 28.9
click at [468, 585] on div at bounding box center [707, 159] width 1414 height 980
drag, startPoint x: 1056, startPoint y: 315, endPoint x: 1055, endPoint y: 324, distance: 9.3
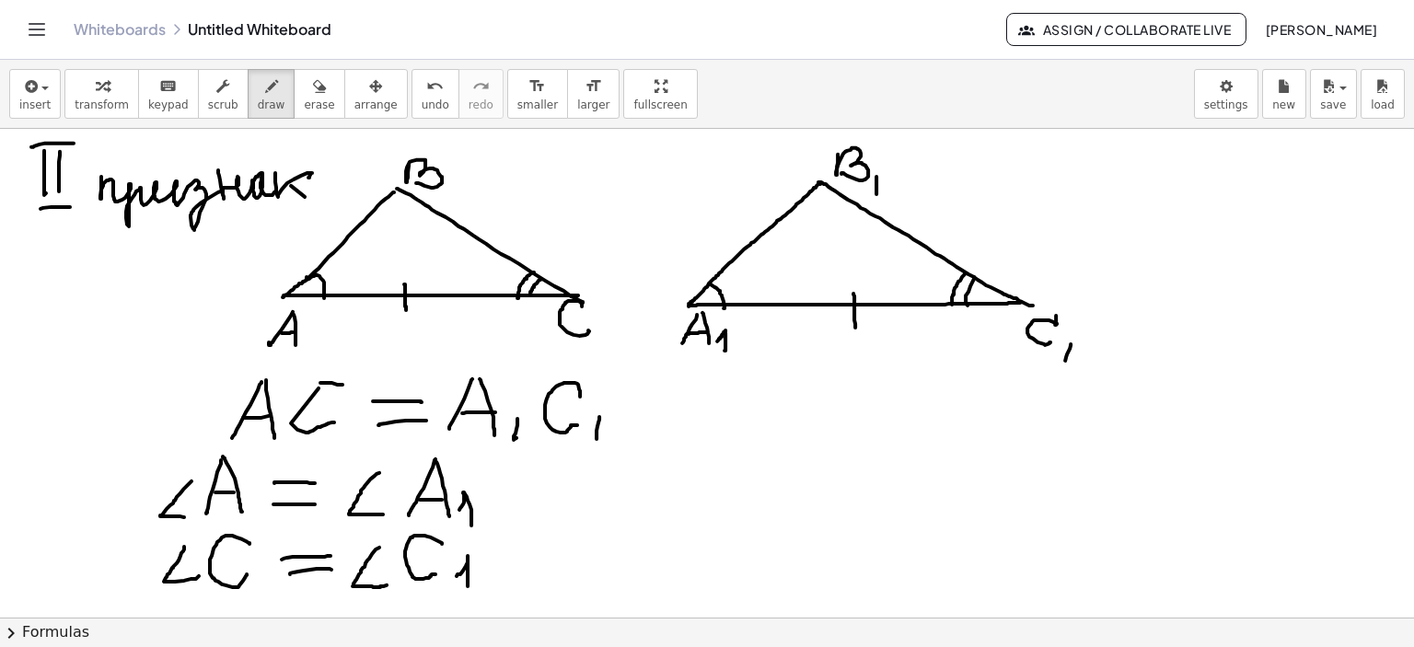
click at [1055, 324] on div at bounding box center [707, 159] width 1414 height 980
drag, startPoint x: 722, startPoint y: 439, endPoint x: 722, endPoint y: 452, distance: 12.9
click at [716, 459] on div at bounding box center [707, 159] width 1414 height 980
drag, startPoint x: 752, startPoint y: 455, endPoint x: 800, endPoint y: 447, distance: 48.4
click at [725, 465] on div at bounding box center [707, 159] width 1414 height 980
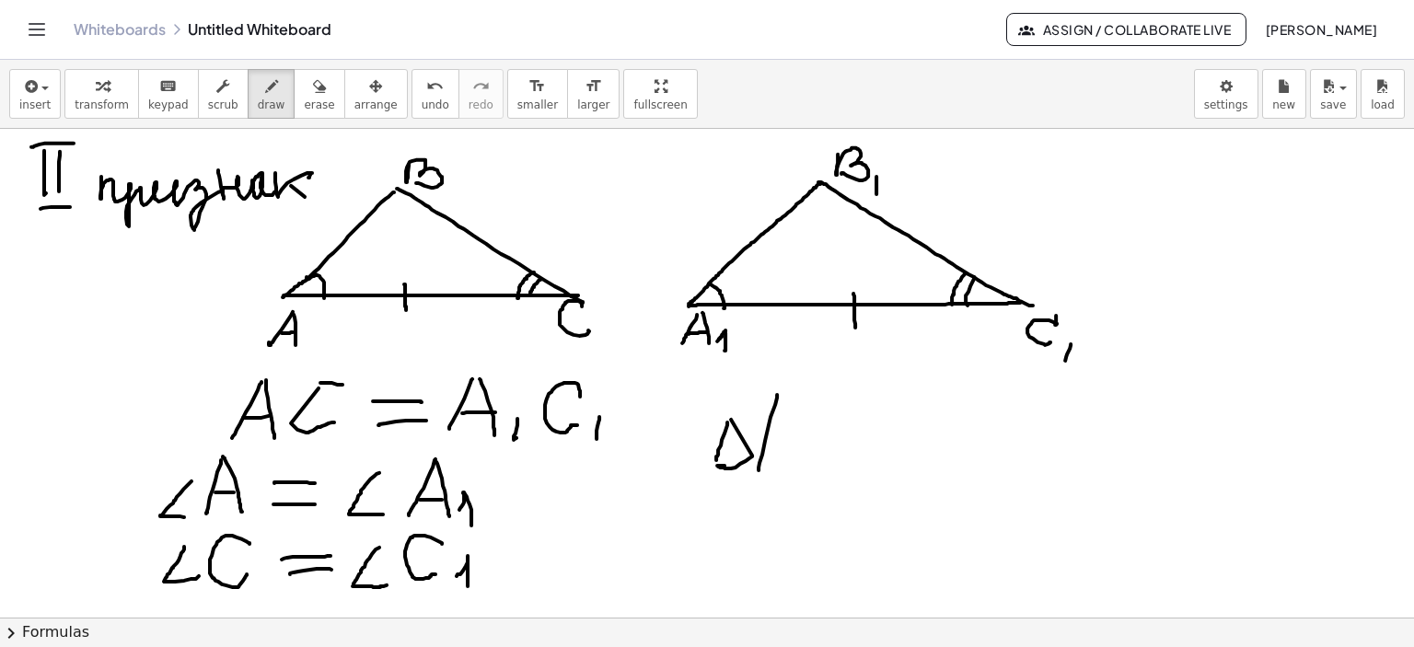
drag, startPoint x: 777, startPoint y: 394, endPoint x: 783, endPoint y: 402, distance: 10.0
click at [759, 465] on div at bounding box center [707, 159] width 1414 height 980
drag, startPoint x: 788, startPoint y: 415, endPoint x: 790, endPoint y: 459, distance: 44.2
click at [792, 463] on div at bounding box center [707, 159] width 1414 height 980
drag, startPoint x: 763, startPoint y: 442, endPoint x: 813, endPoint y: 423, distance: 53.3
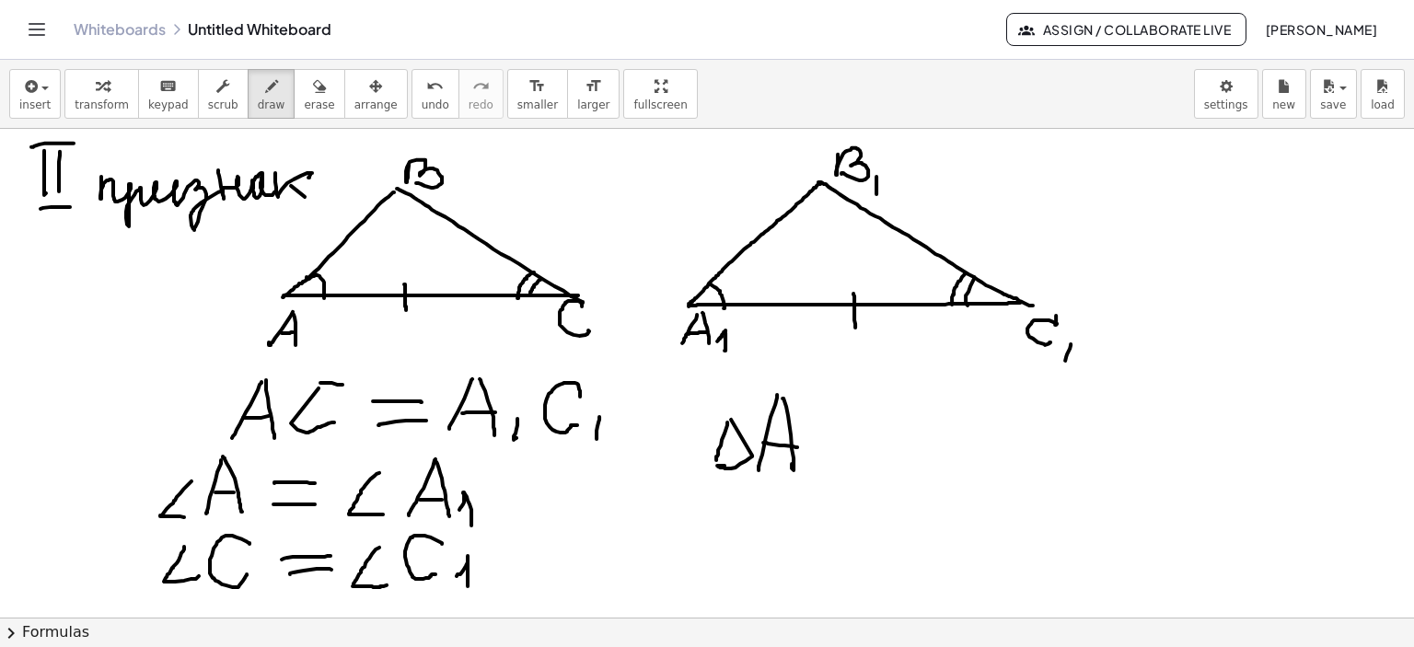
click at [796, 446] on div at bounding box center [707, 159] width 1414 height 980
drag, startPoint x: 810, startPoint y: 405, endPoint x: 880, endPoint y: 424, distance: 72.6
click at [821, 459] on div at bounding box center [707, 159] width 1414 height 980
drag, startPoint x: 882, startPoint y: 412, endPoint x: 913, endPoint y: 434, distance: 38.3
click at [873, 447] on div at bounding box center [707, 159] width 1414 height 980
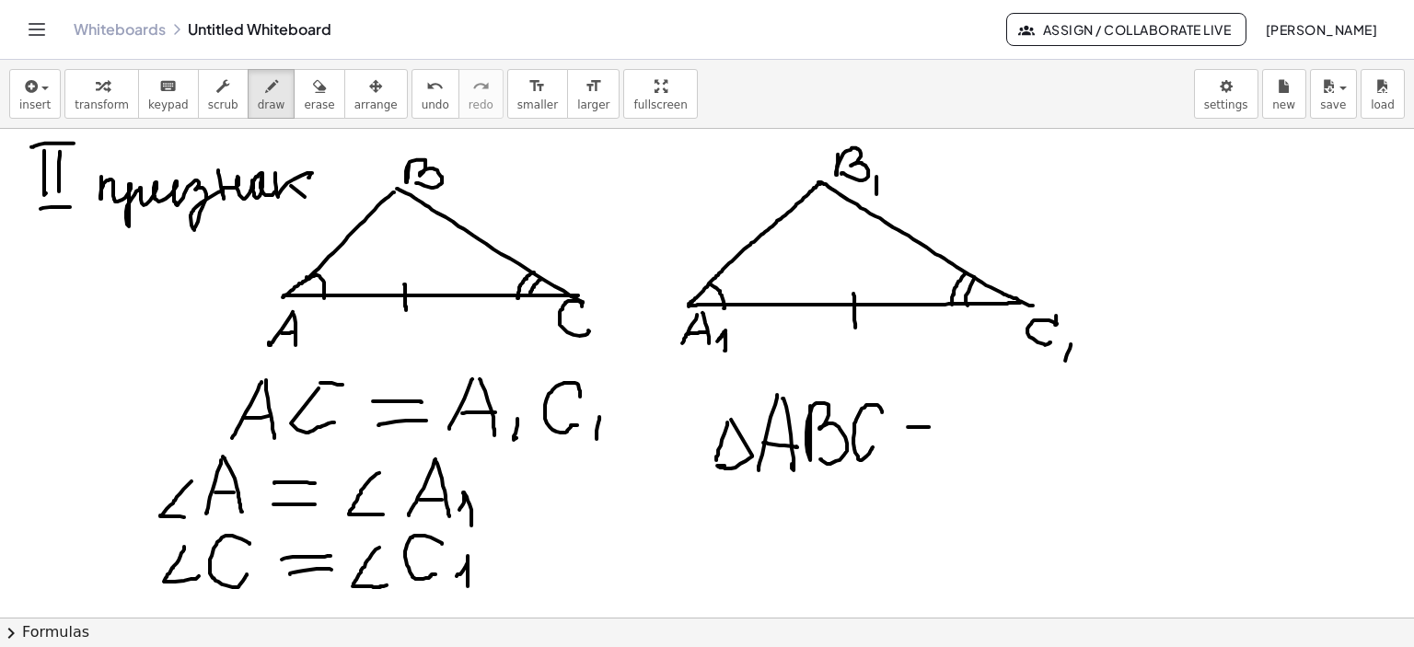
click at [933, 426] on div at bounding box center [707, 159] width 1414 height 980
click at [928, 441] on div at bounding box center [707, 159] width 1414 height 980
click at [942, 456] on div at bounding box center [707, 159] width 1414 height 980
click at [943, 459] on div at bounding box center [707, 159] width 1414 height 980
click at [987, 456] on div at bounding box center [707, 159] width 1414 height 980
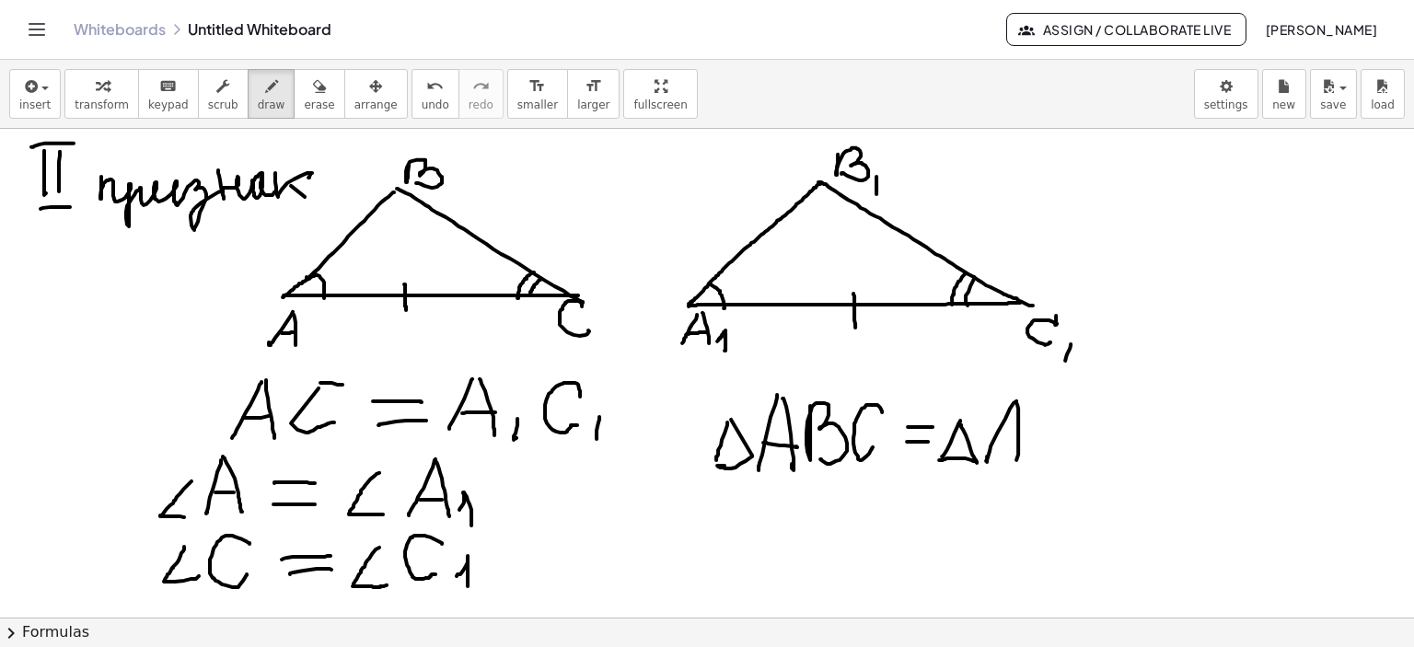
click at [1016, 459] on div at bounding box center [707, 159] width 1414 height 980
click at [1020, 444] on div at bounding box center [707, 159] width 1414 height 980
click at [1031, 463] on div at bounding box center [707, 159] width 1414 height 980
click at [1048, 459] on div at bounding box center [707, 159] width 1414 height 980
click at [1097, 467] on div at bounding box center [707, 159] width 1414 height 980
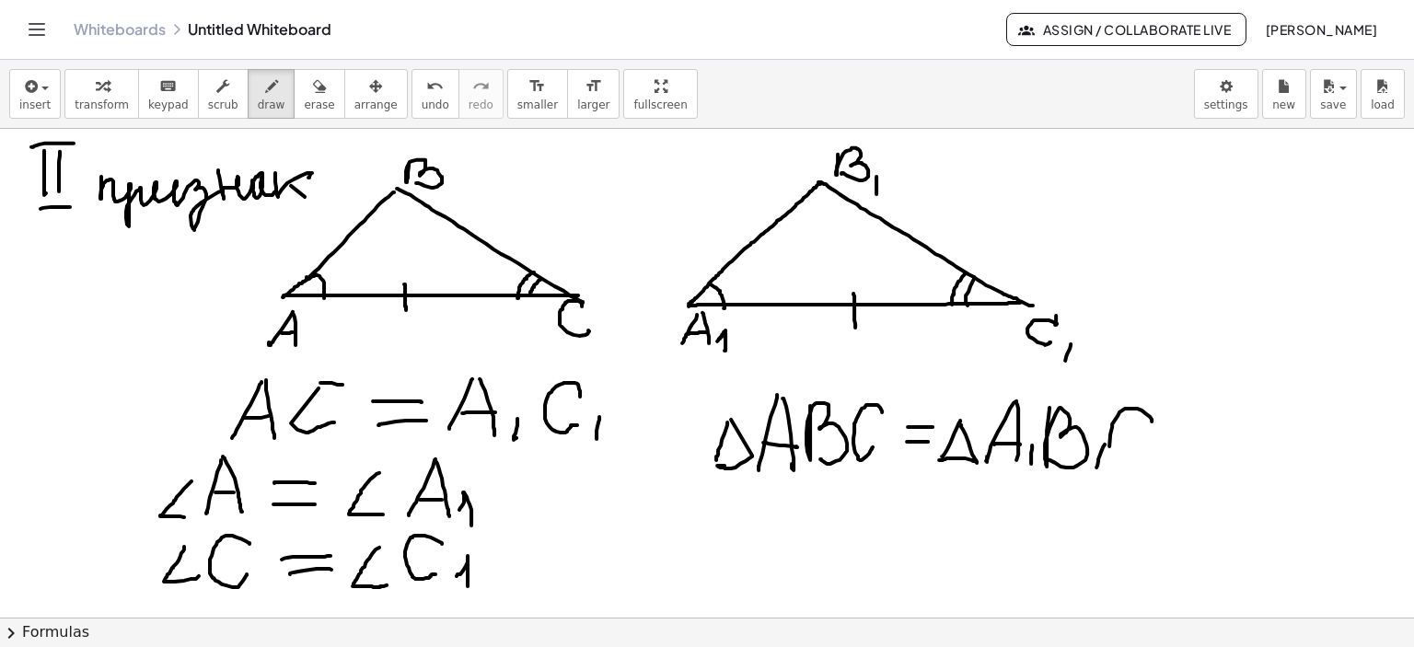
click at [1138, 466] on div at bounding box center [707, 159] width 1414 height 980
click at [1153, 478] on div at bounding box center [707, 159] width 1414 height 980
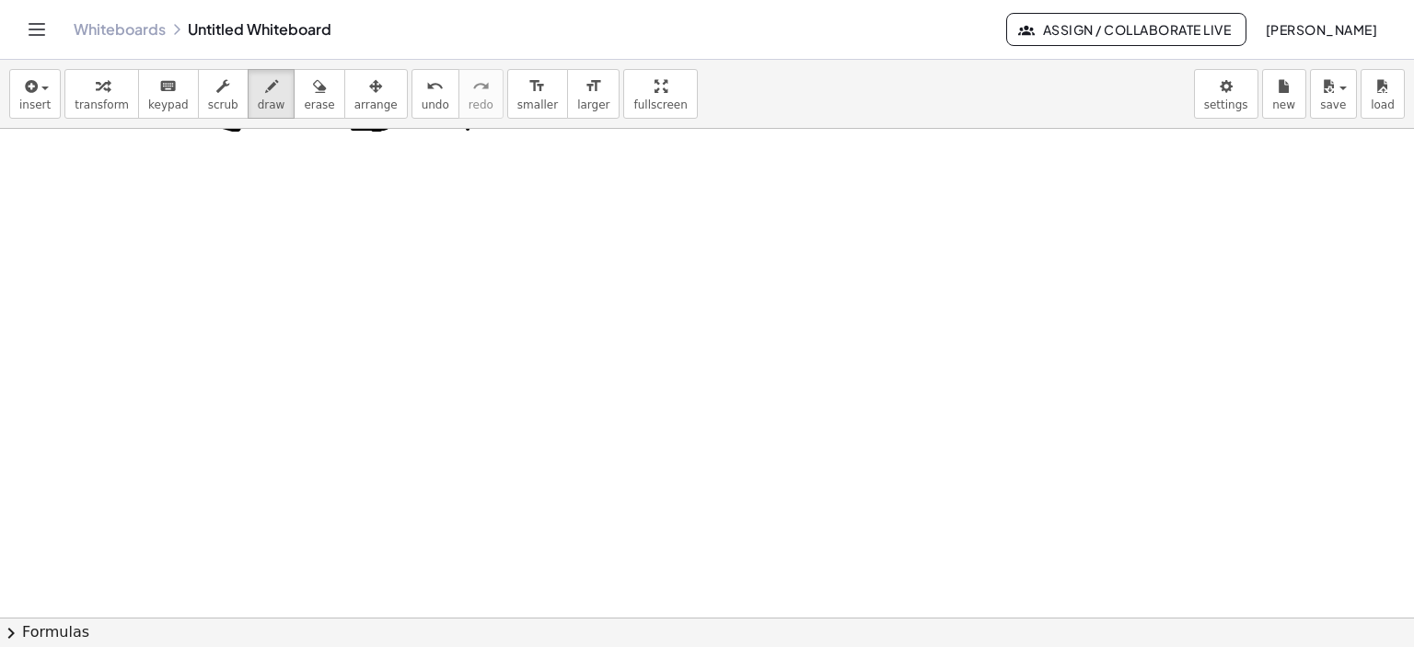
scroll to position [950, 0]
drag, startPoint x: 41, startPoint y: 150, endPoint x: 44, endPoint y: 183, distance: 33.3
drag, startPoint x: 49, startPoint y: 161, endPoint x: 50, endPoint y: 179, distance: 17.5
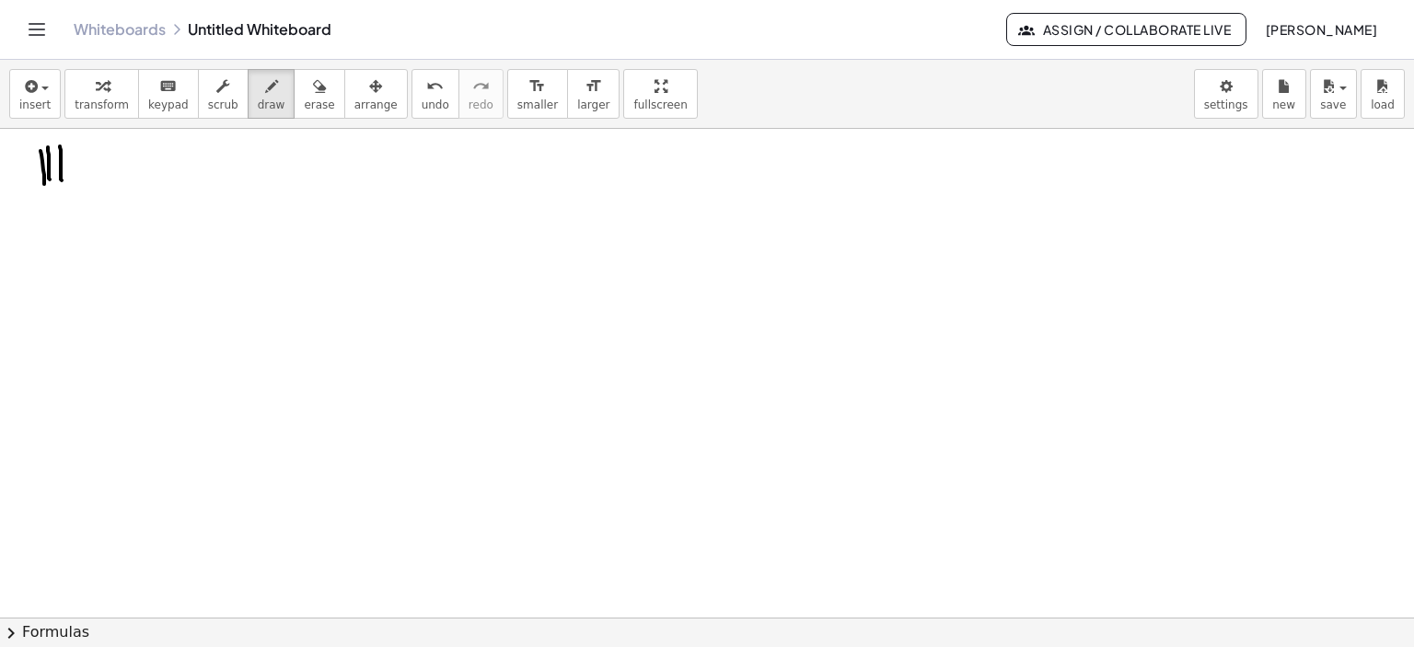
drag, startPoint x: 60, startPoint y: 145, endPoint x: 45, endPoint y: 146, distance: 14.8
drag, startPoint x: 34, startPoint y: 143, endPoint x: 70, endPoint y: 145, distance: 36.0
drag, startPoint x: 38, startPoint y: 191, endPoint x: 72, endPoint y: 191, distance: 34.1
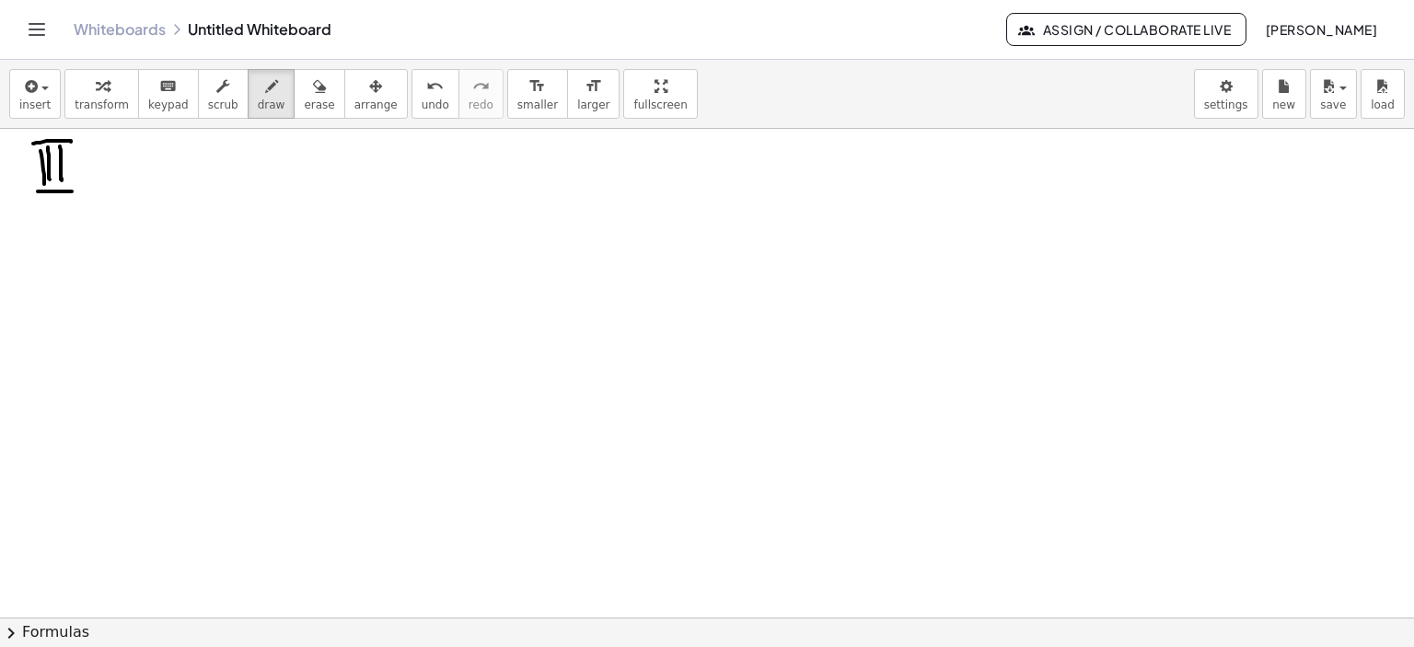
drag, startPoint x: 96, startPoint y: 159, endPoint x: 206, endPoint y: 183, distance: 113.1
drag, startPoint x: 213, startPoint y: 161, endPoint x: 245, endPoint y: 172, distance: 34.1
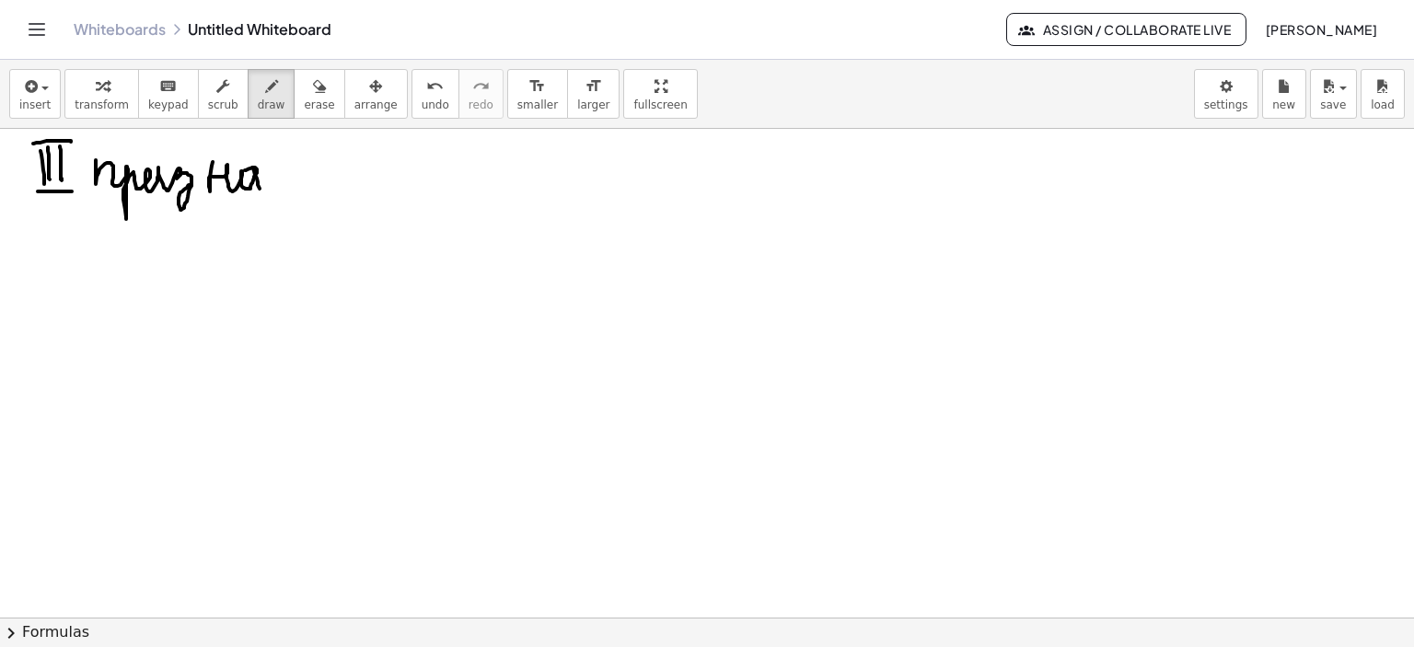
drag, startPoint x: 253, startPoint y: 167, endPoint x: 269, endPoint y: 181, distance: 21.5
drag, startPoint x: 273, startPoint y: 164, endPoint x: 299, endPoint y: 163, distance: 26.7
drag, startPoint x: 283, startPoint y: 174, endPoint x: 303, endPoint y: 191, distance: 26.2
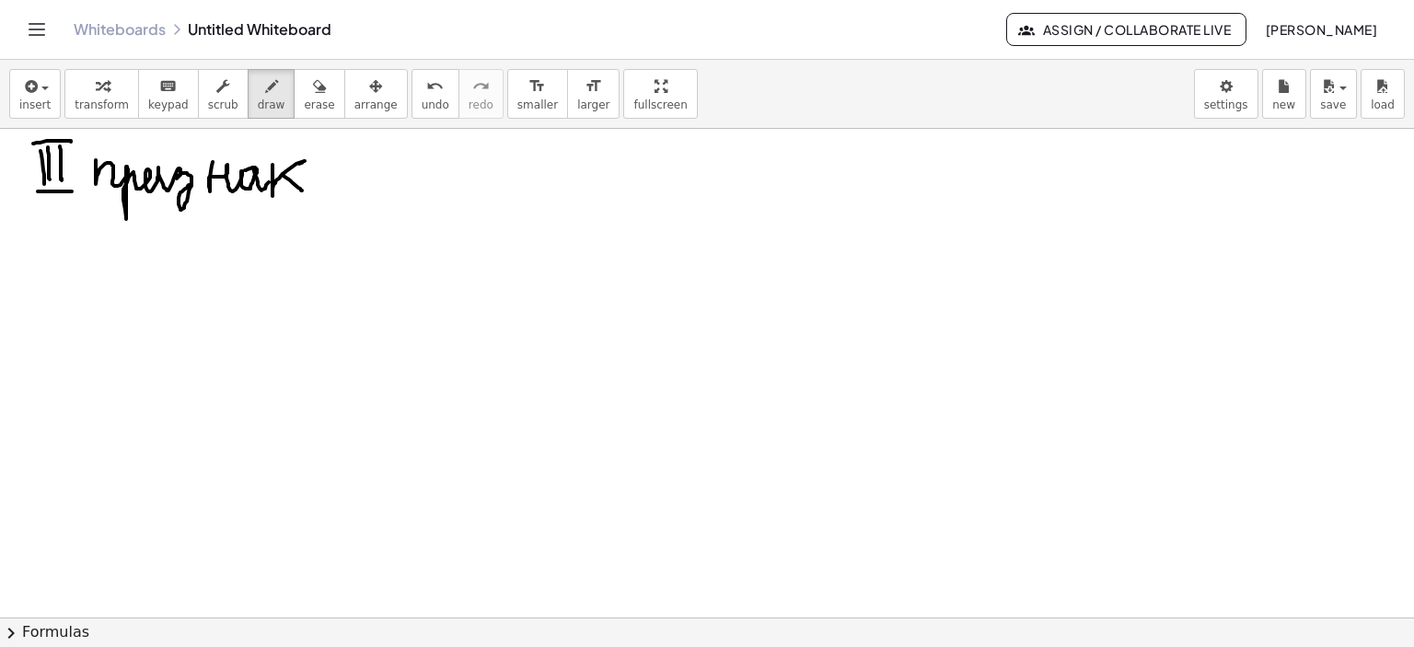
drag, startPoint x: 349, startPoint y: 200, endPoint x: 259, endPoint y: 318, distance: 148.4
drag, startPoint x: 352, startPoint y: 201, endPoint x: 540, endPoint y: 312, distance: 219.2
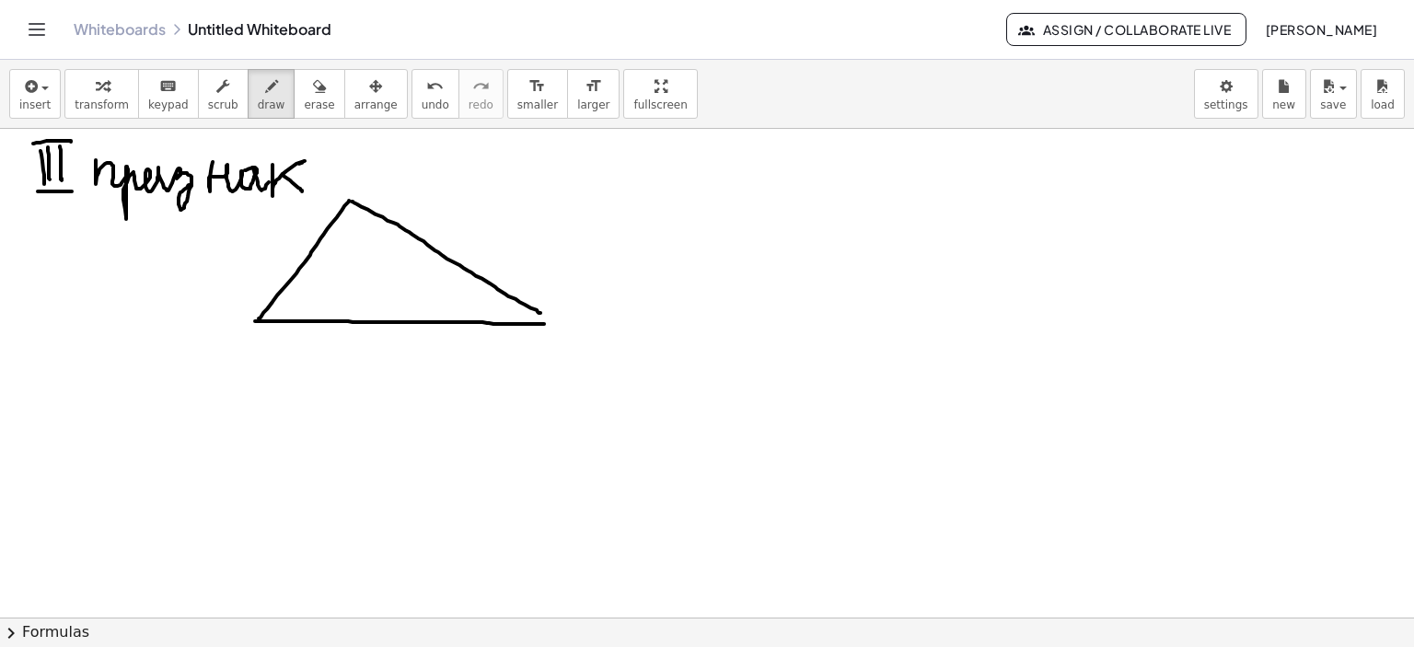
drag, startPoint x: 255, startPoint y: 320, endPoint x: 560, endPoint y: 323, distance: 304.8
drag, startPoint x: 540, startPoint y: 312, endPoint x: 560, endPoint y: 321, distance: 22.3
drag, startPoint x: 249, startPoint y: 324, endPoint x: 235, endPoint y: 353, distance: 31.7
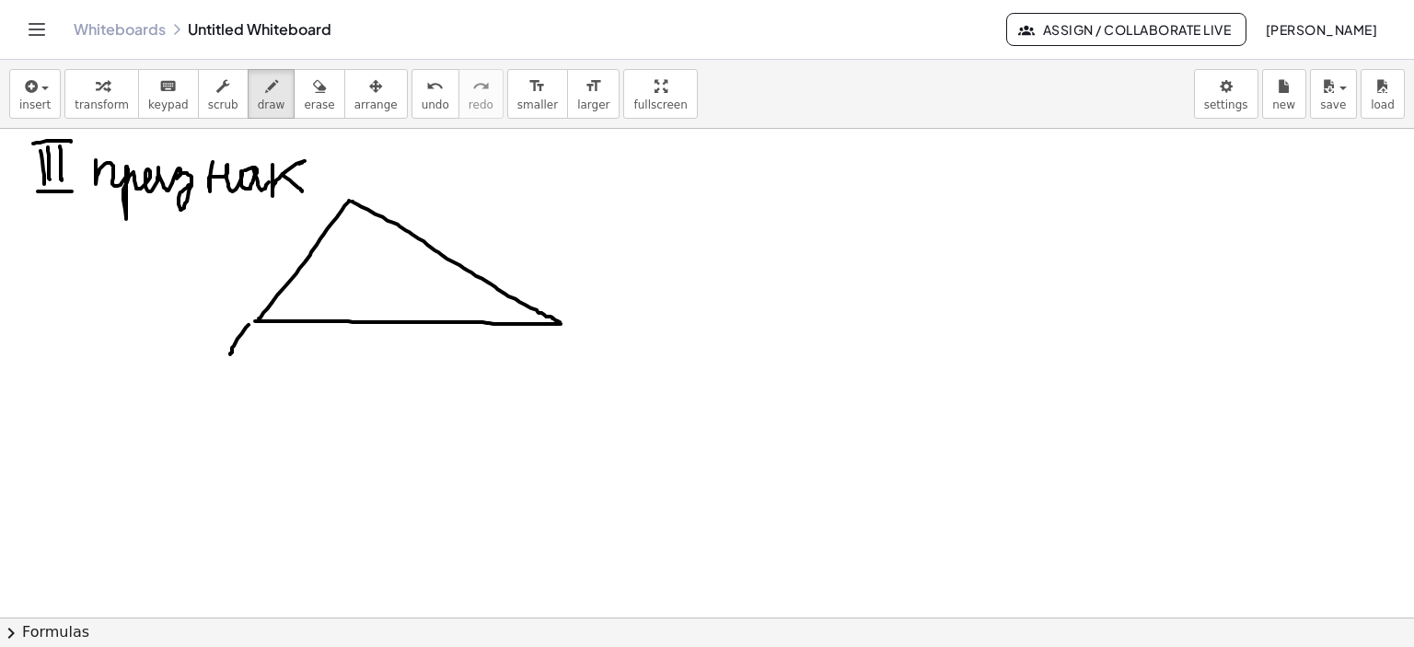
drag, startPoint x: 250, startPoint y: 343, endPoint x: 250, endPoint y: 354, distance: 11.1
drag, startPoint x: 236, startPoint y: 343, endPoint x: 251, endPoint y: 343, distance: 15.7
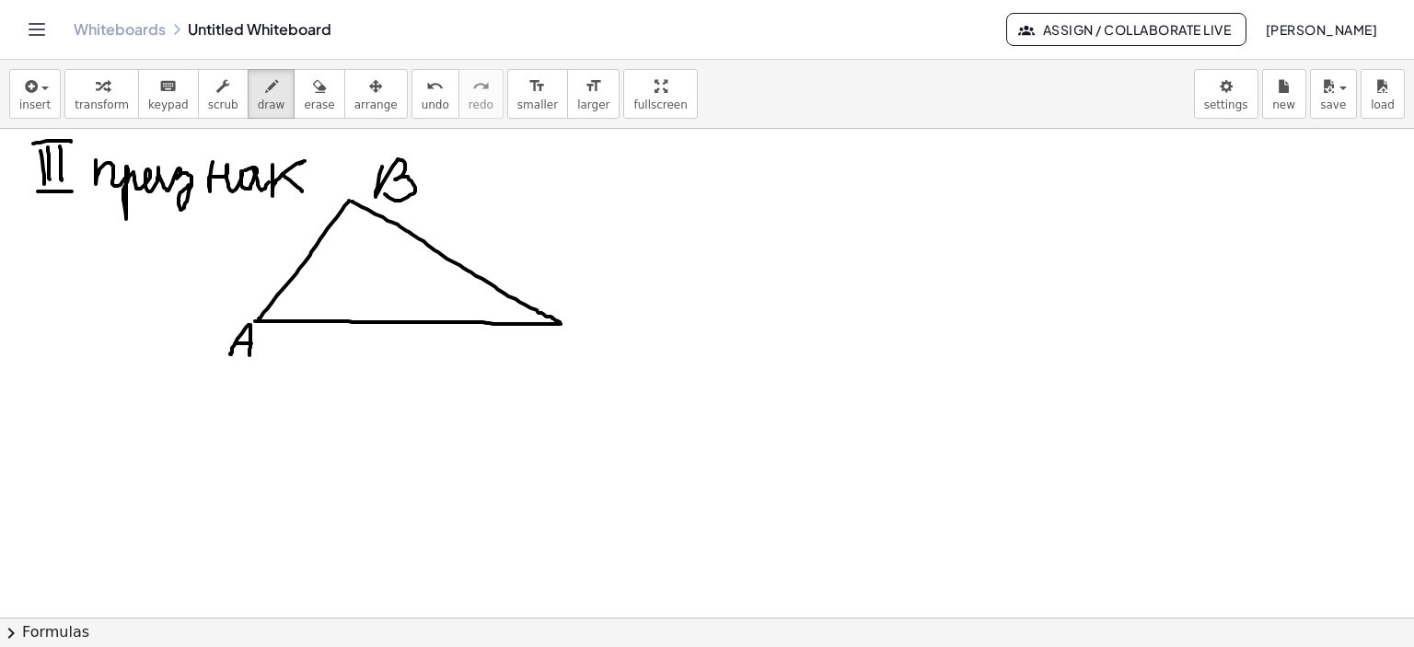
drag, startPoint x: 379, startPoint y: 174, endPoint x: 385, endPoint y: 193, distance: 20.1
drag, startPoint x: 582, startPoint y: 341, endPoint x: 586, endPoint y: 355, distance: 15.2
drag, startPoint x: 743, startPoint y: 206, endPoint x: 767, endPoint y: 242, distance: 43.2
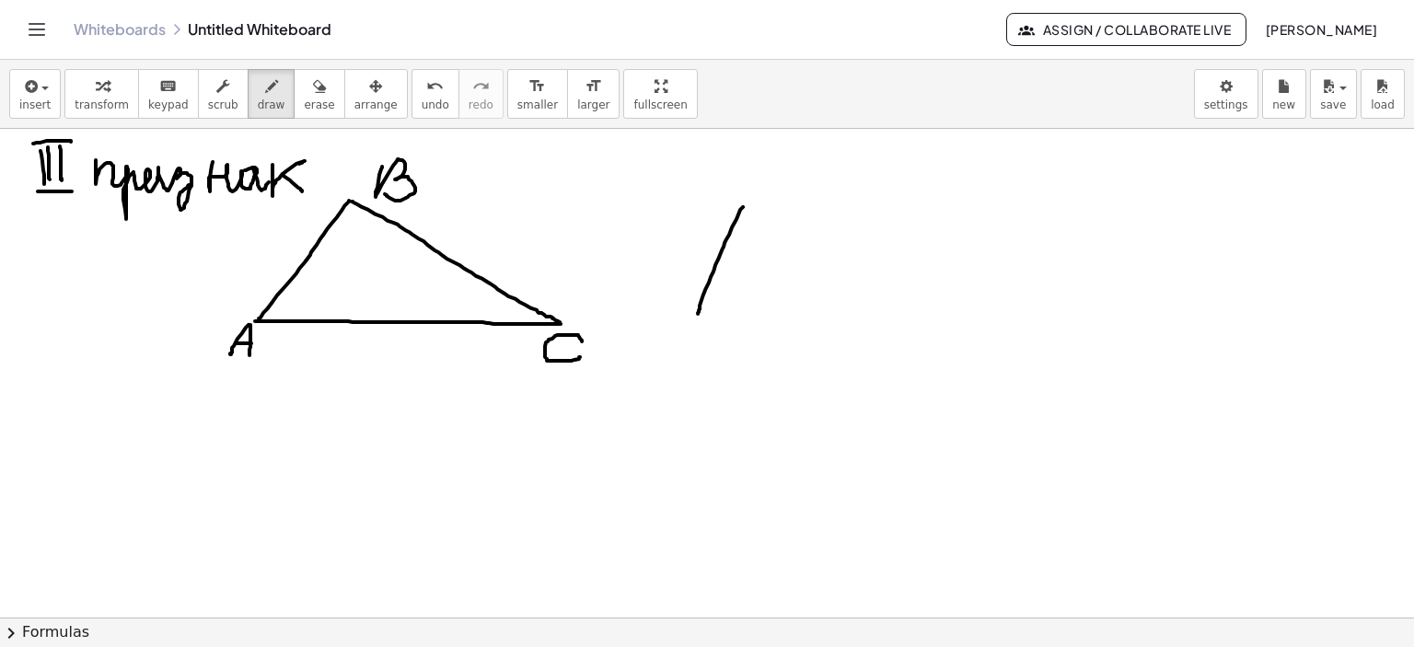
click at [265, 87] on icon "button" at bounding box center [271, 86] width 13 height 22
click at [313, 85] on icon "button" at bounding box center [319, 86] width 13 height 22
drag, startPoint x: 755, startPoint y: 263, endPoint x: 180, endPoint y: 110, distance: 595.6
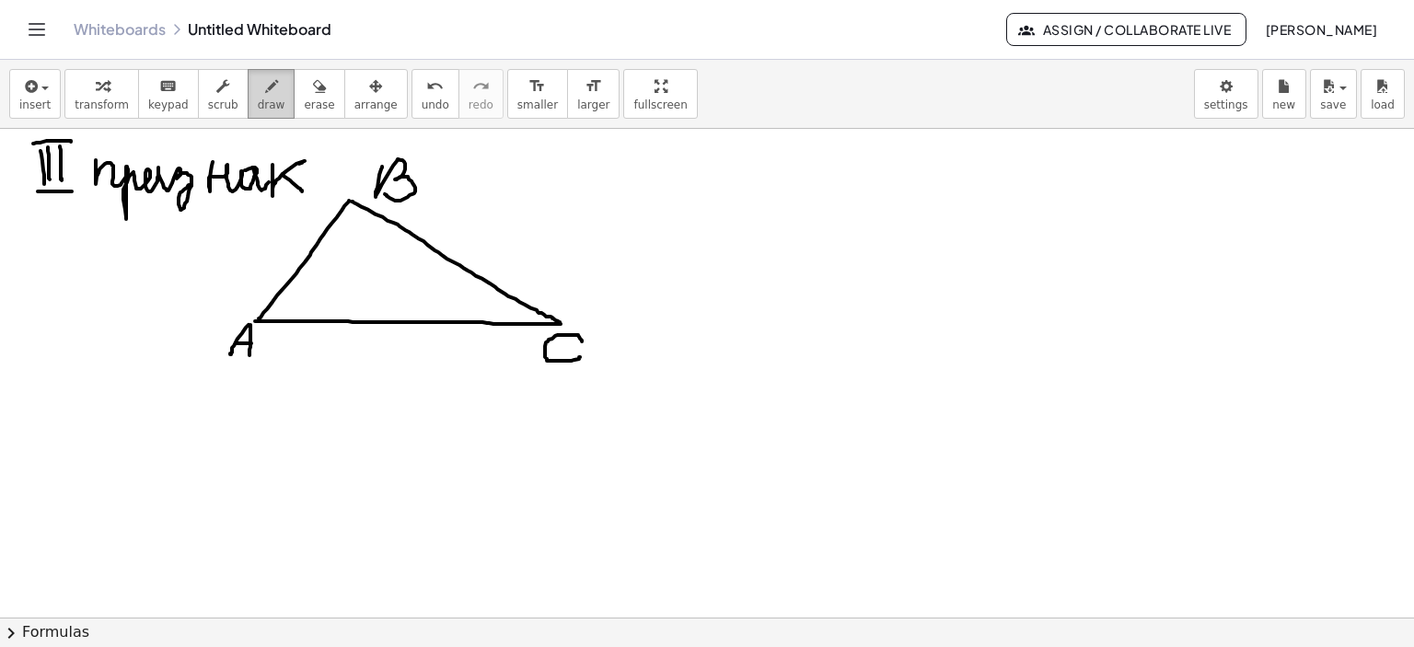
click at [265, 93] on icon "button" at bounding box center [271, 86] width 13 height 22
drag, startPoint x: 785, startPoint y: 224, endPoint x: 714, endPoint y: 323, distance: 122.1
drag, startPoint x: 792, startPoint y: 209, endPoint x: 782, endPoint y: 226, distance: 20.2
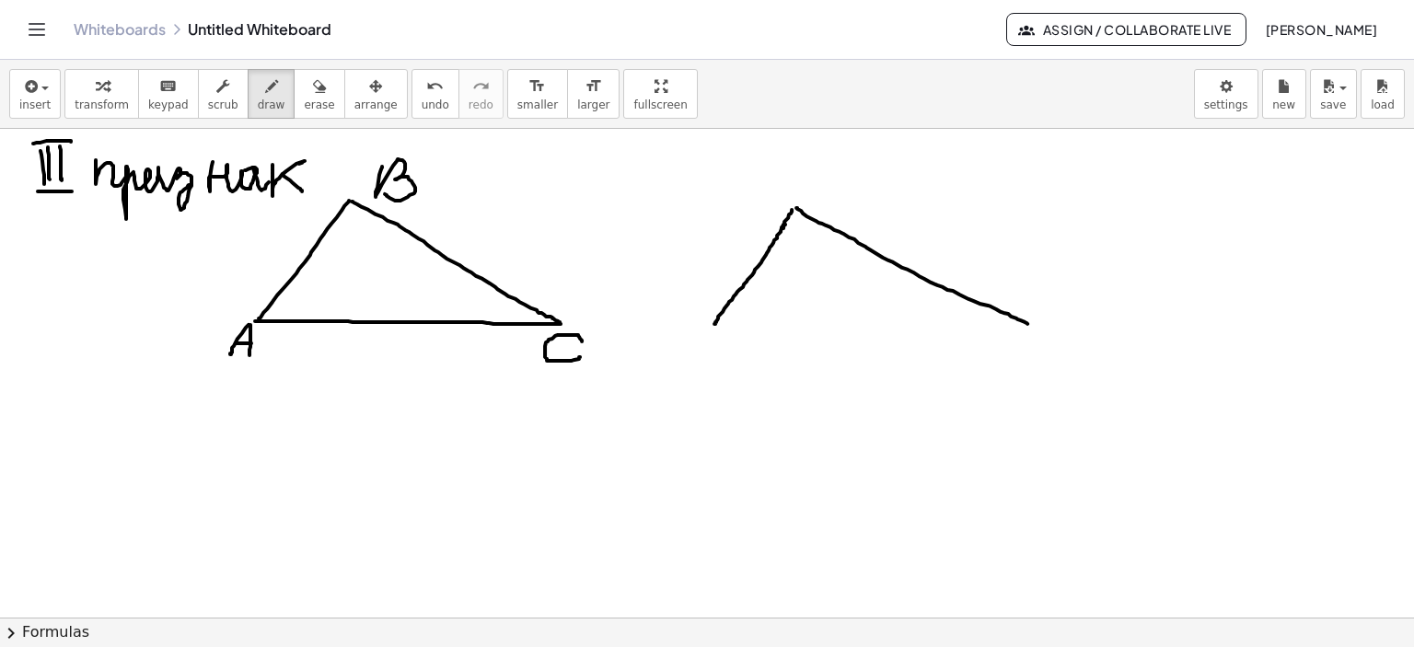
drag, startPoint x: 796, startPoint y: 207, endPoint x: 1028, endPoint y: 323, distance: 258.6
drag, startPoint x: 714, startPoint y: 327, endPoint x: 1028, endPoint y: 327, distance: 314.0
drag, startPoint x: 719, startPoint y: 338, endPoint x: 712, endPoint y: 362, distance: 25.0
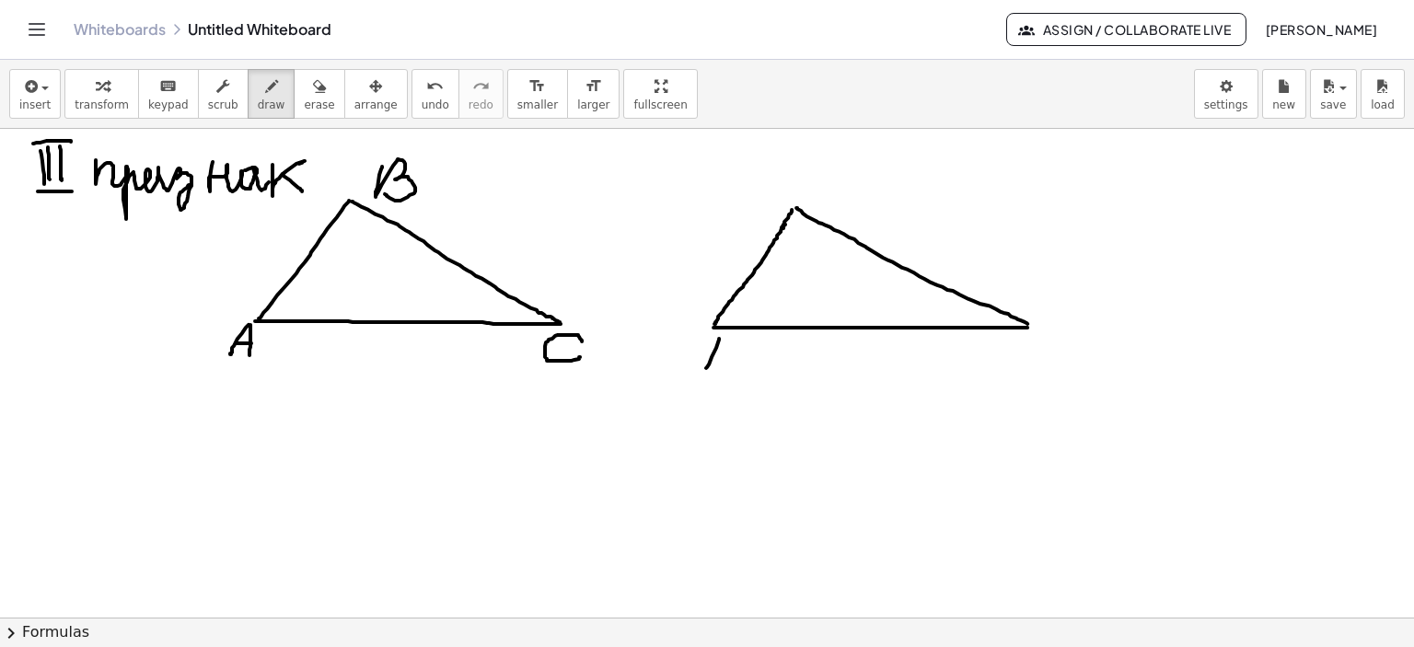
drag, startPoint x: 723, startPoint y: 336, endPoint x: 733, endPoint y: 369, distance: 34.7
drag, startPoint x: 712, startPoint y: 361, endPoint x: 751, endPoint y: 364, distance: 39.7
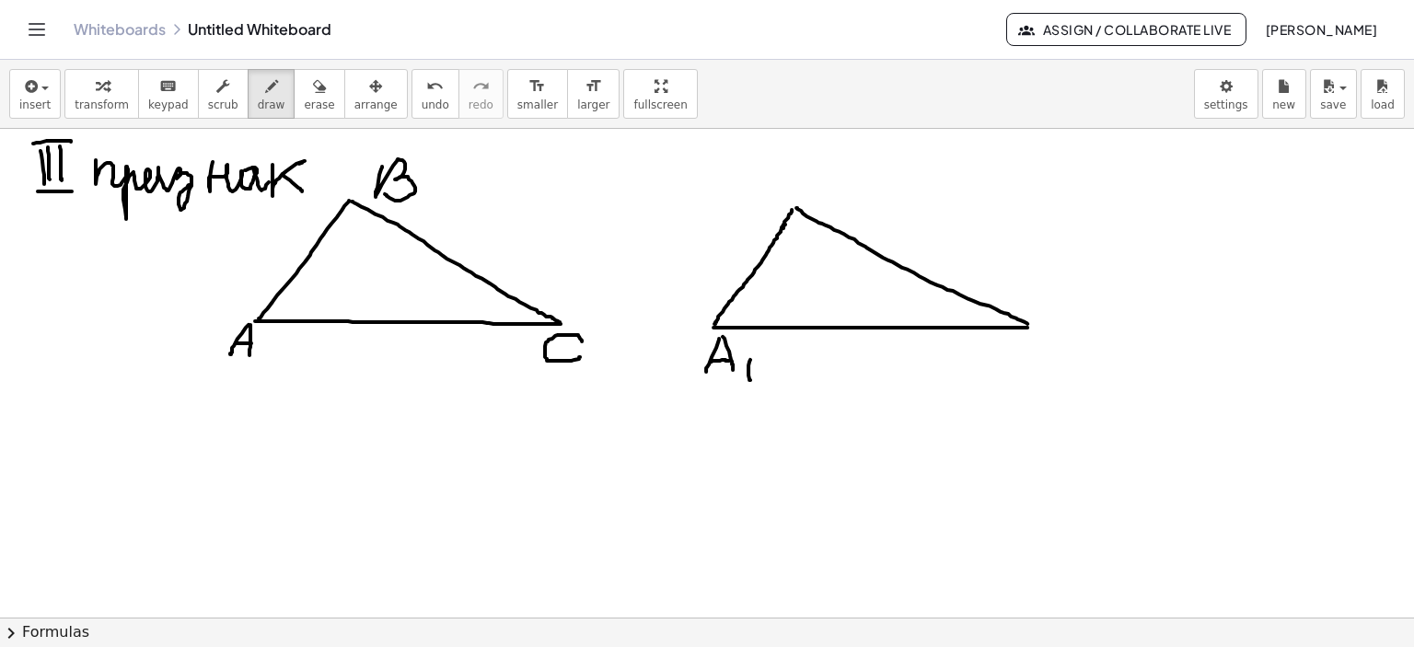
drag, startPoint x: 750, startPoint y: 359, endPoint x: 766, endPoint y: 299, distance: 61.9
drag, startPoint x: 803, startPoint y: 174, endPoint x: 803, endPoint y: 198, distance: 23.9
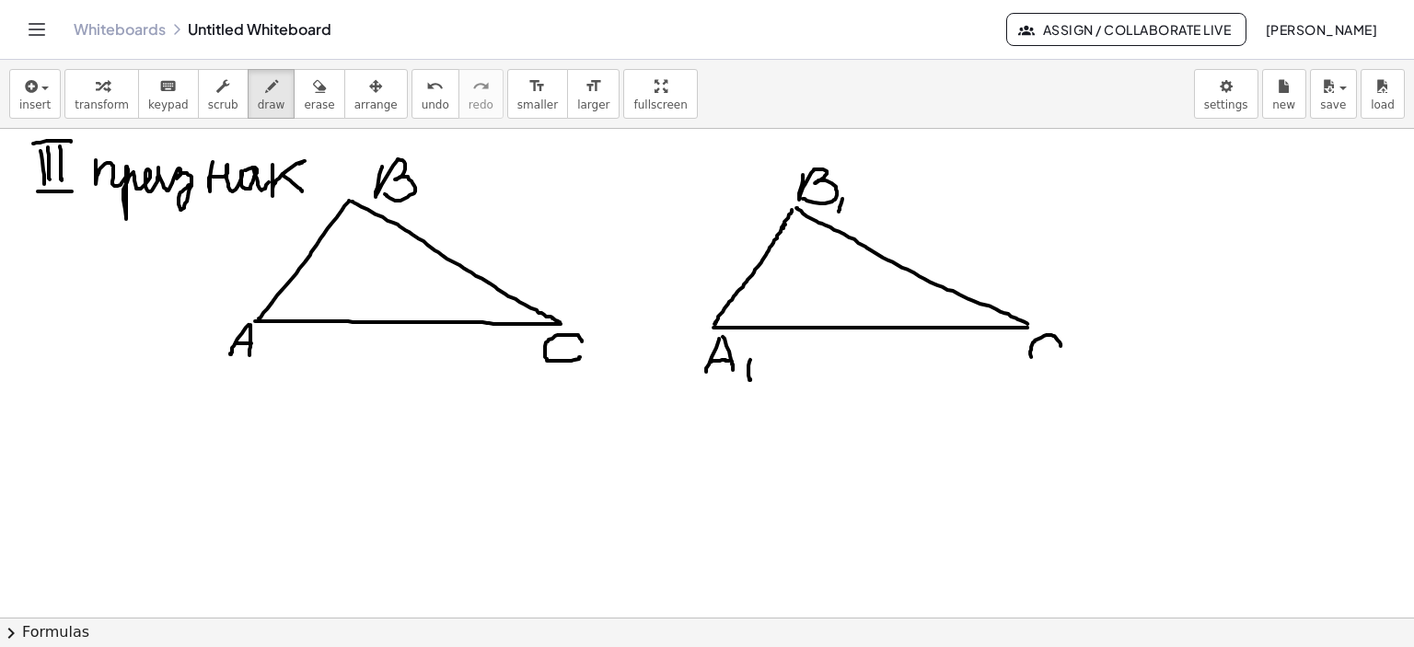
drag, startPoint x: 307, startPoint y: 267, endPoint x: 321, endPoint y: 310, distance: 45.7
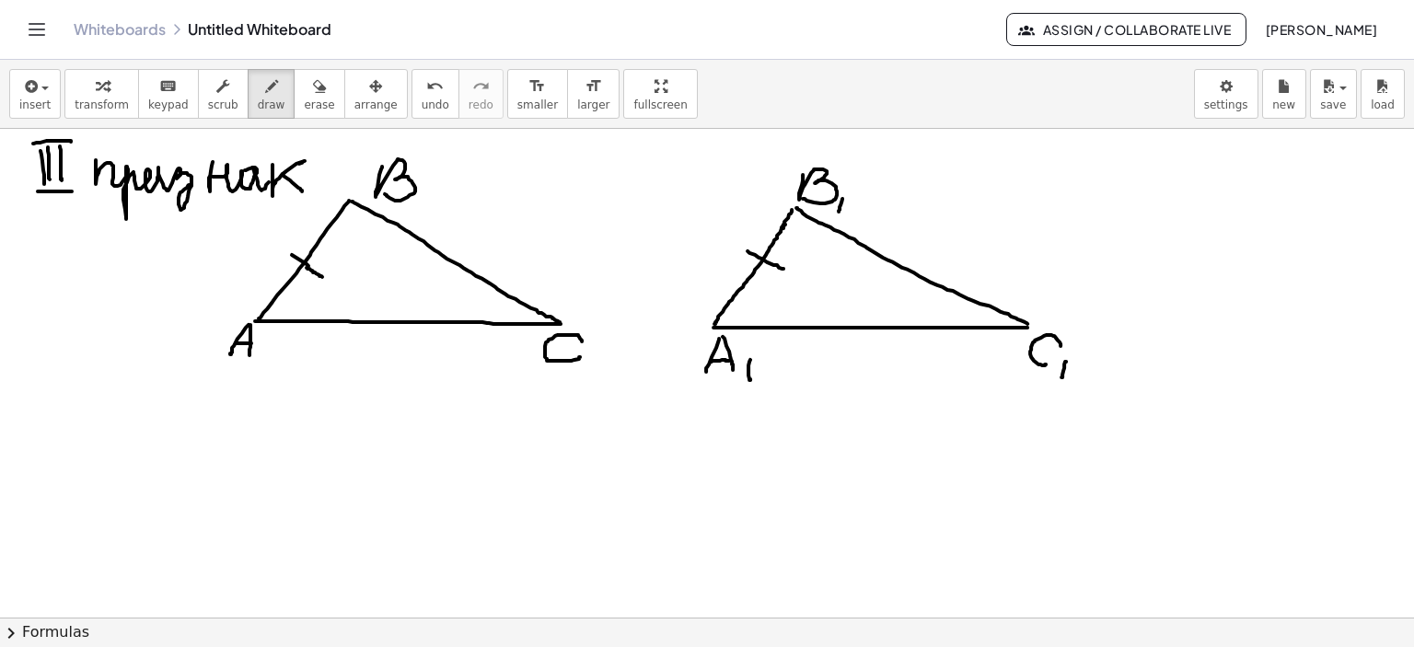
drag, startPoint x: 449, startPoint y: 240, endPoint x: 440, endPoint y: 264, distance: 25.6
drag, startPoint x: 470, startPoint y: 245, endPoint x: 442, endPoint y: 279, distance: 44.4
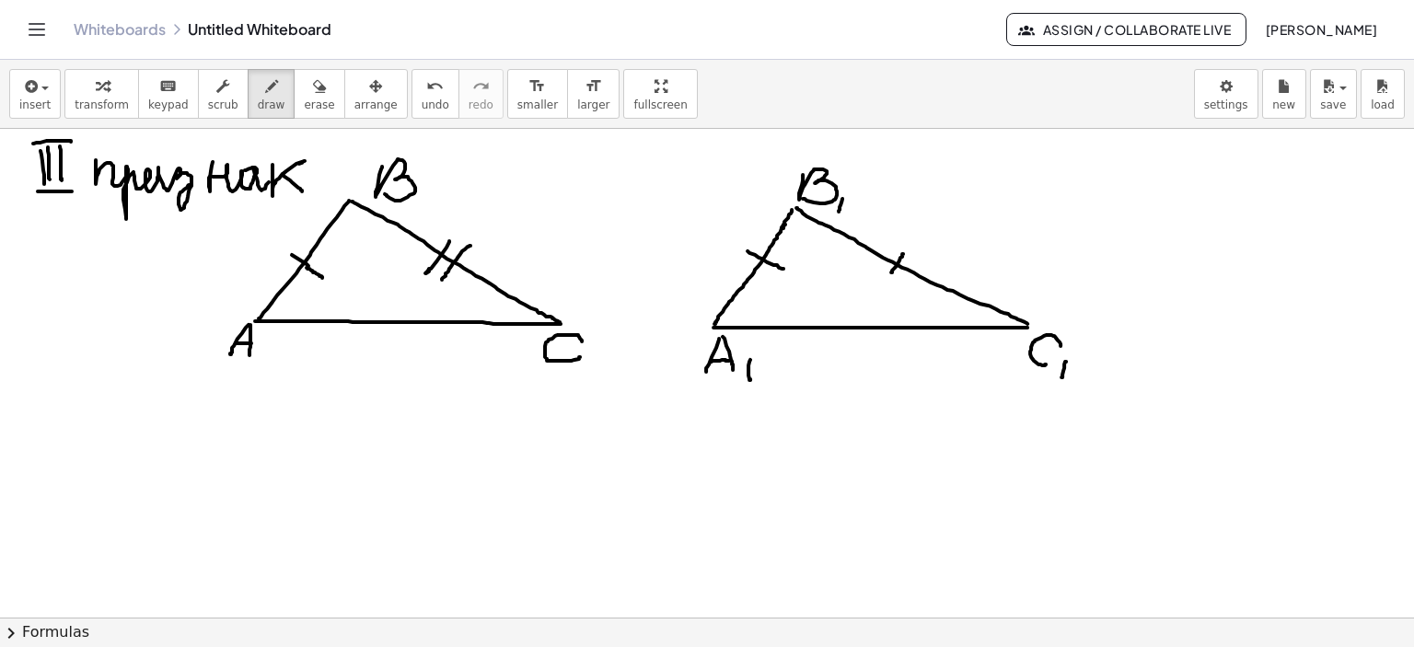
drag, startPoint x: 903, startPoint y: 253, endPoint x: 888, endPoint y: 279, distance: 30.2
drag, startPoint x: 921, startPoint y: 255, endPoint x: 893, endPoint y: 294, distance: 47.5
drag, startPoint x: 383, startPoint y: 312, endPoint x: 392, endPoint y: 327, distance: 17.4
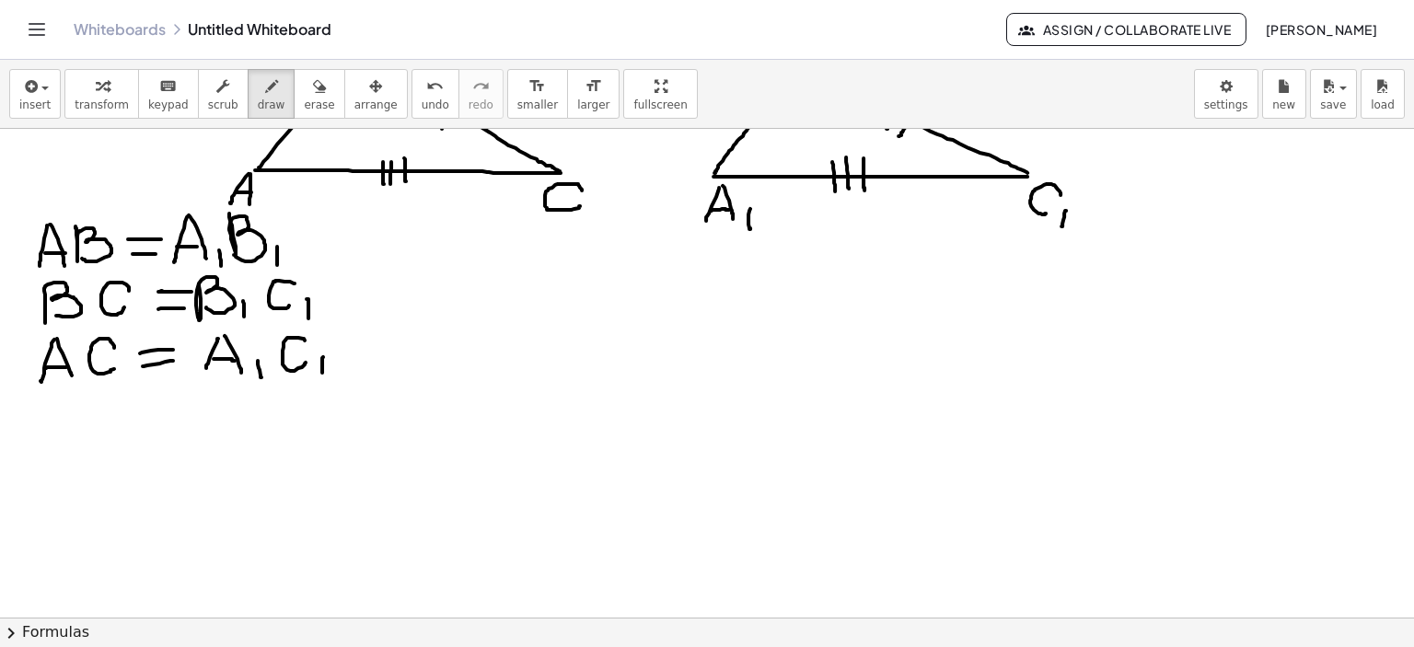
scroll to position [1440, 0]
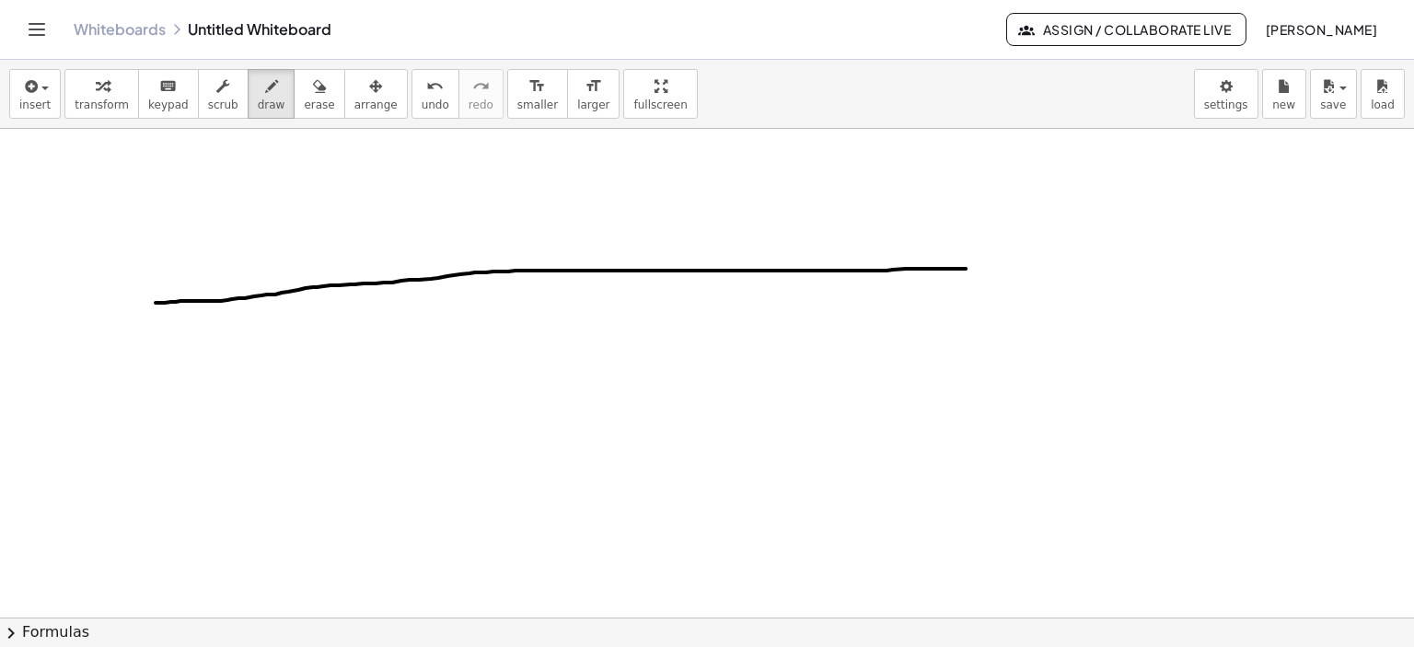
drag, startPoint x: 156, startPoint y: 302, endPoint x: 969, endPoint y: 268, distance: 813.7
drag, startPoint x: 498, startPoint y: 446, endPoint x: 502, endPoint y: 457, distance: 11.6
drag, startPoint x: 527, startPoint y: 456, endPoint x: 506, endPoint y: 507, distance: 55.4
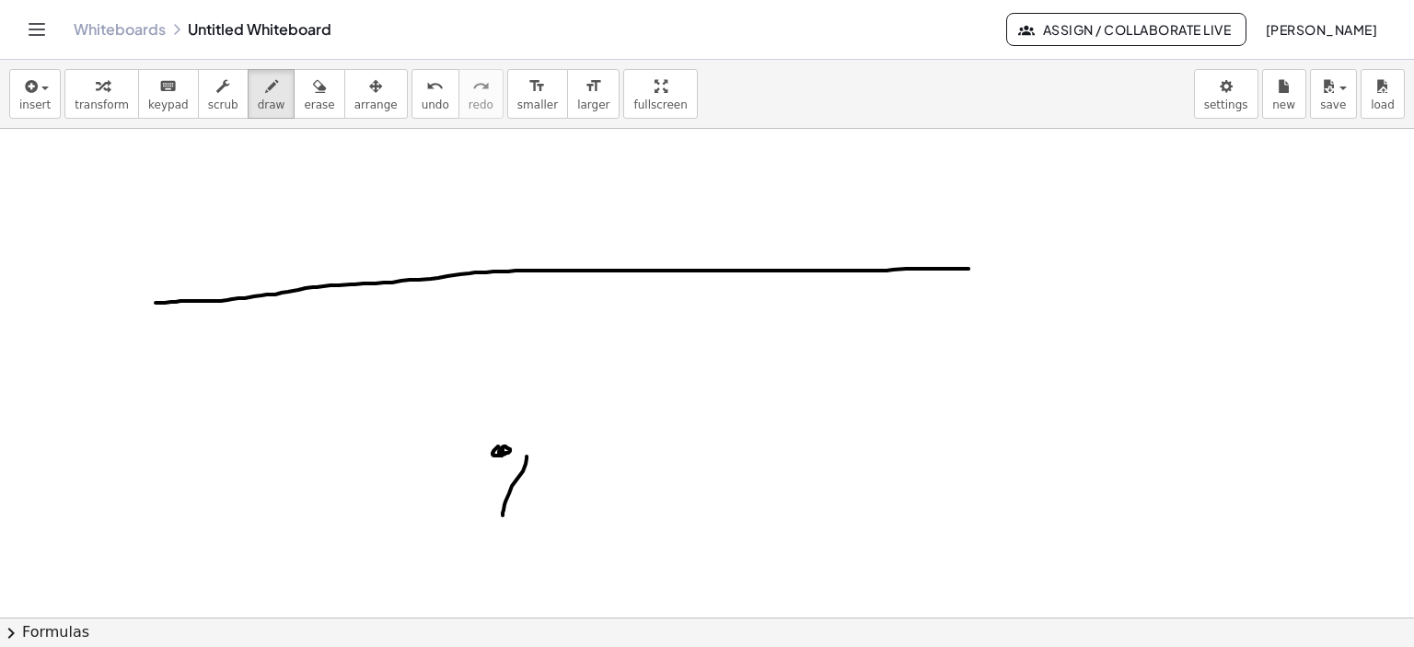
drag, startPoint x: 530, startPoint y: 455, endPoint x: 546, endPoint y: 515, distance: 61.9
drag, startPoint x: 511, startPoint y: 496, endPoint x: 542, endPoint y: 496, distance: 31.3
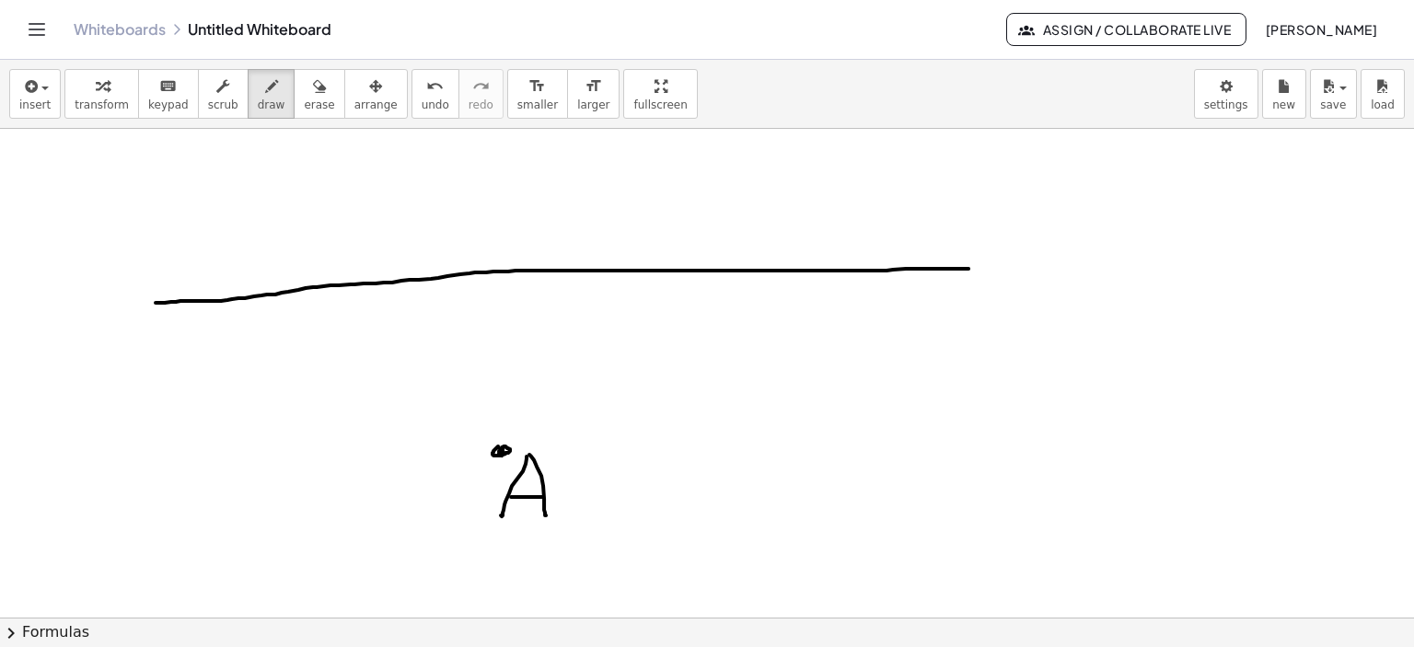
scroll to position [1469, 0]
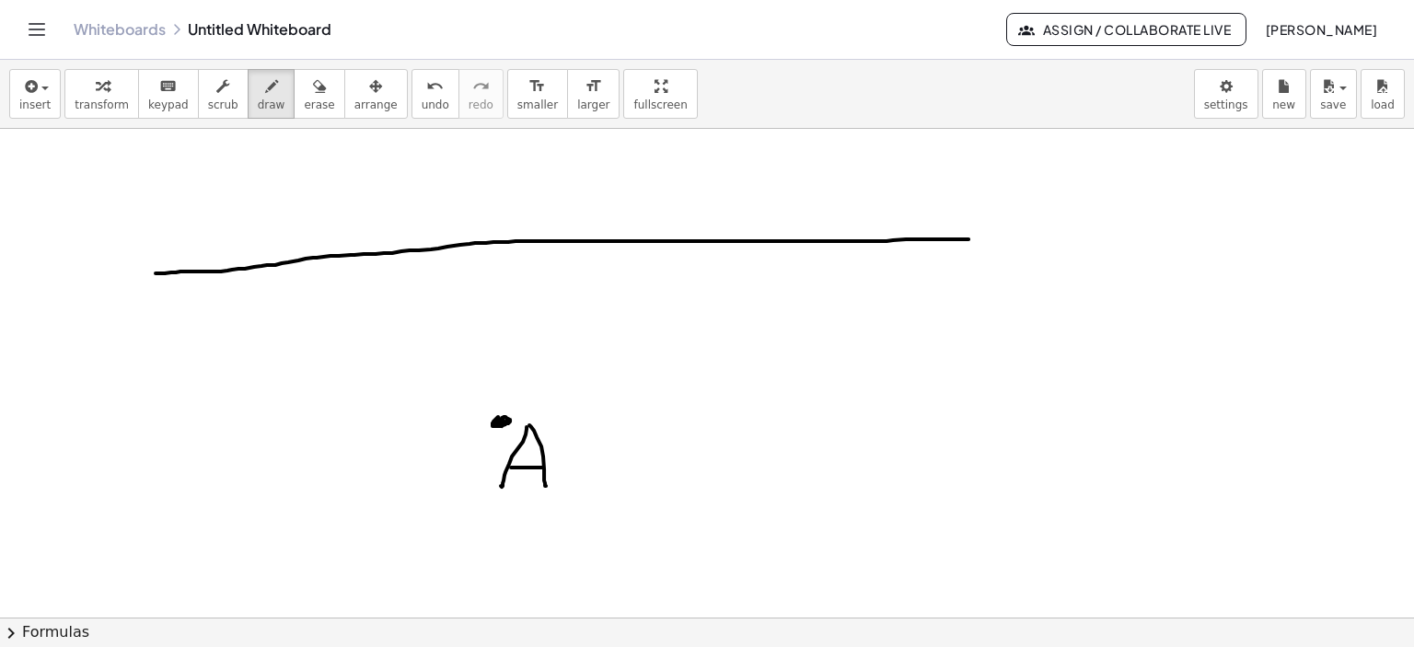
drag, startPoint x: 229, startPoint y: 496, endPoint x: 704, endPoint y: 346, distance: 498.2
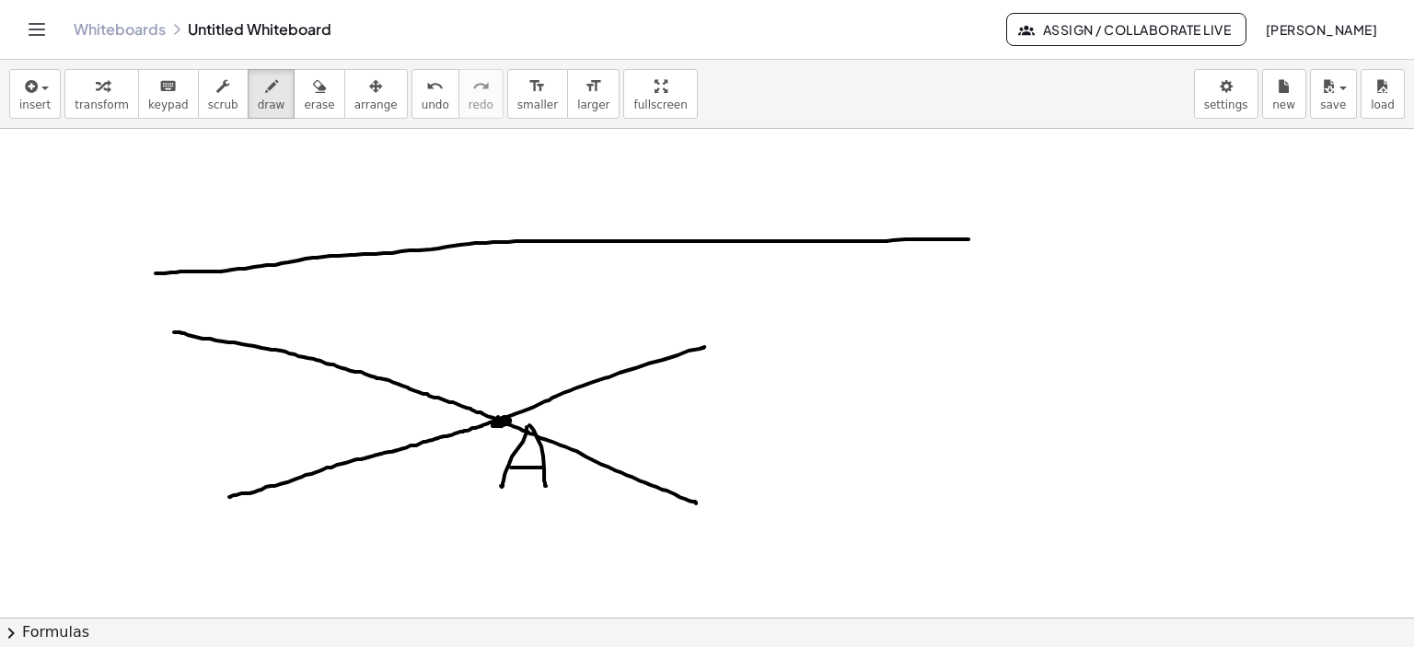
drag, startPoint x: 174, startPoint y: 331, endPoint x: 696, endPoint y: 503, distance: 549.4
drag, startPoint x: 578, startPoint y: 302, endPoint x: 426, endPoint y: 560, distance: 299.2
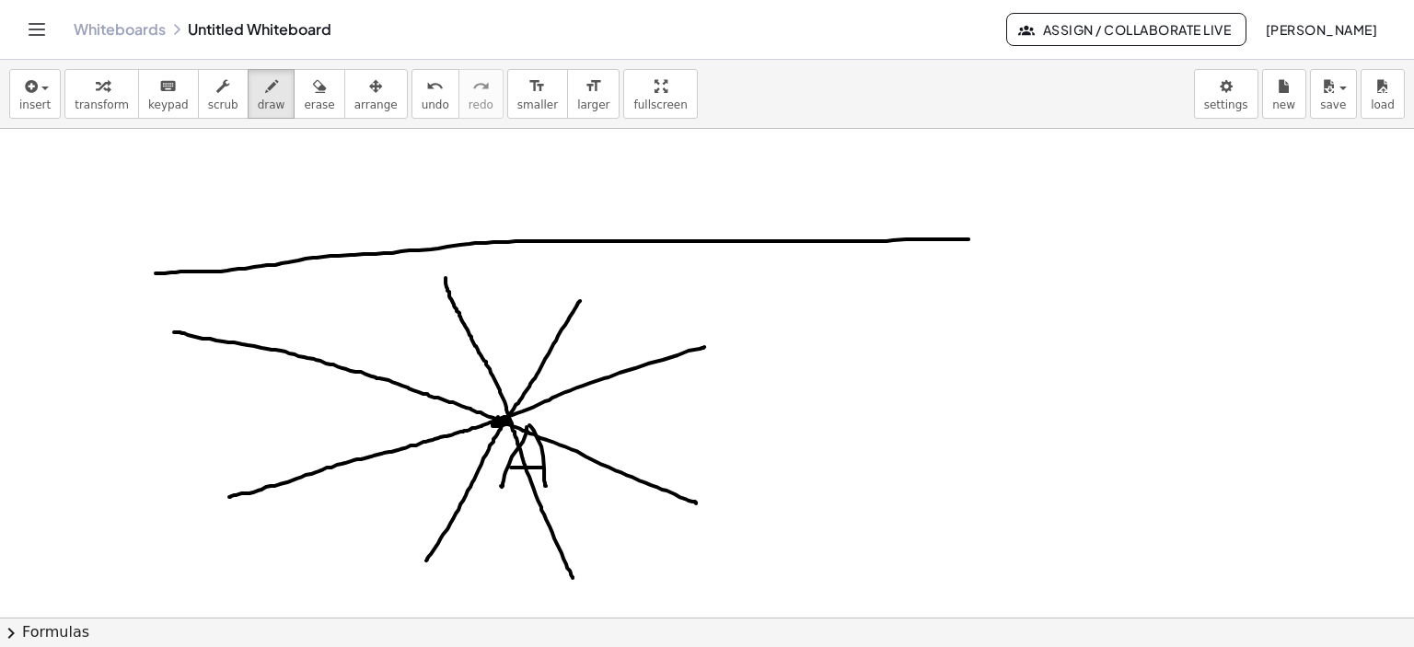
drag, startPoint x: 446, startPoint y: 277, endPoint x: 564, endPoint y: 544, distance: 292.2
drag, startPoint x: 309, startPoint y: 298, endPoint x: 646, endPoint y: 528, distance: 408.1
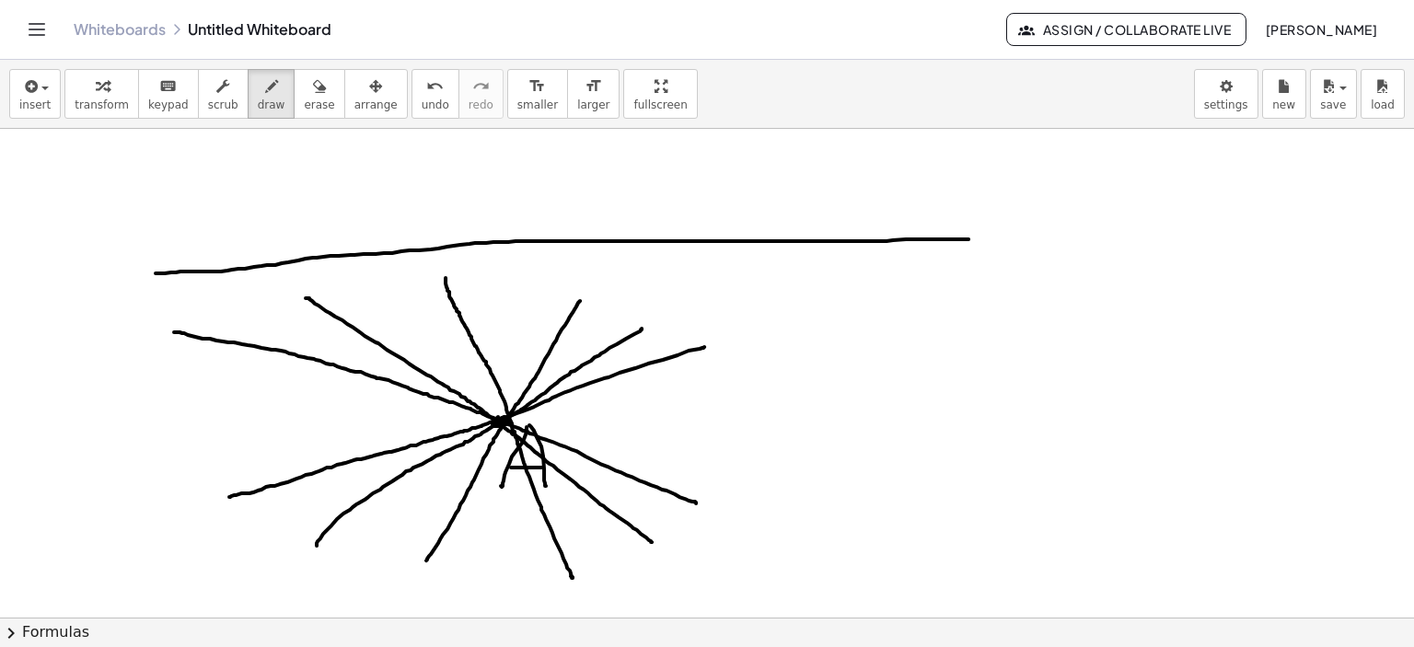
drag, startPoint x: 317, startPoint y: 544, endPoint x: 642, endPoint y: 328, distance: 390.4
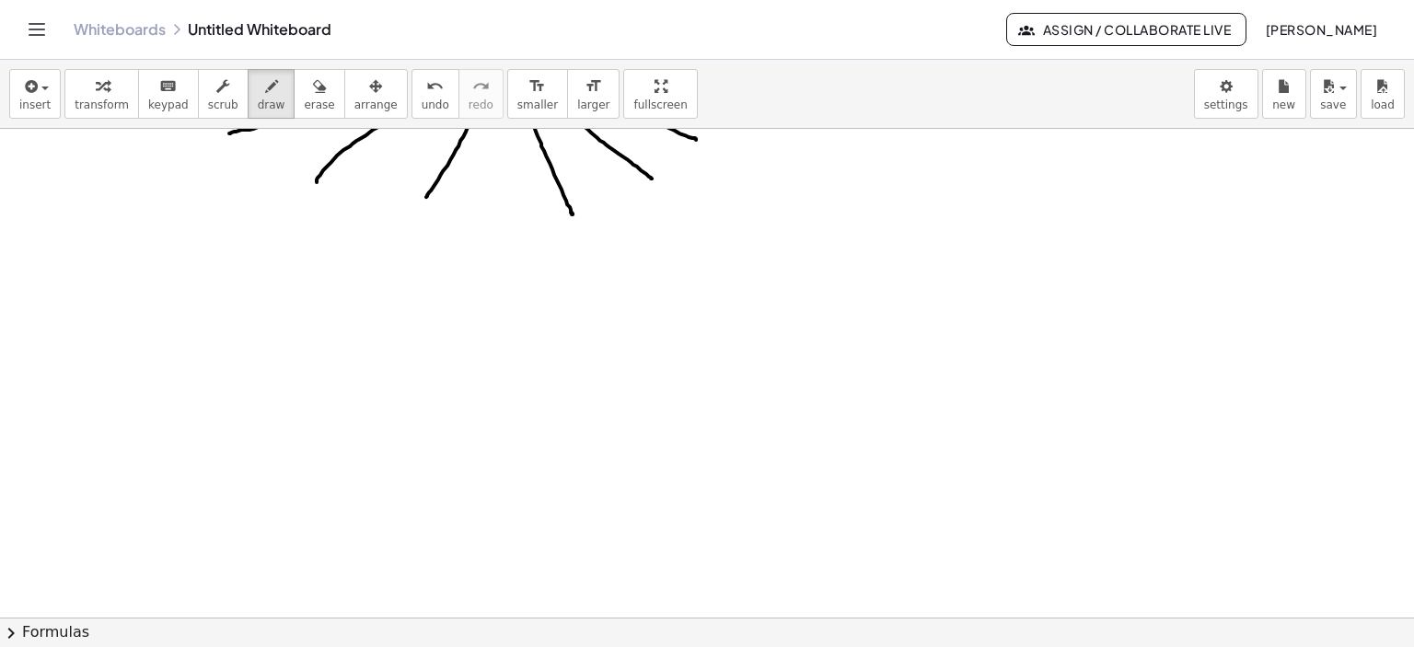
scroll to position [1959, 0]
drag, startPoint x: 314, startPoint y: 301, endPoint x: 320, endPoint y: 308, distance: 9.8
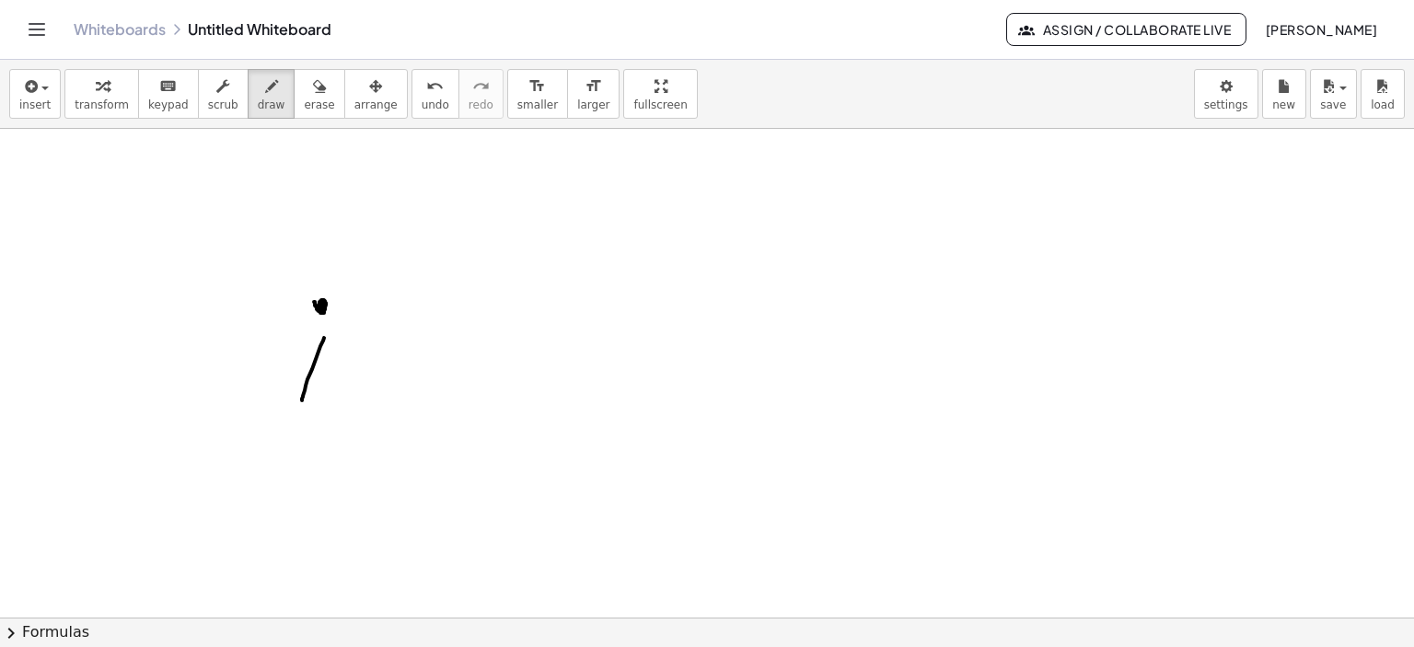
drag, startPoint x: 324, startPoint y: 337, endPoint x: 303, endPoint y: 394, distance: 60.9
drag, startPoint x: 330, startPoint y: 340, endPoint x: 343, endPoint y: 393, distance: 54.9
drag, startPoint x: 329, startPoint y: 369, endPoint x: 339, endPoint y: 369, distance: 10.1
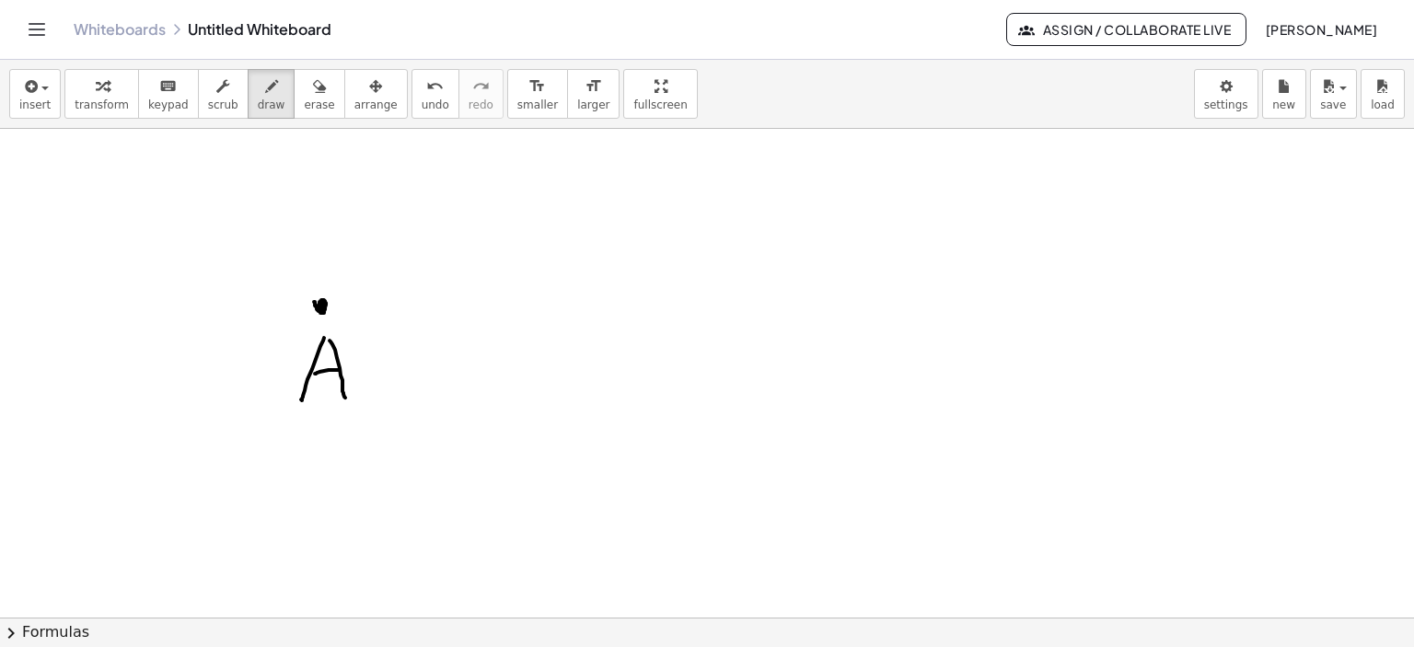
drag, startPoint x: 657, startPoint y: 284, endPoint x: 685, endPoint y: 311, distance: 39.1
drag, startPoint x: 681, startPoint y: 308, endPoint x: 684, endPoint y: 351, distance: 42.4
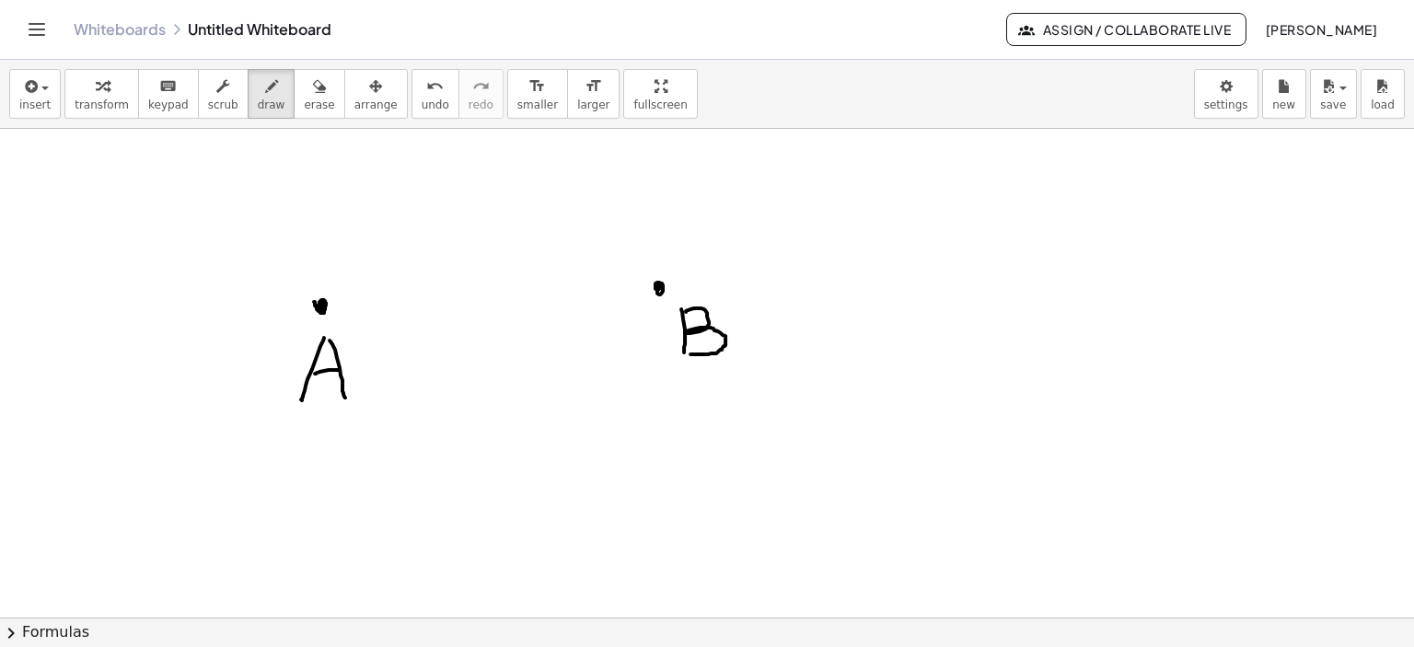
drag, startPoint x: 686, startPoint y: 311, endPoint x: 687, endPoint y: 353, distance: 41.4
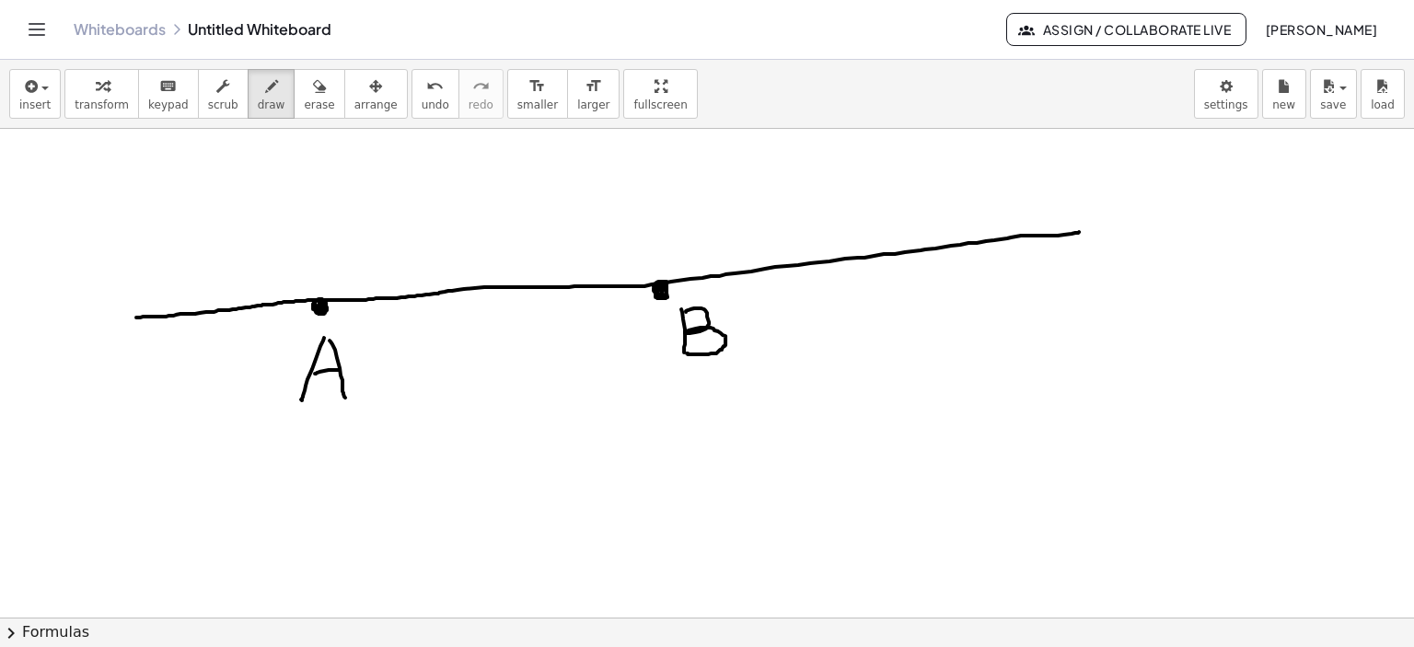
drag, startPoint x: 136, startPoint y: 317, endPoint x: 1079, endPoint y: 231, distance: 946.7
drag, startPoint x: 99, startPoint y: 323, endPoint x: 139, endPoint y: 316, distance: 40.3
drag, startPoint x: 1079, startPoint y: 232, endPoint x: 1121, endPoint y: 229, distance: 41.5
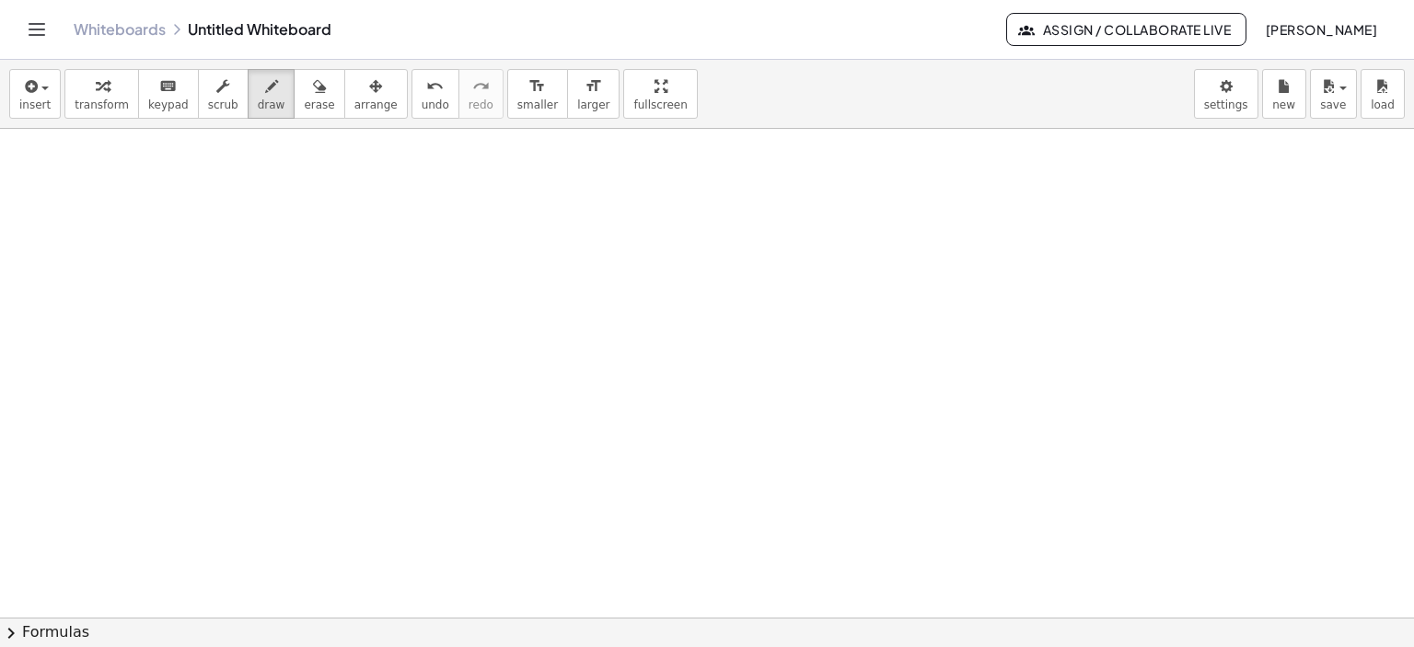
scroll to position [2449, 0]
drag, startPoint x: 284, startPoint y: 241, endPoint x: 288, endPoint y: 250, distance: 9.5
drag, startPoint x: 291, startPoint y: 250, endPoint x: 619, endPoint y: 249, distance: 327.8
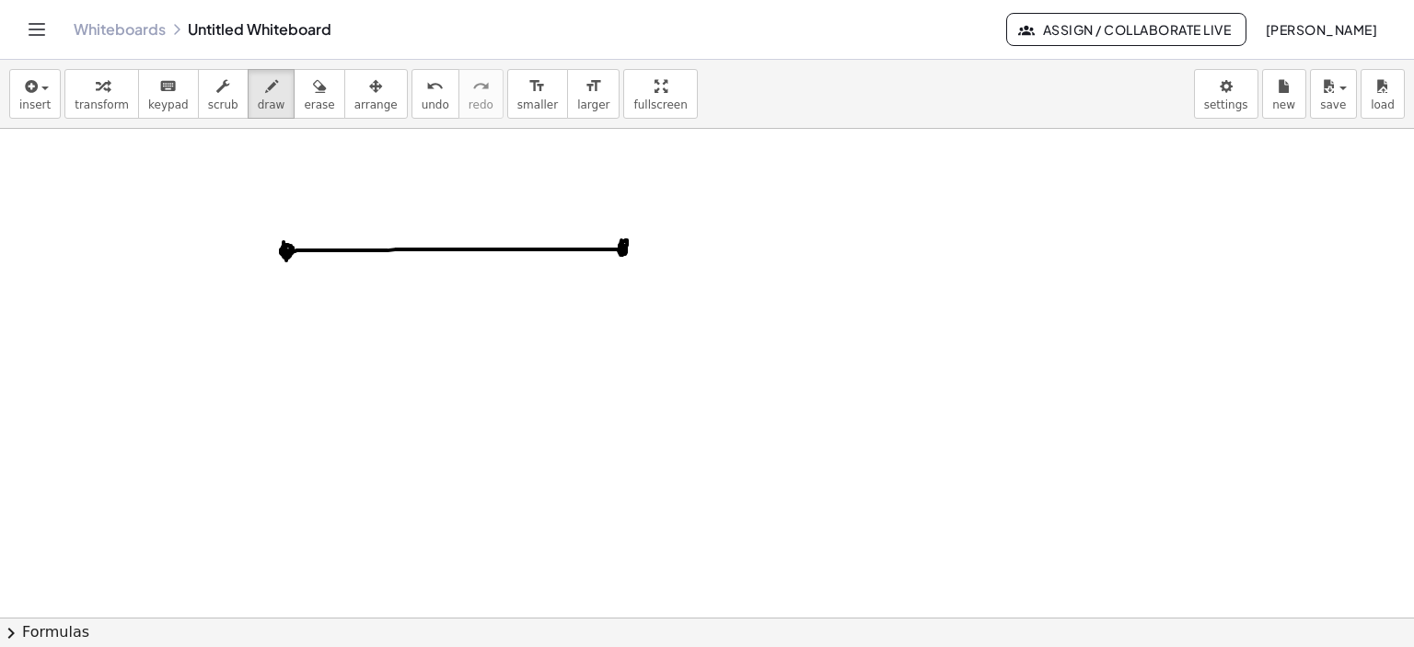
drag, startPoint x: 274, startPoint y: 278, endPoint x: 273, endPoint y: 304, distance: 25.8
drag, startPoint x: 276, startPoint y: 276, endPoint x: 295, endPoint y: 318, distance: 45.3
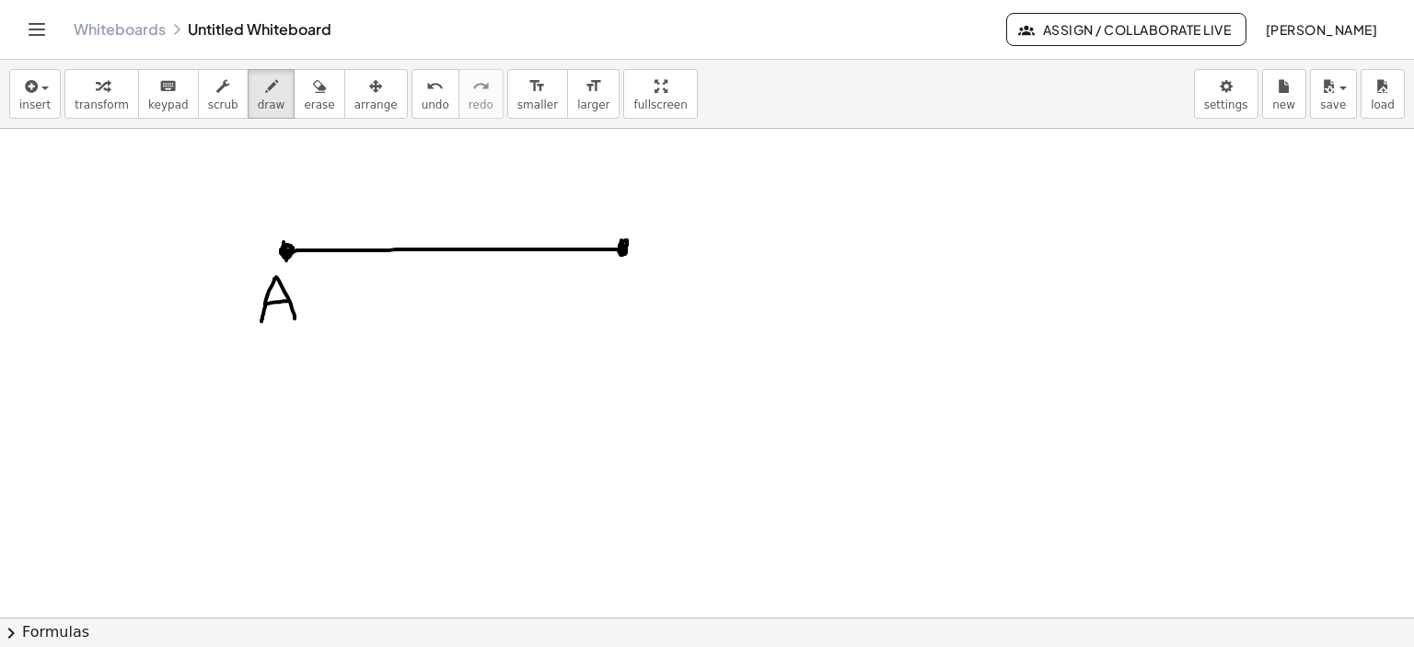
drag, startPoint x: 265, startPoint y: 304, endPoint x: 287, endPoint y: 300, distance: 22.4
drag, startPoint x: 642, startPoint y: 264, endPoint x: 640, endPoint y: 293, distance: 28.6
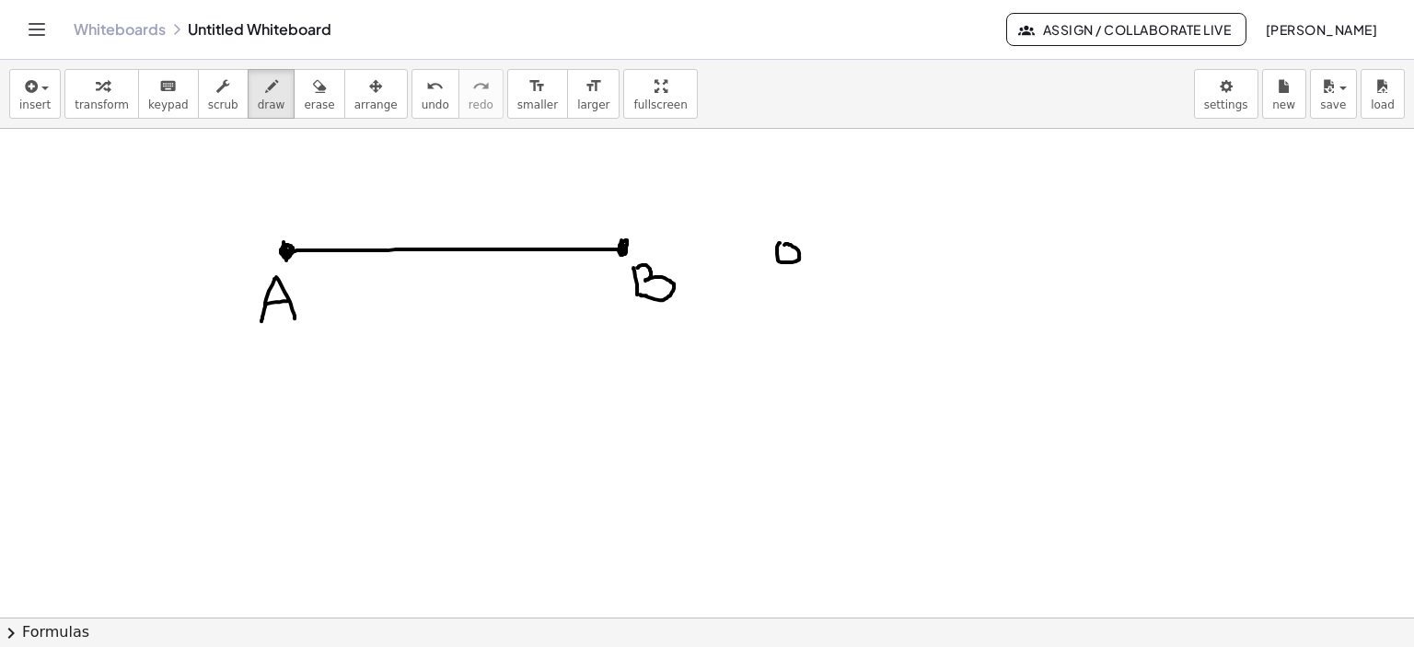
drag, startPoint x: 780, startPoint y: 242, endPoint x: 813, endPoint y: 250, distance: 34.2
drag, startPoint x: 818, startPoint y: 243, endPoint x: 851, endPoint y: 246, distance: 33.3
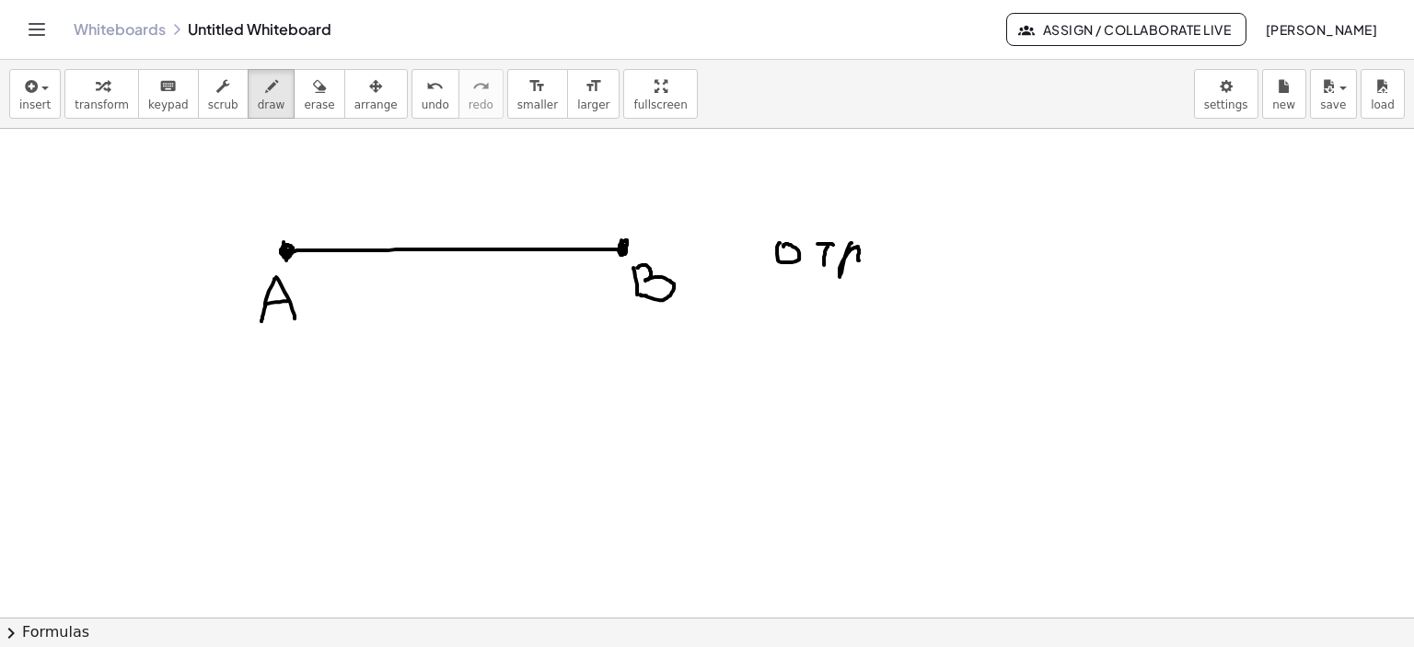
drag, startPoint x: 852, startPoint y: 242, endPoint x: 870, endPoint y: 255, distance: 22.5
drag, startPoint x: 880, startPoint y: 253, endPoint x: 921, endPoint y: 252, distance: 40.5
drag, startPoint x: 911, startPoint y: 246, endPoint x: 934, endPoint y: 257, distance: 25.5
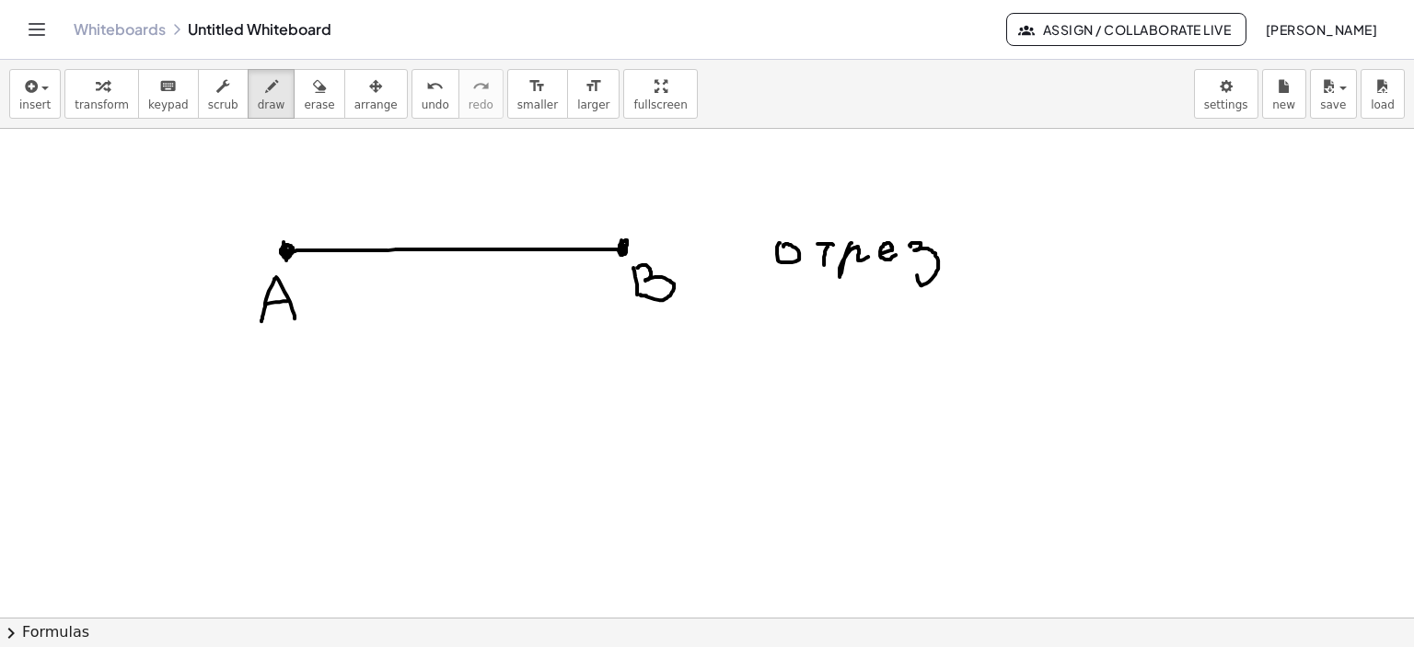
drag, startPoint x: 950, startPoint y: 241, endPoint x: 958, endPoint y: 250, distance: 12.4
drag, startPoint x: 990, startPoint y: 238, endPoint x: 1004, endPoint y: 245, distance: 15.2
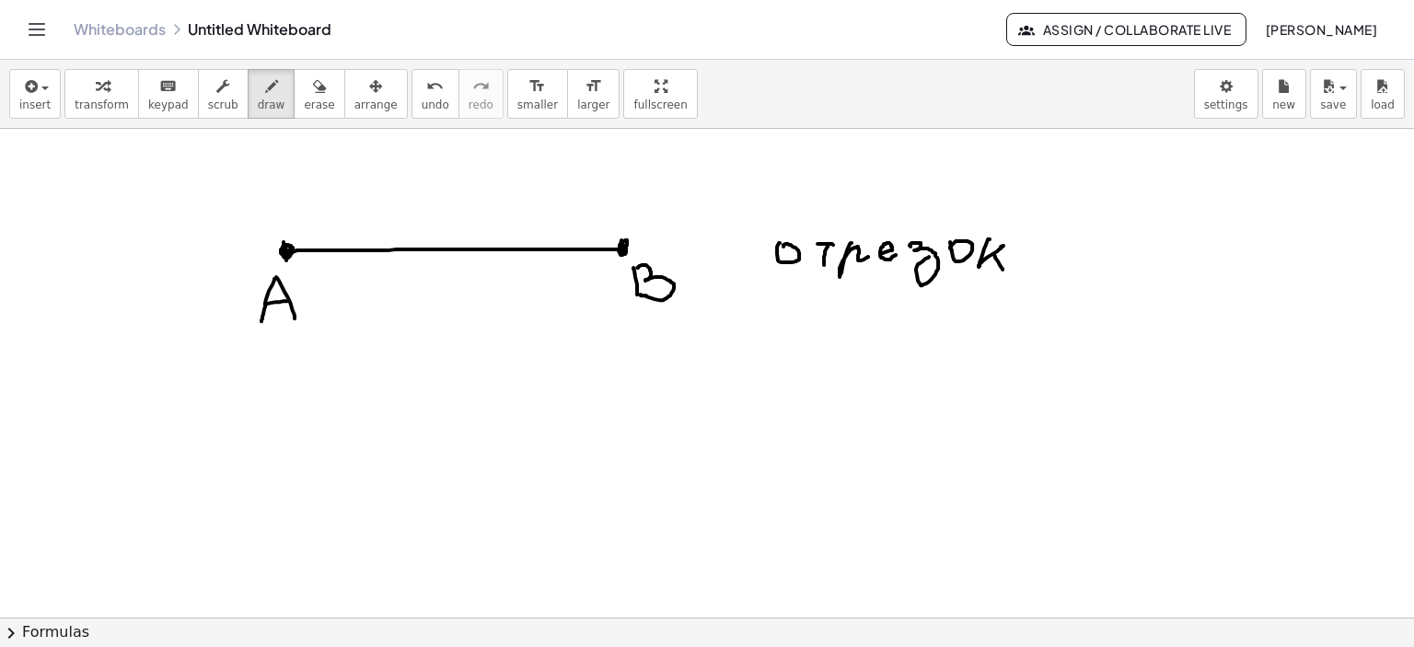
drag, startPoint x: 994, startPoint y: 254, endPoint x: 1003, endPoint y: 269, distance: 16.9
drag, startPoint x: 65, startPoint y: 393, endPoint x: 354, endPoint y: 391, distance: 289.1
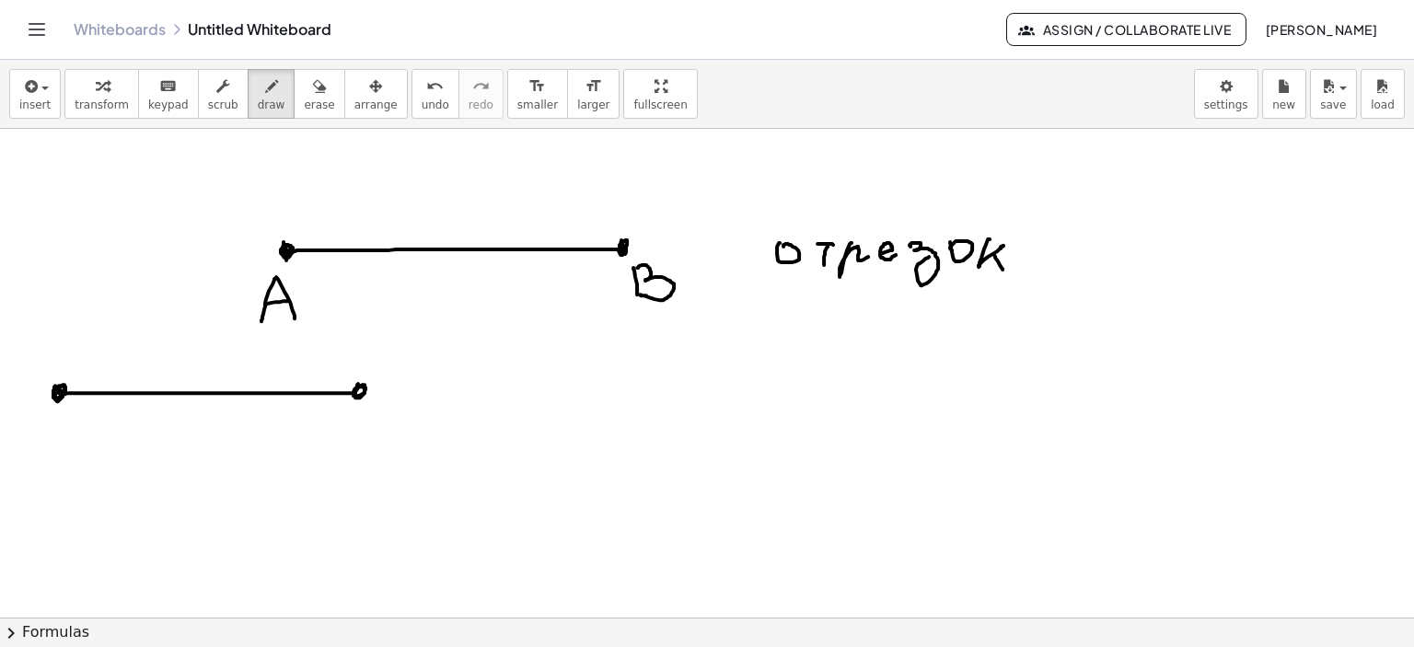
drag, startPoint x: 358, startPoint y: 383, endPoint x: 296, endPoint y: 421, distance: 73.1
drag, startPoint x: 65, startPoint y: 418, endPoint x: 502, endPoint y: 452, distance: 437.7
drag, startPoint x: 367, startPoint y: 414, endPoint x: 353, endPoint y: 425, distance: 18.4
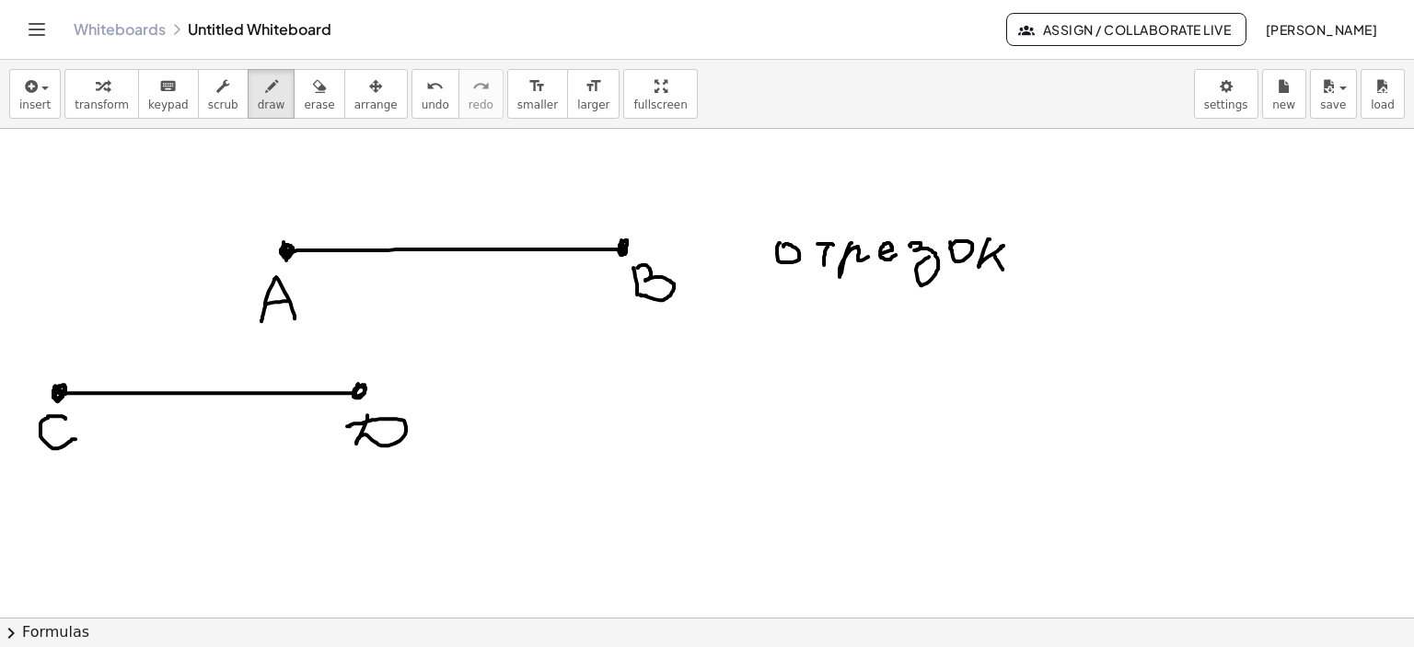
drag, startPoint x: 364, startPoint y: 388, endPoint x: 365, endPoint y: 334, distance: 53.4
drag, startPoint x: 626, startPoint y: 238, endPoint x: 628, endPoint y: 251, distance: 13.9
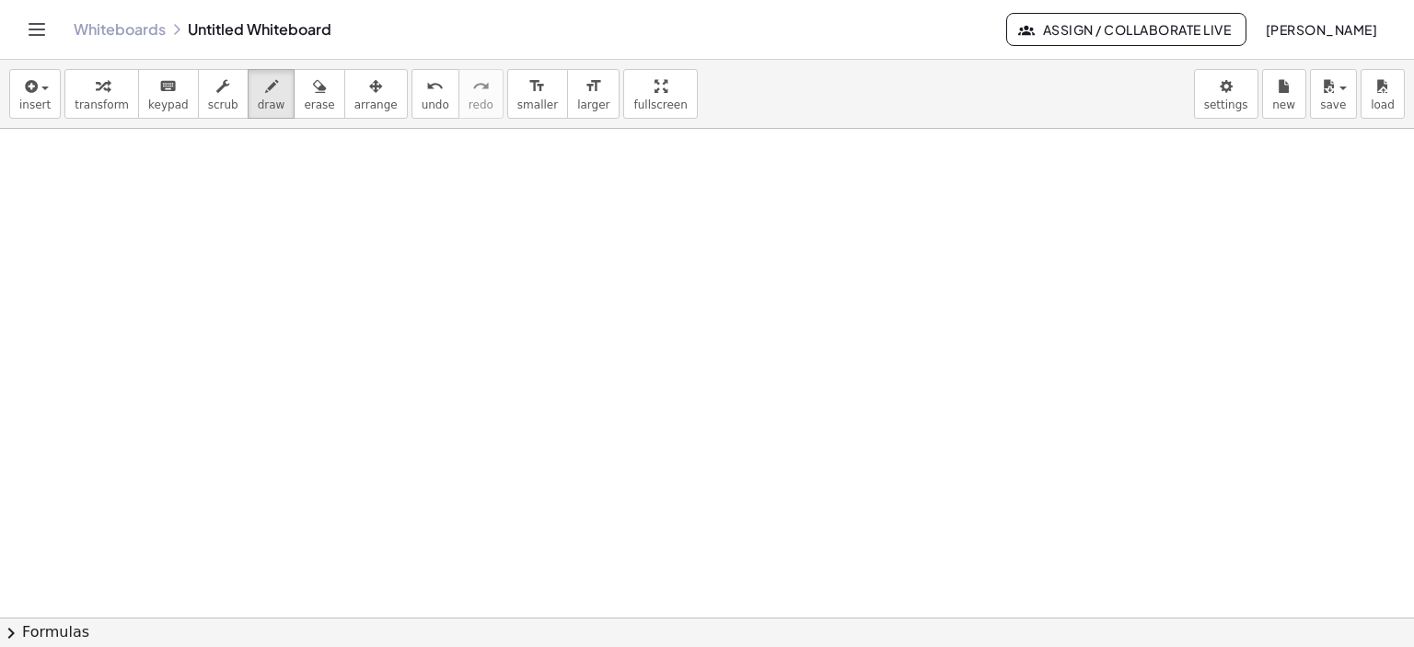
scroll to position [2939, 0]
drag, startPoint x: 191, startPoint y: 284, endPoint x: 755, endPoint y: 287, distance: 564.4
drag, startPoint x: 685, startPoint y: 259, endPoint x: 696, endPoint y: 258, distance: 11.1
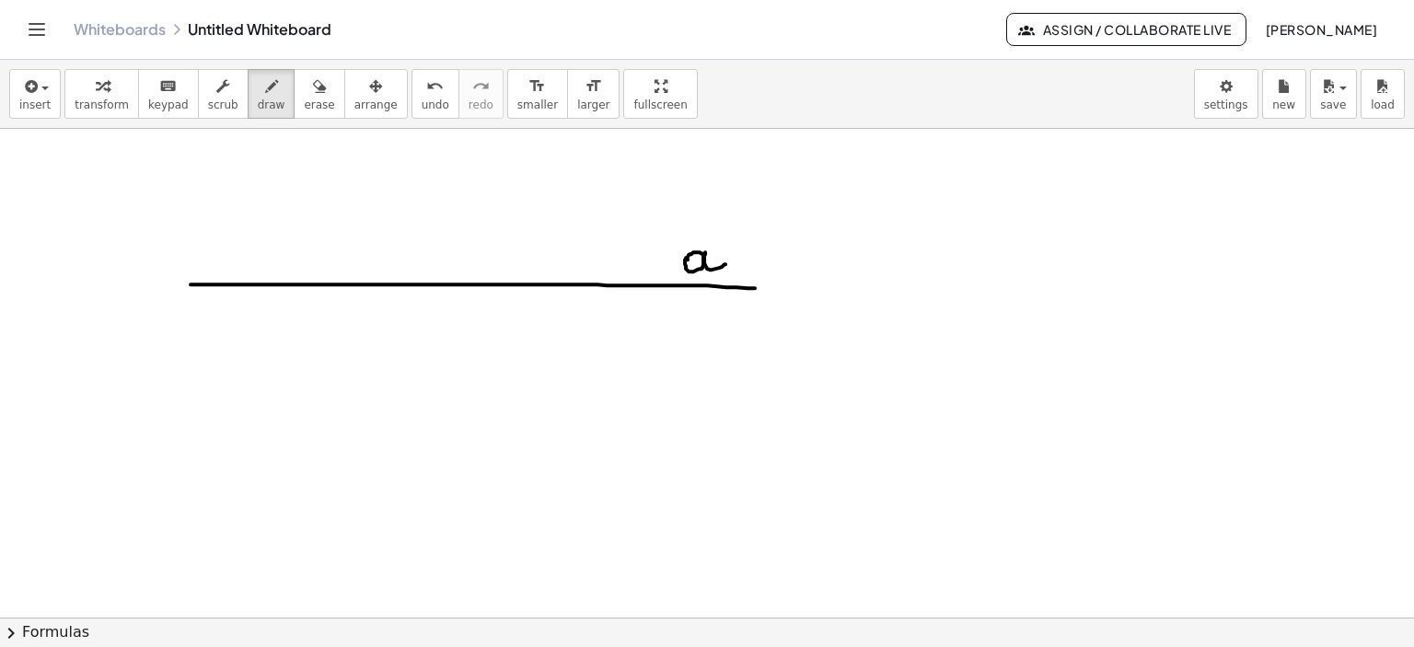
drag, startPoint x: 705, startPoint y: 251, endPoint x: 726, endPoint y: 263, distance: 23.5
drag, startPoint x: 166, startPoint y: 396, endPoint x: 714, endPoint y: 390, distance: 547.9
drag, startPoint x: 662, startPoint y: 377, endPoint x: 671, endPoint y: 370, distance: 11.2
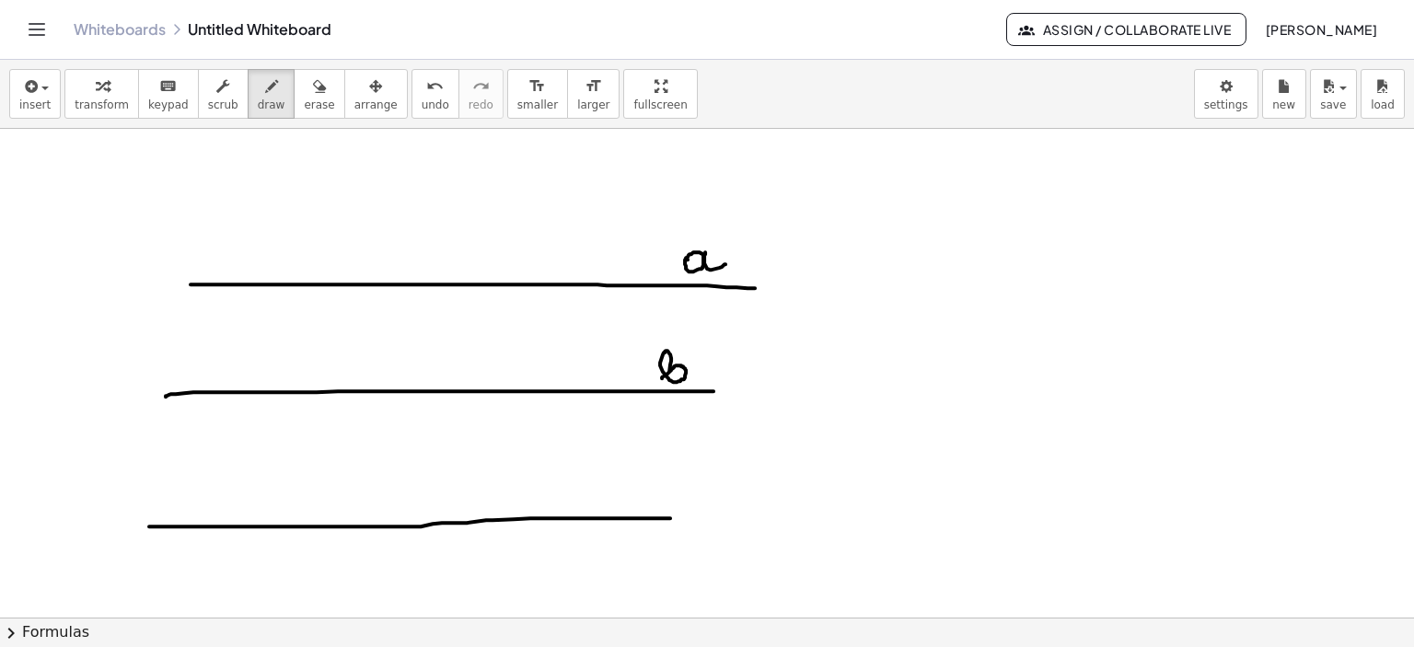
drag, startPoint x: 149, startPoint y: 526, endPoint x: 670, endPoint y: 517, distance: 521.2
drag, startPoint x: 232, startPoint y: 518, endPoint x: 236, endPoint y: 551, distance: 32.4
drag, startPoint x: 235, startPoint y: 549, endPoint x: 223, endPoint y: 574, distance: 27.6
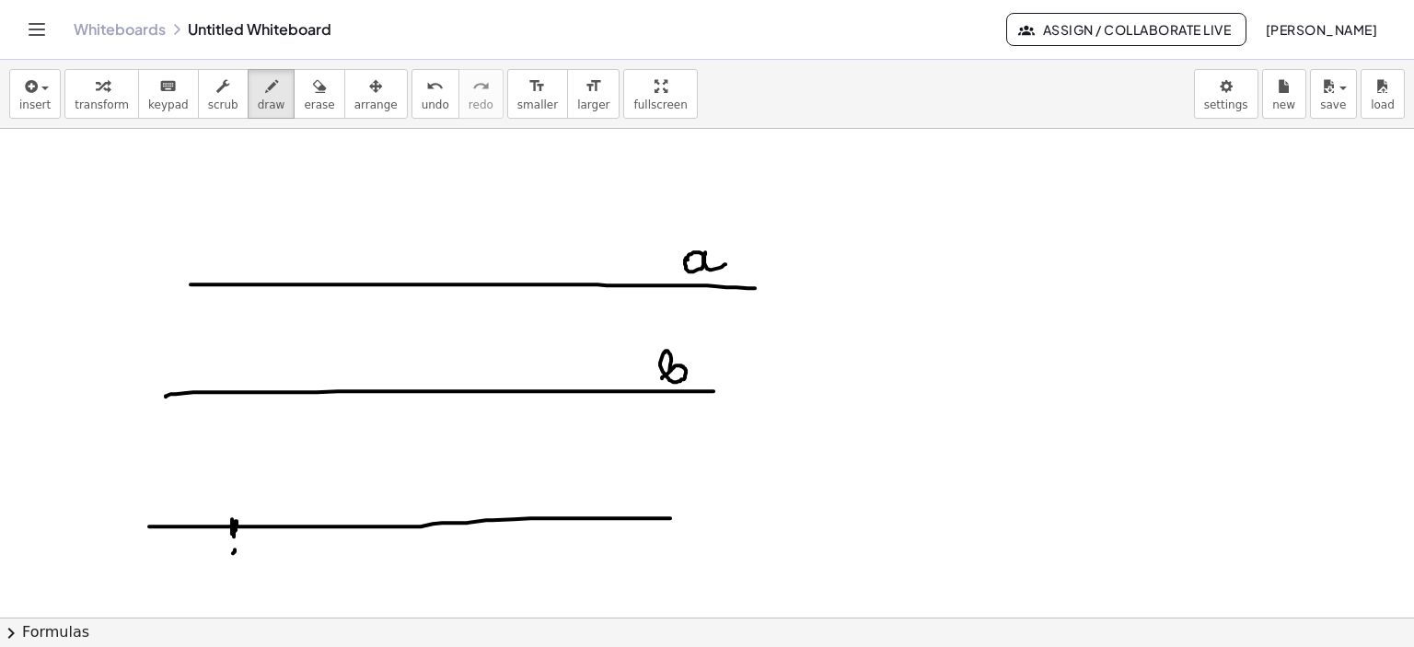
drag, startPoint x: 241, startPoint y: 549, endPoint x: 244, endPoint y: 572, distance: 23.2
drag, startPoint x: 228, startPoint y: 566, endPoint x: 295, endPoint y: 549, distance: 68.6
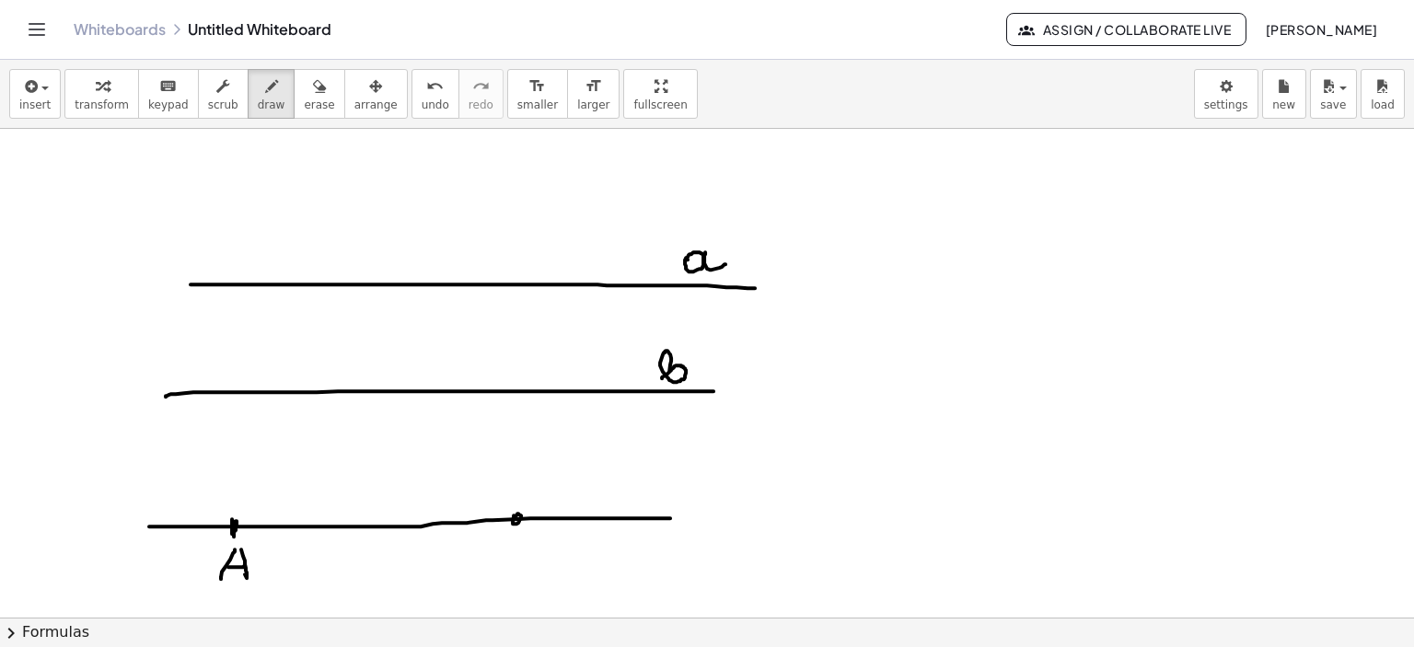
drag, startPoint x: 517, startPoint y: 537, endPoint x: 520, endPoint y: 562, distance: 25.1
drag, startPoint x: 520, startPoint y: 540, endPoint x: 520, endPoint y: 563, distance: 23.0
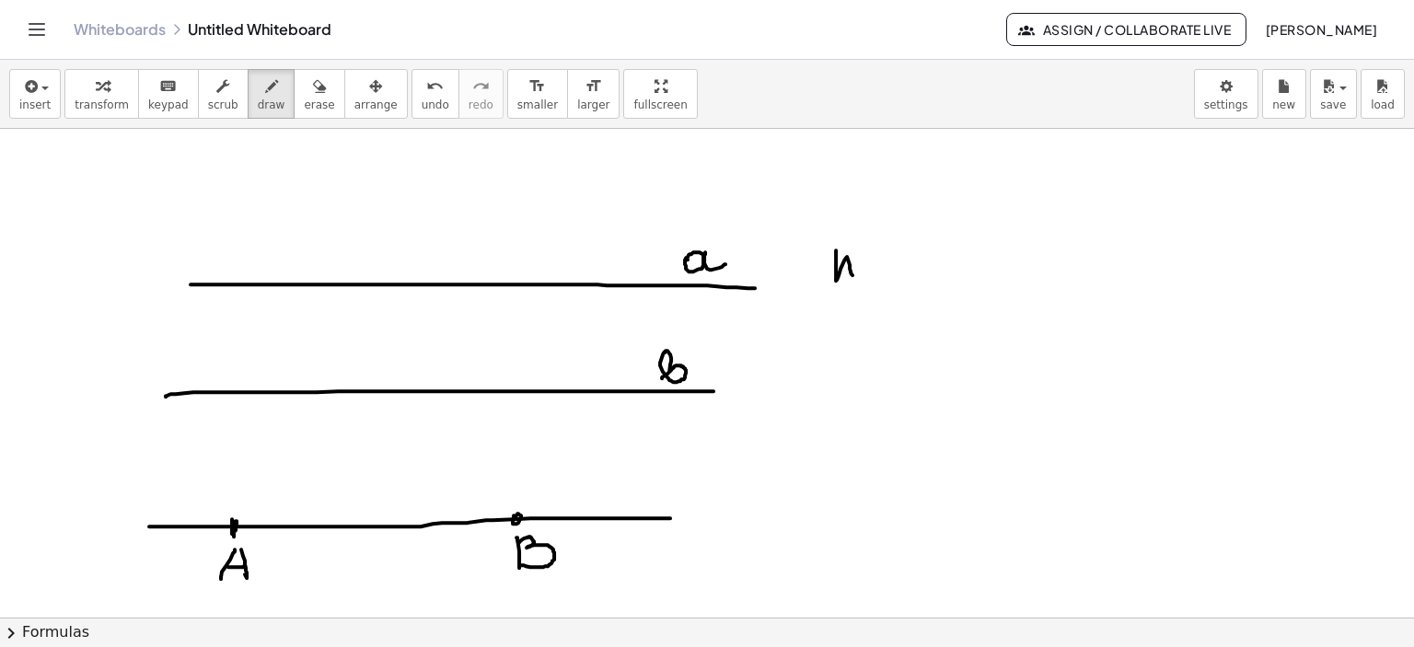
drag, startPoint x: 836, startPoint y: 250, endPoint x: 877, endPoint y: 262, distance: 42.5
drag, startPoint x: 872, startPoint y: 253, endPoint x: 933, endPoint y: 263, distance: 61.6
drag, startPoint x: 926, startPoint y: 265, endPoint x: 1005, endPoint y: 268, distance: 79.2
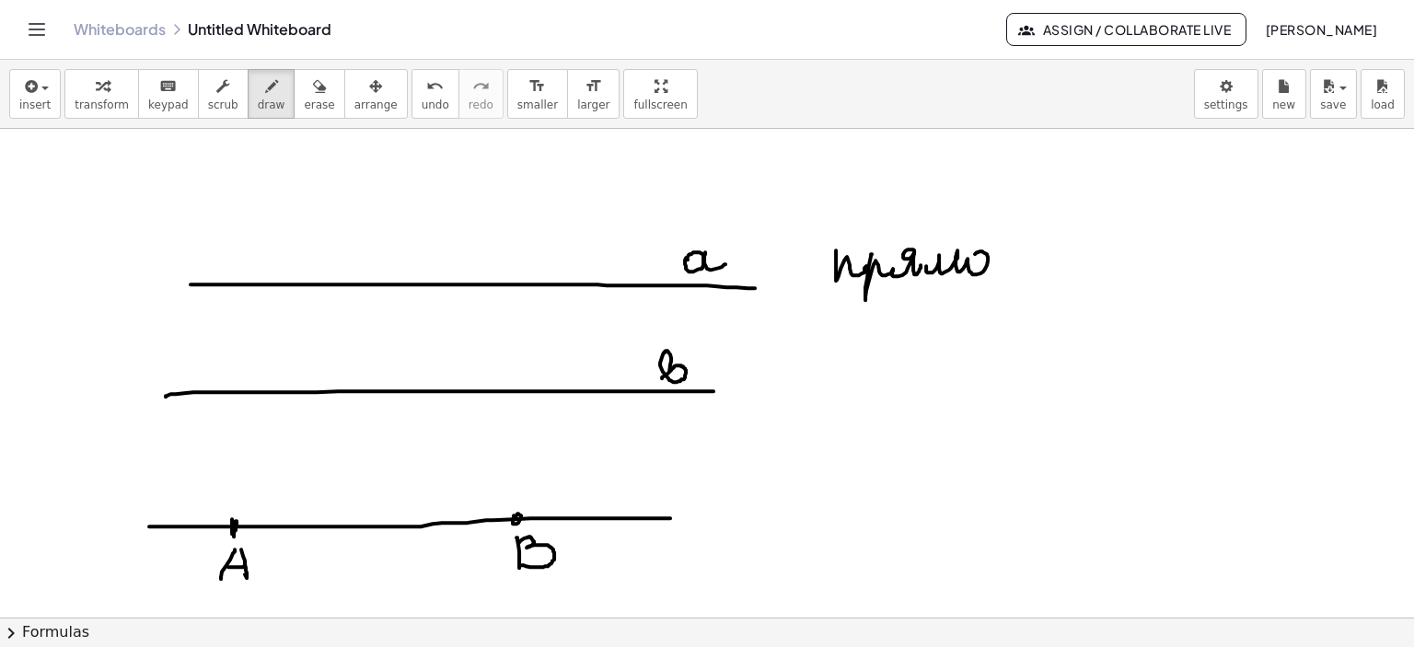
drag, startPoint x: 991, startPoint y: 259, endPoint x: 720, endPoint y: 620, distance: 451.2
drag, startPoint x: 796, startPoint y: 494, endPoint x: 921, endPoint y: 515, distance: 127.0
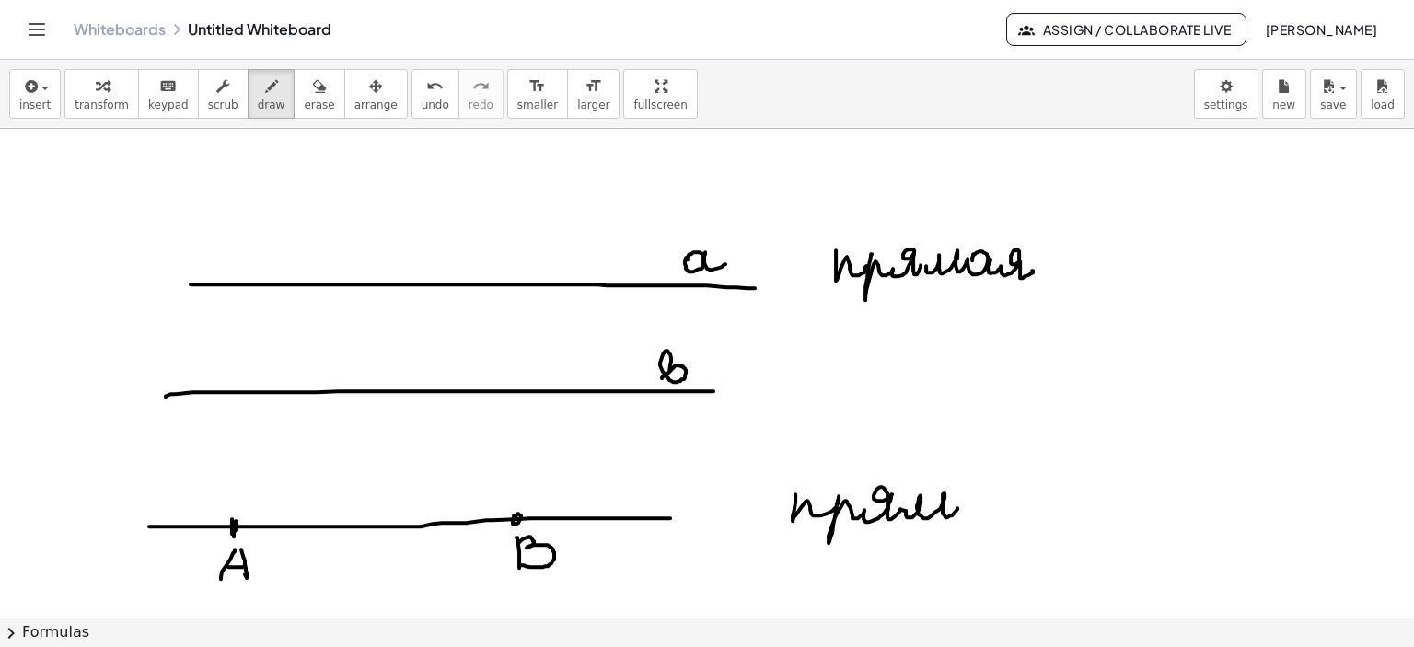
drag, startPoint x: 906, startPoint y: 510, endPoint x: 1013, endPoint y: 507, distance: 106.8
drag, startPoint x: 972, startPoint y: 502, endPoint x: 973, endPoint y: 511, distance: 9.3
drag, startPoint x: 973, startPoint y: 511, endPoint x: 973, endPoint y: 499, distance: 12.0
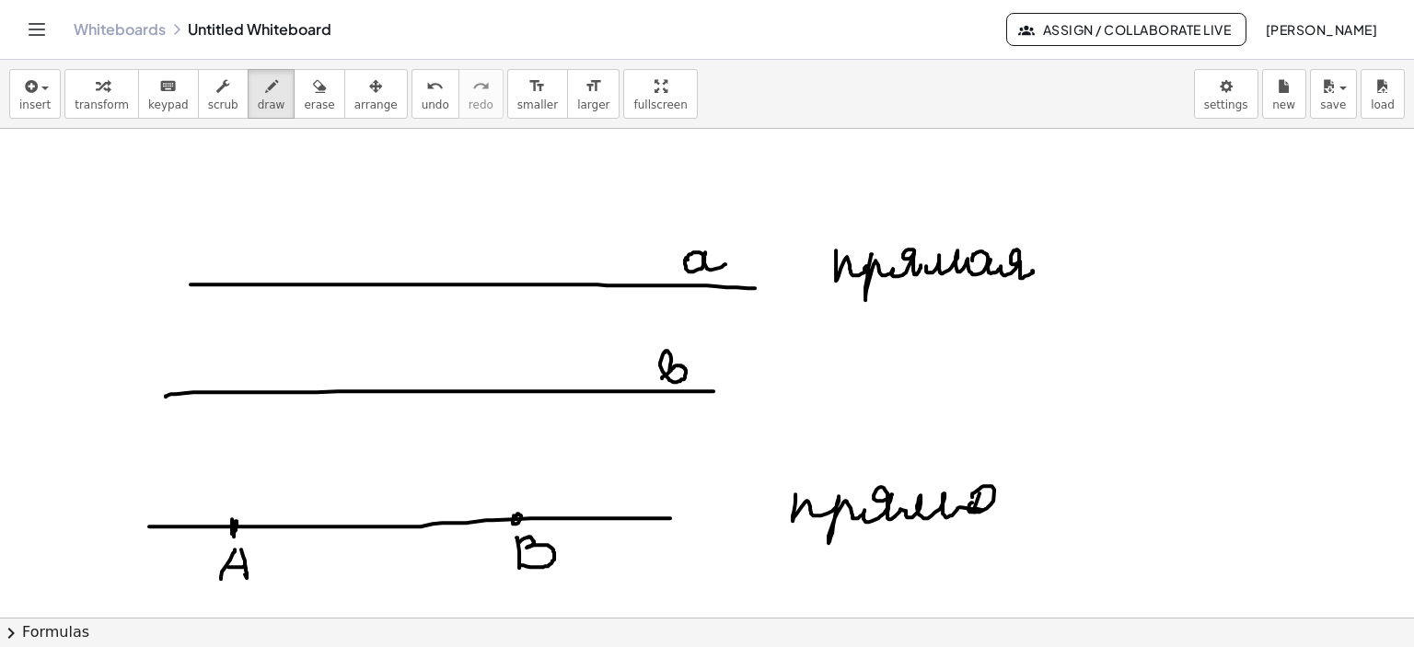
drag, startPoint x: 988, startPoint y: 500, endPoint x: 1042, endPoint y: 504, distance: 54.4
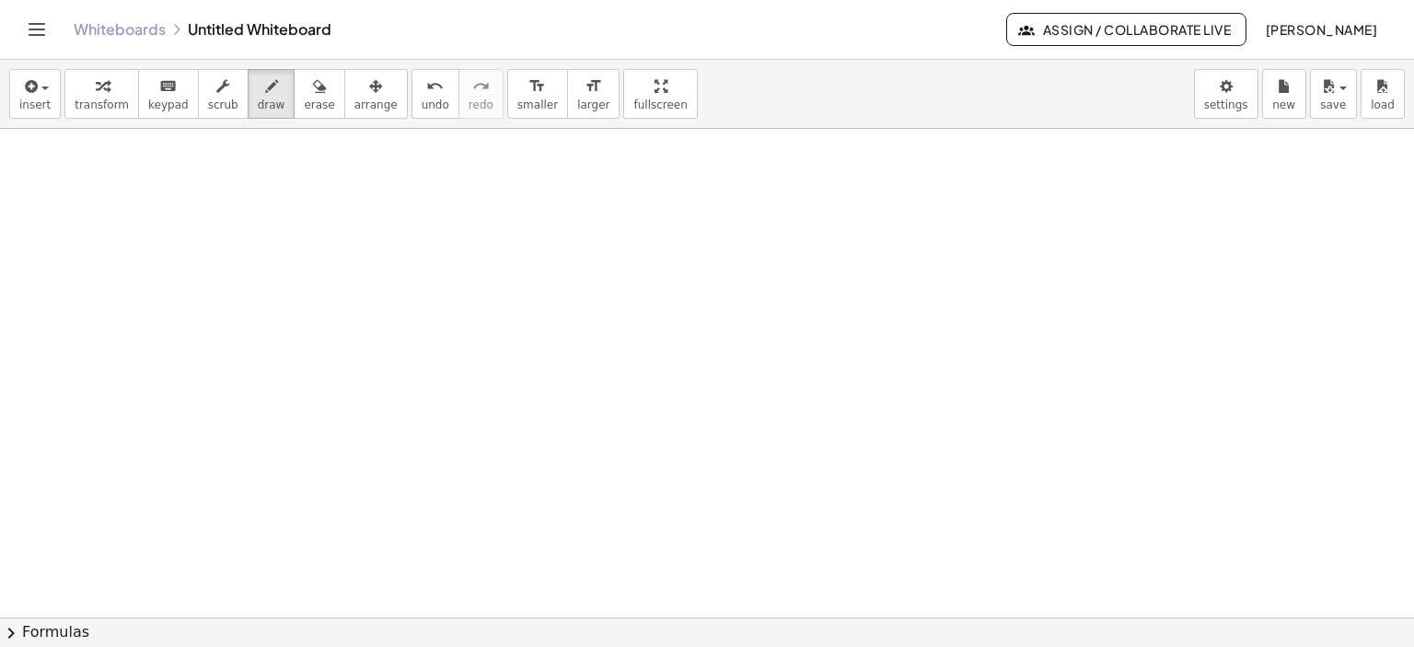
scroll to position [3889, 0]
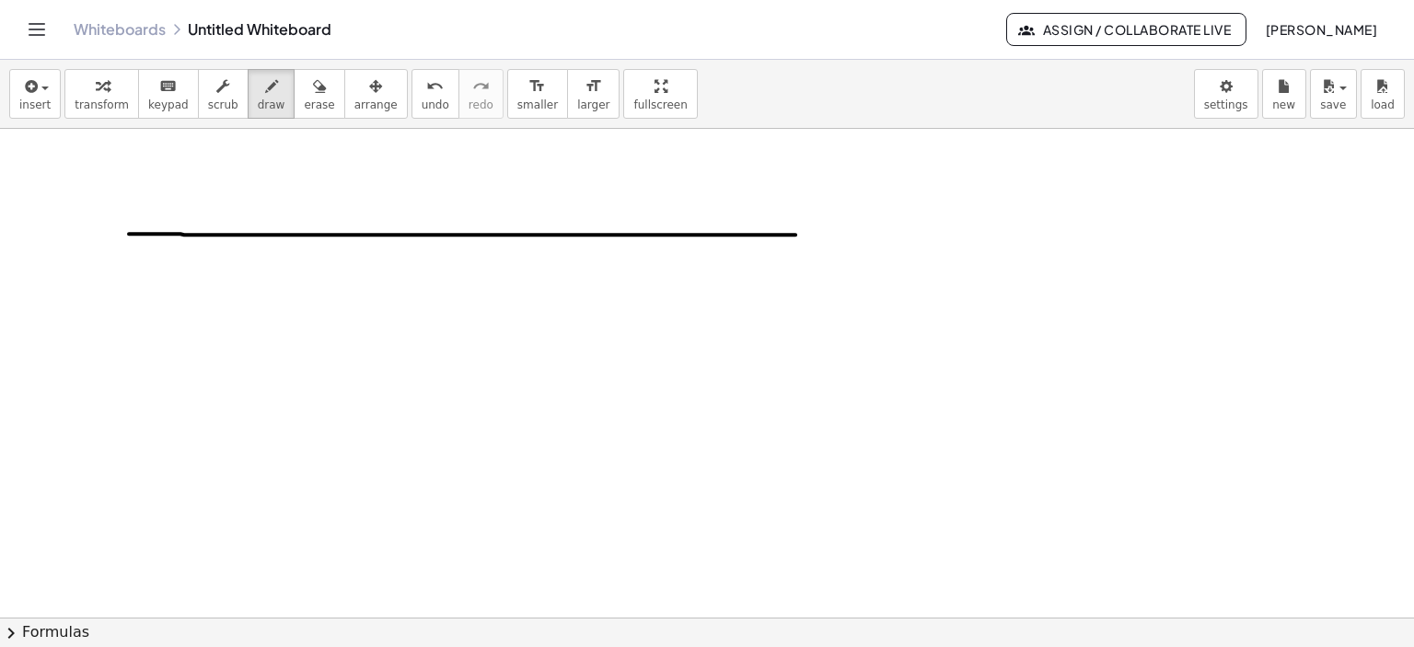
drag, startPoint x: 129, startPoint y: 233, endPoint x: 522, endPoint y: 259, distance: 394.0
drag, startPoint x: 225, startPoint y: 258, endPoint x: 215, endPoint y: 286, distance: 30.3
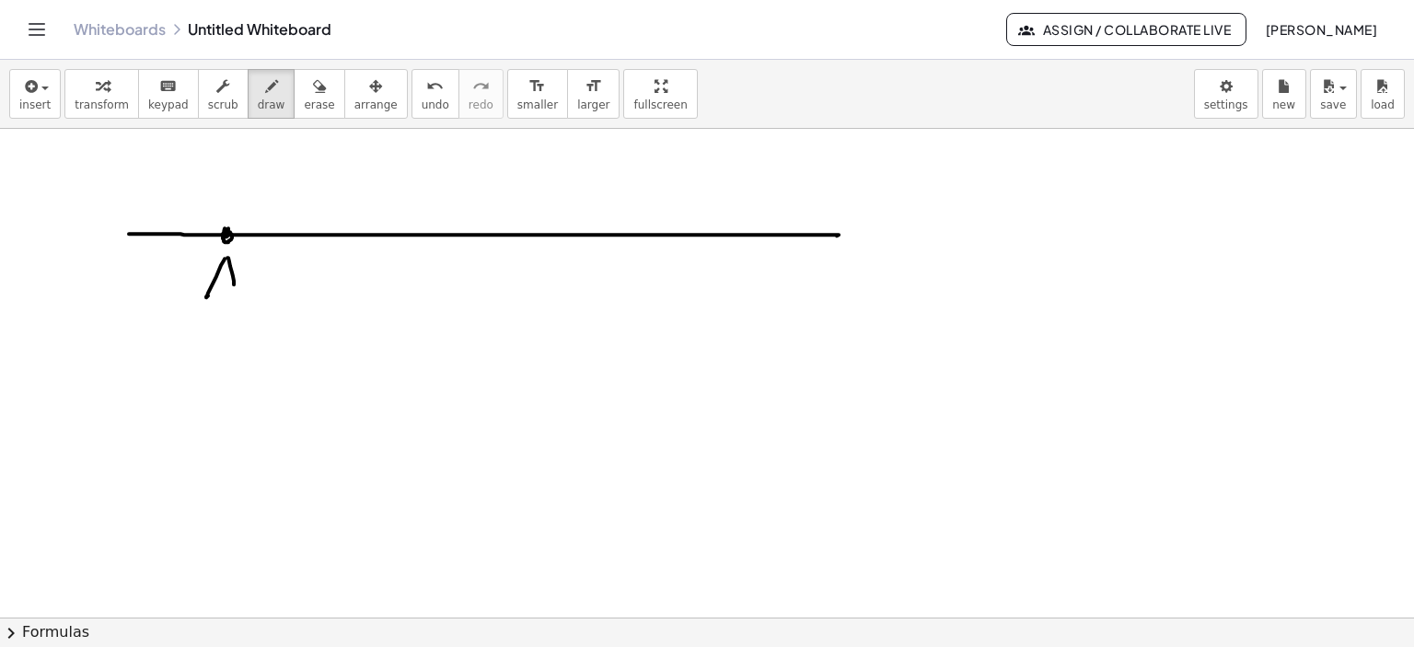
drag, startPoint x: 227, startPoint y: 257, endPoint x: 235, endPoint y: 294, distance: 37.6
drag, startPoint x: 215, startPoint y: 282, endPoint x: 240, endPoint y: 281, distance: 24.9
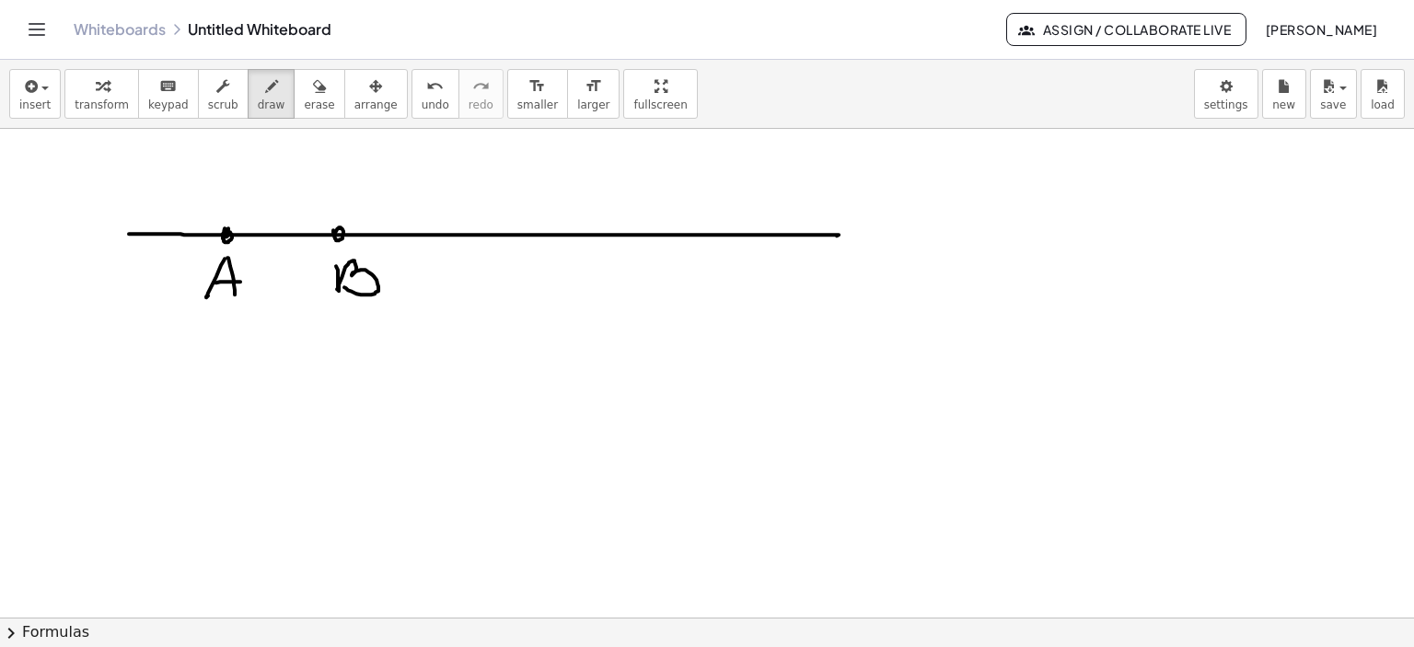
drag, startPoint x: 338, startPoint y: 269, endPoint x: 505, endPoint y: 235, distance: 170.1
drag, startPoint x: 516, startPoint y: 256, endPoint x: 538, endPoint y: 279, distance: 31.9
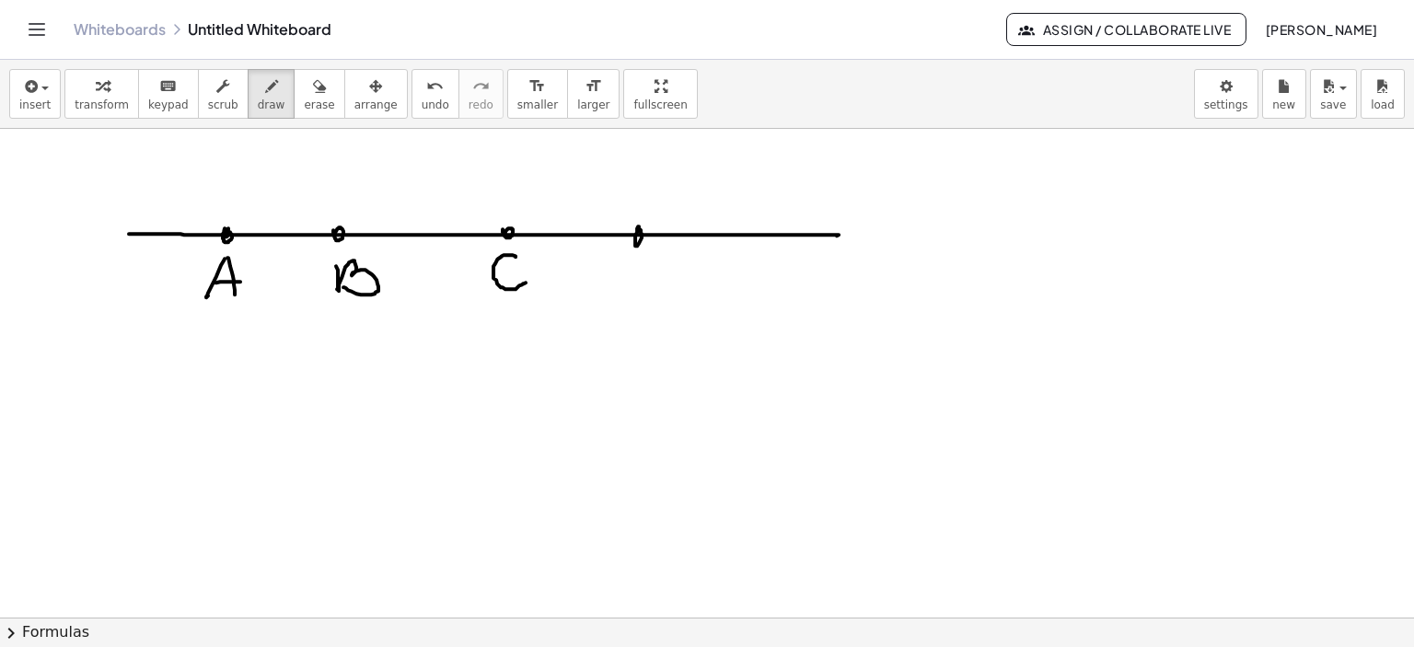
drag, startPoint x: 639, startPoint y: 226, endPoint x: 645, endPoint y: 263, distance: 38.2
drag, startPoint x: 643, startPoint y: 262, endPoint x: 629, endPoint y: 263, distance: 13.8
drag, startPoint x: 26, startPoint y: 363, endPoint x: 33, endPoint y: 371, distance: 11.1
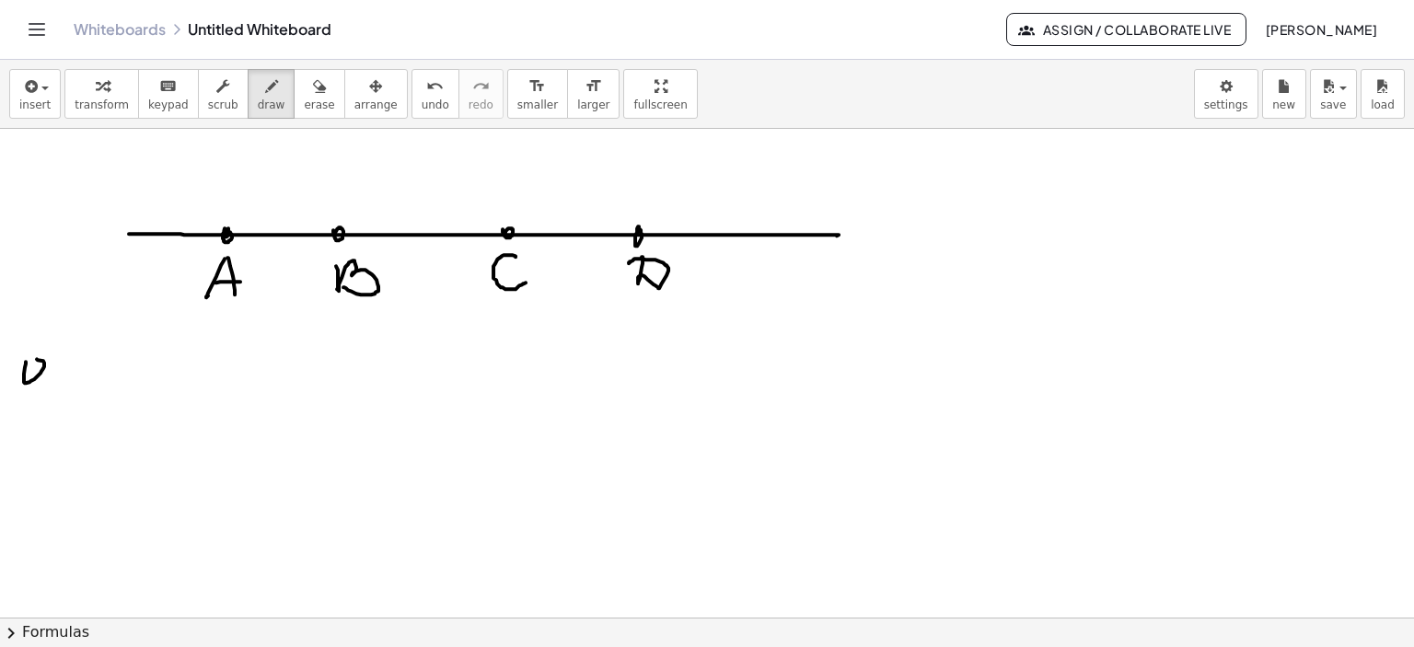
drag, startPoint x: 42, startPoint y: 377, endPoint x: 52, endPoint y: 375, distance: 9.6
drag, startPoint x: 39, startPoint y: 341, endPoint x: 53, endPoint y: 393, distance: 54.5
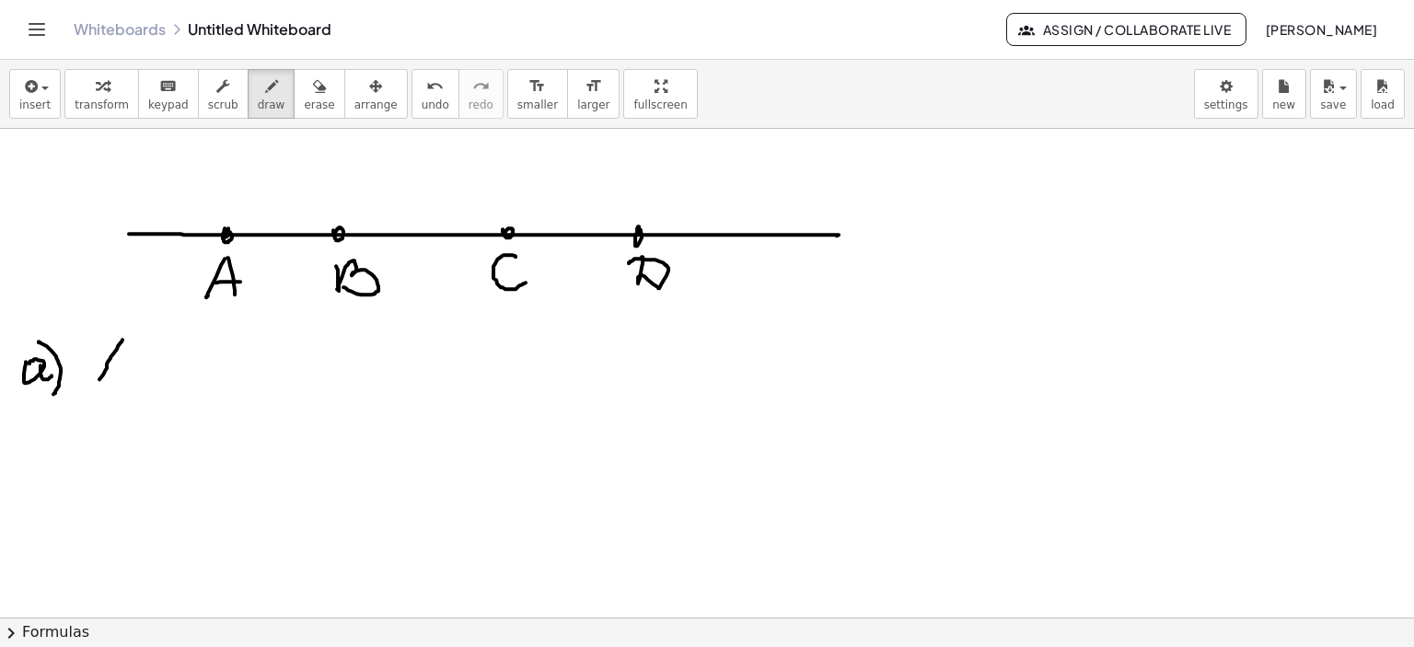
drag, startPoint x: 122, startPoint y: 339, endPoint x: 110, endPoint y: 370, distance: 33.5
drag, startPoint x: 128, startPoint y: 334, endPoint x: 174, endPoint y: 352, distance: 49.2
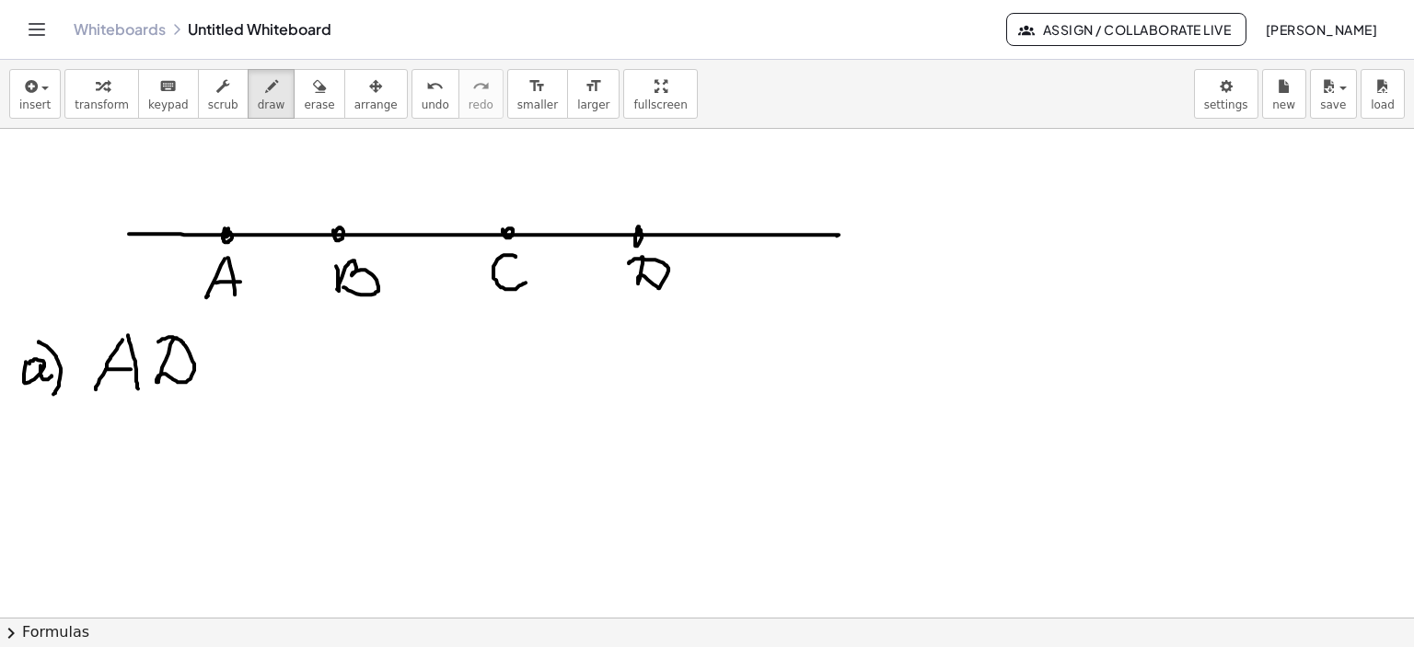
drag, startPoint x: 174, startPoint y: 338, endPoint x: 155, endPoint y: 343, distance: 20.1
drag, startPoint x: 248, startPoint y: 378, endPoint x: 244, endPoint y: 412, distance: 33.3
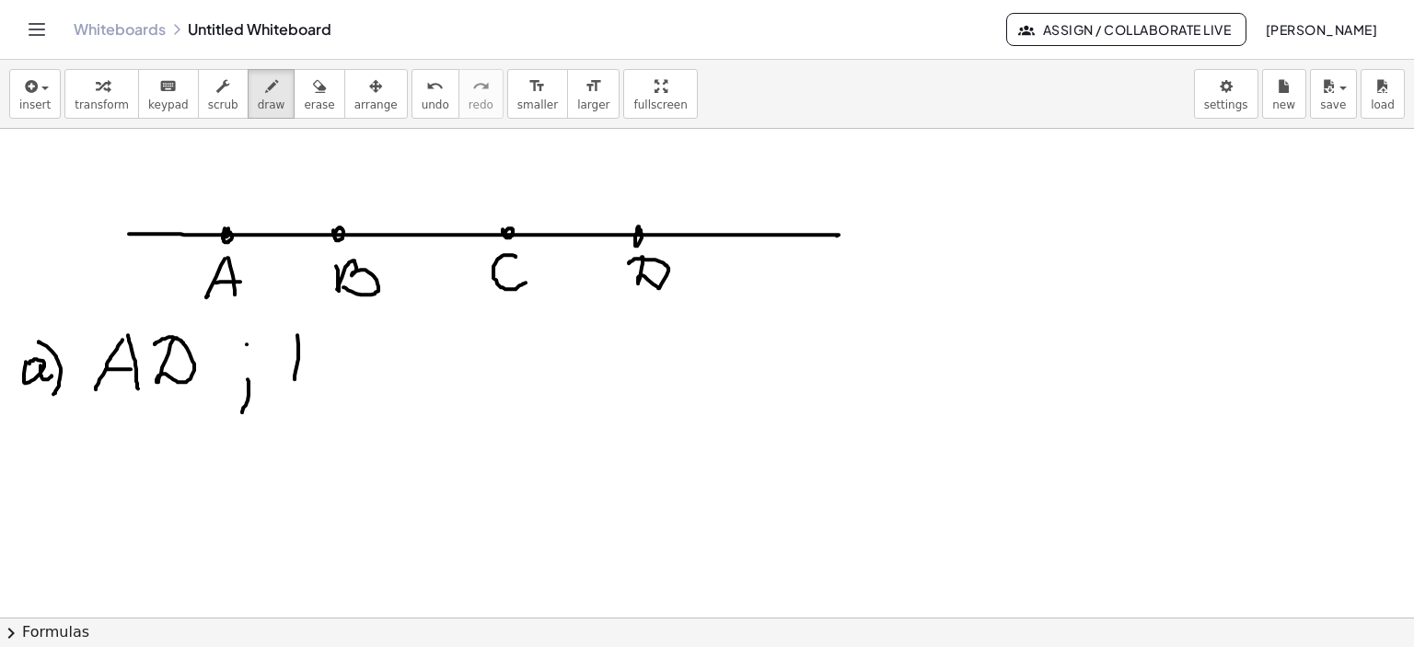
drag, startPoint x: 297, startPoint y: 334, endPoint x: 301, endPoint y: 351, distance: 17.0
drag, startPoint x: 301, startPoint y: 338, endPoint x: 303, endPoint y: 378, distance: 40.6
drag, startPoint x: 361, startPoint y: 343, endPoint x: 351, endPoint y: 359, distance: 19.4
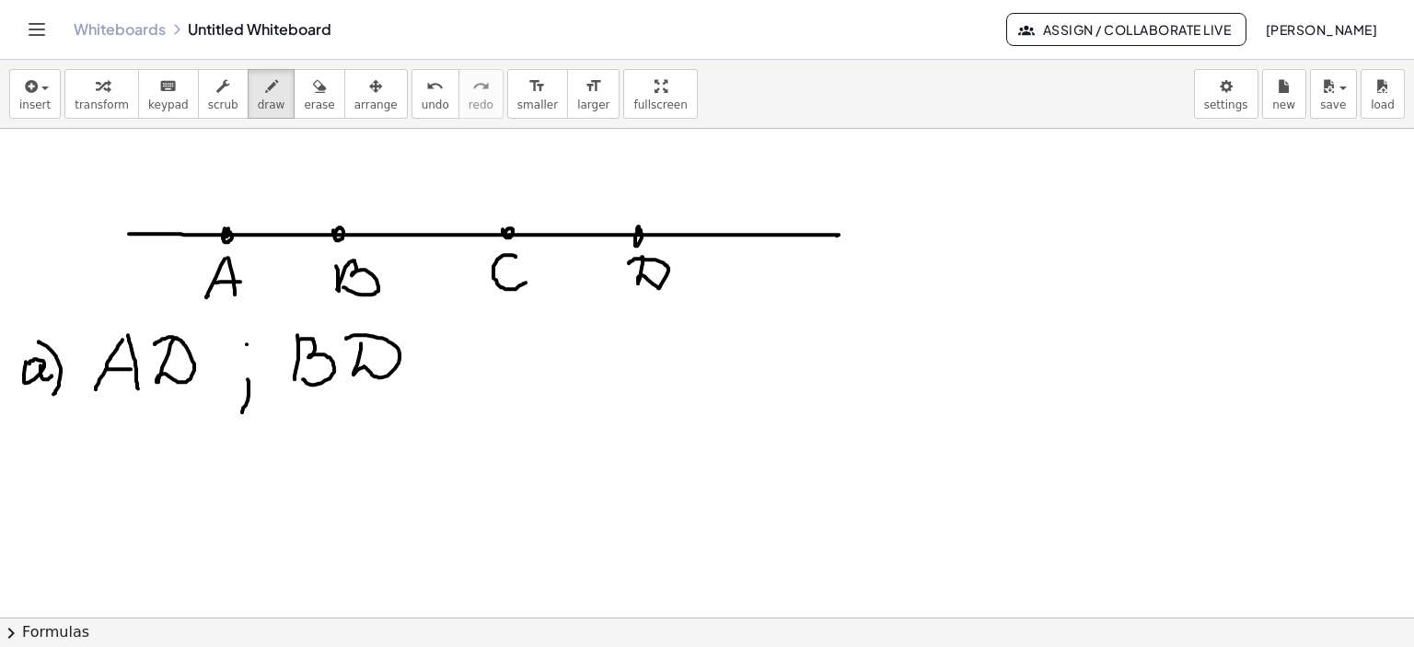
drag, startPoint x: 52, startPoint y: 460, endPoint x: 59, endPoint y: 431, distance: 30.4
drag, startPoint x: 52, startPoint y: 419, endPoint x: 75, endPoint y: 495, distance: 79.6
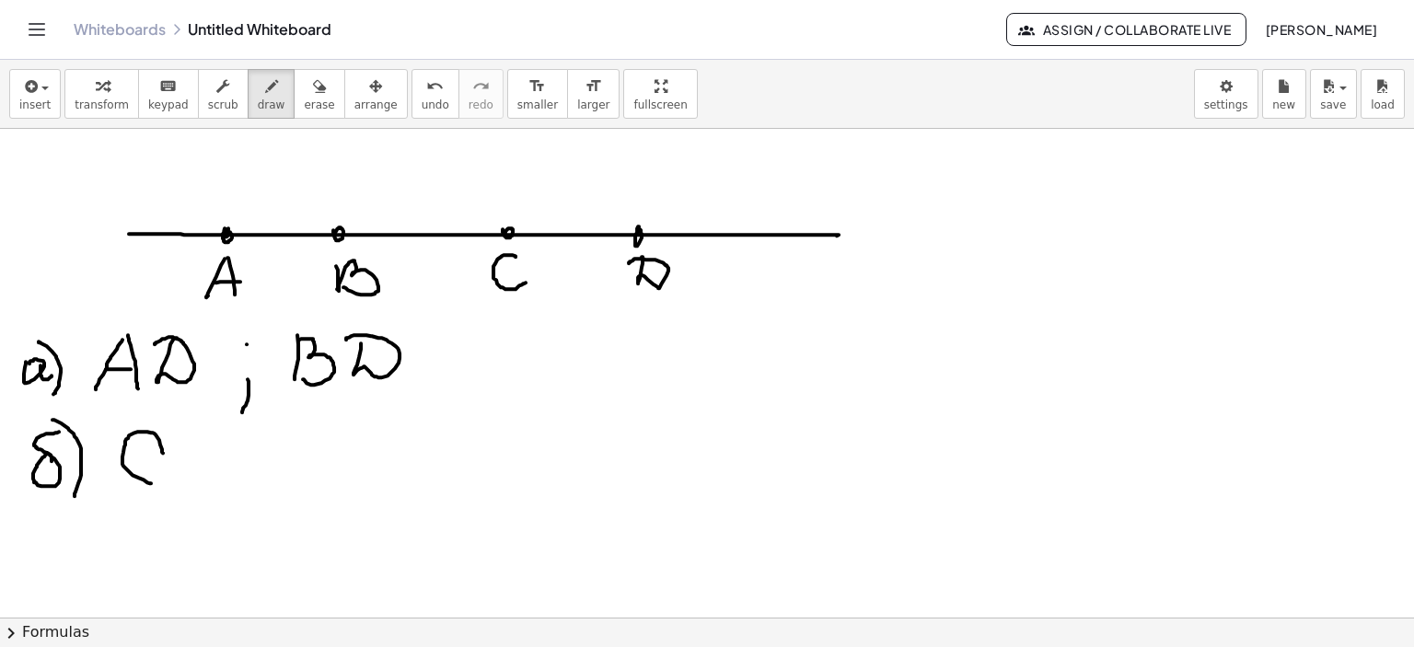
drag, startPoint x: 163, startPoint y: 452, endPoint x: 163, endPoint y: 470, distance: 17.5
drag, startPoint x: 204, startPoint y: 441, endPoint x: 190, endPoint y: 433, distance: 16.9
drag, startPoint x: 1060, startPoint y: 198, endPoint x: 1073, endPoint y: 176, distance: 25.6
